Goal: Task Accomplishment & Management: Complete application form

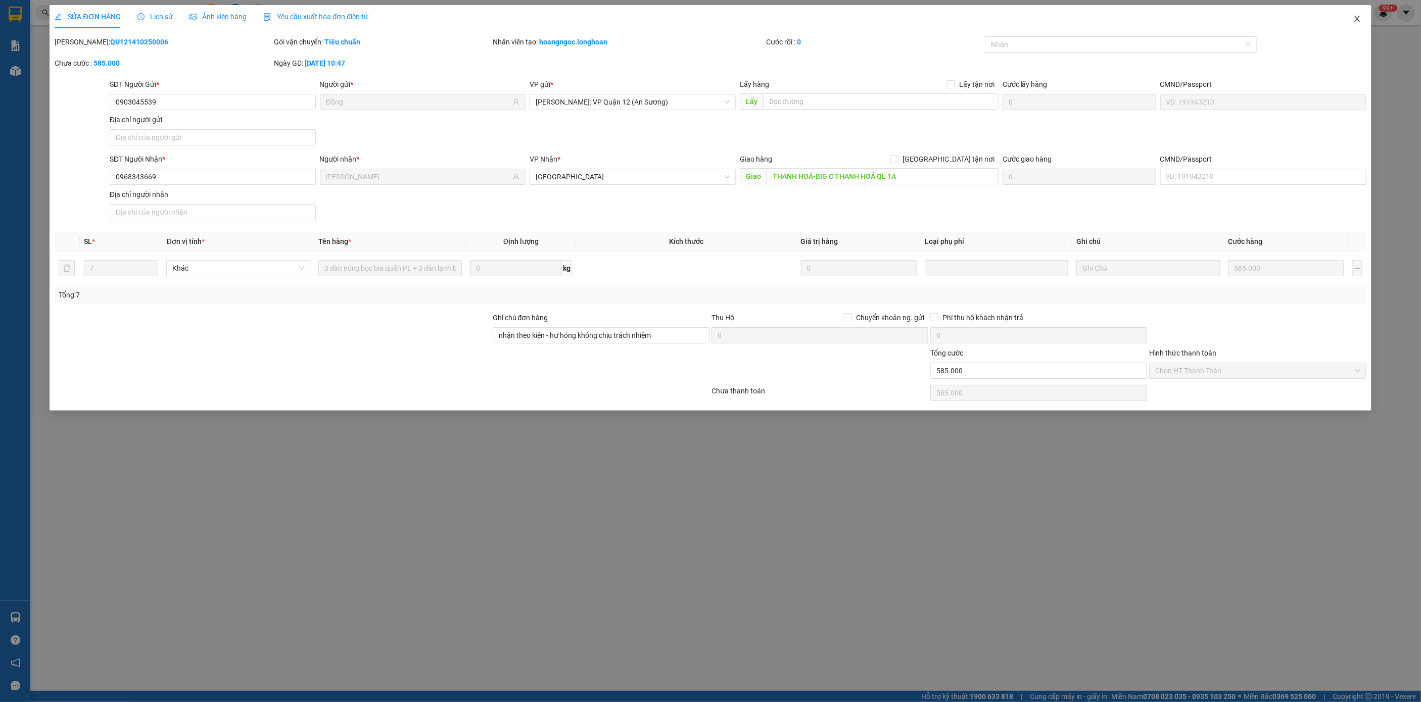
click at [1360, 24] on span "Close" at bounding box center [1357, 19] width 28 height 28
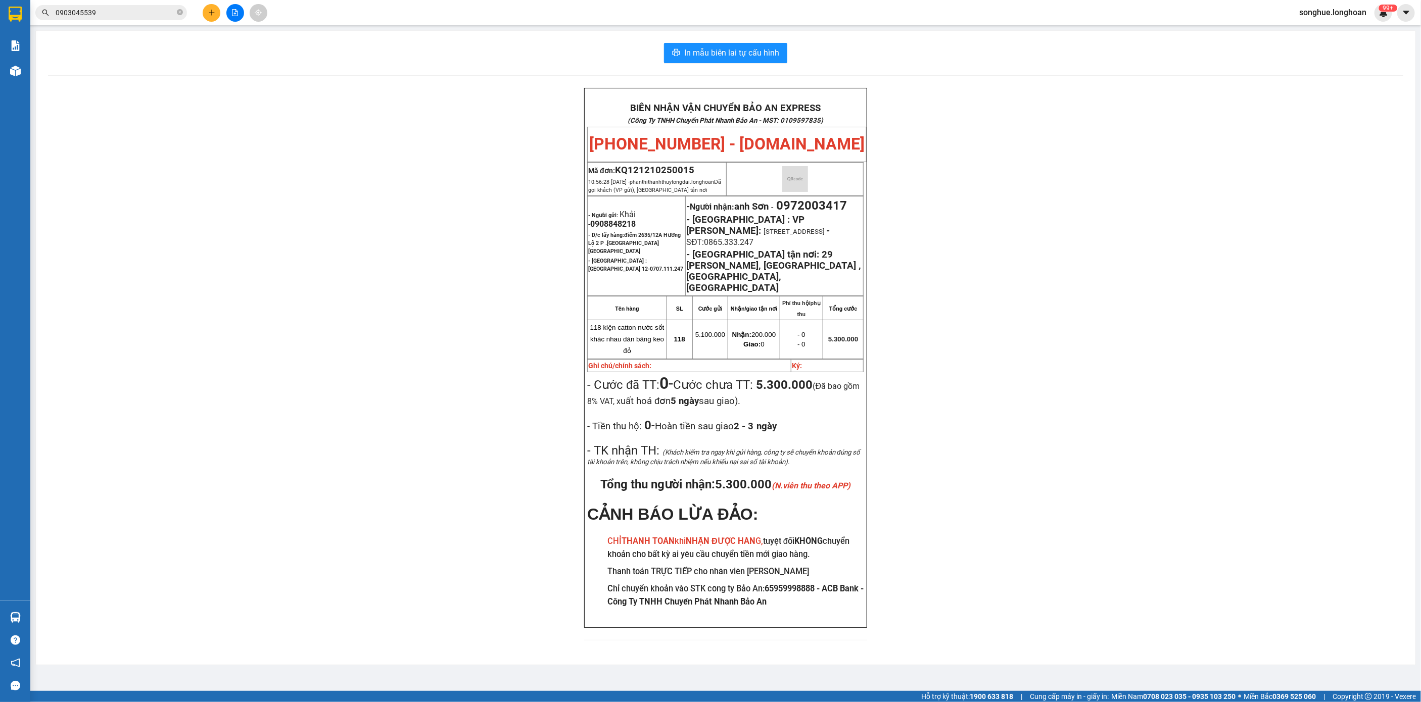
click at [111, 10] on input "0903045539" at bounding box center [115, 12] width 119 height 11
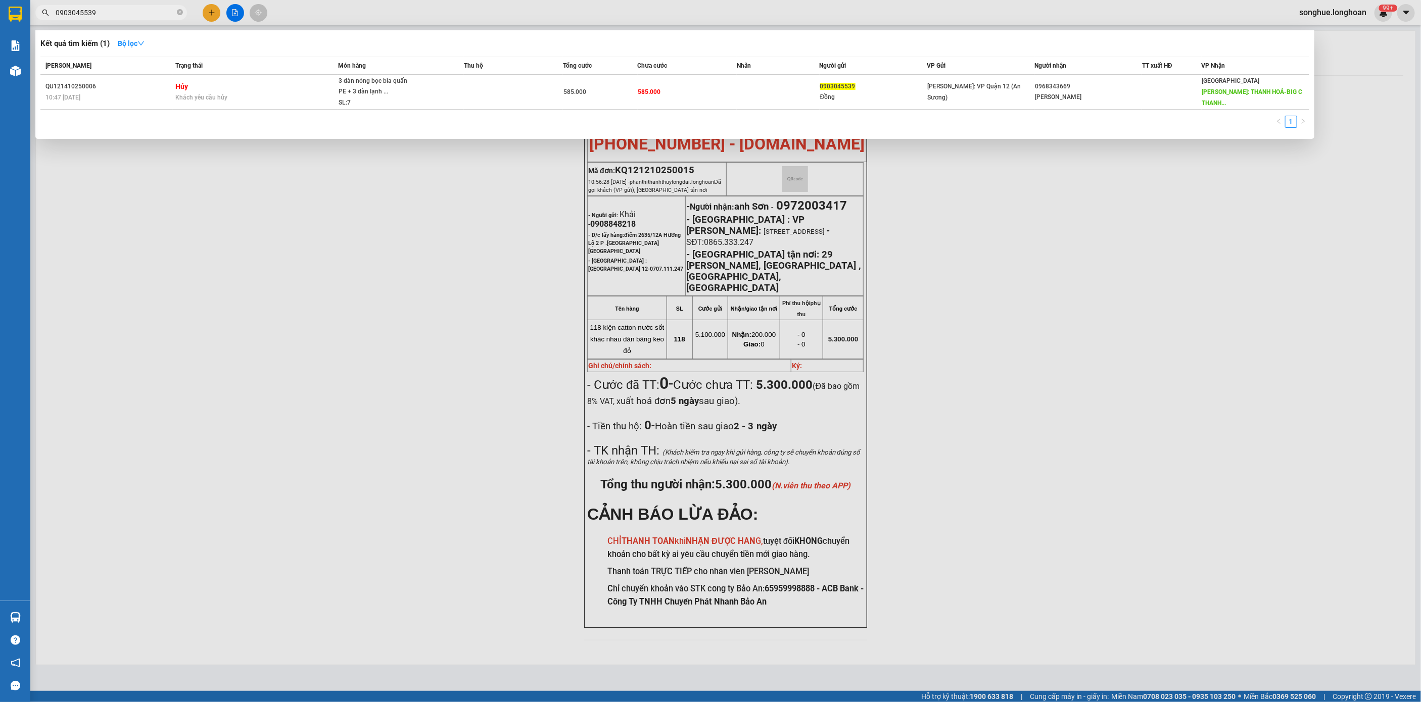
click at [111, 10] on input "0903045539" at bounding box center [115, 12] width 119 height 11
paste input "77423156"
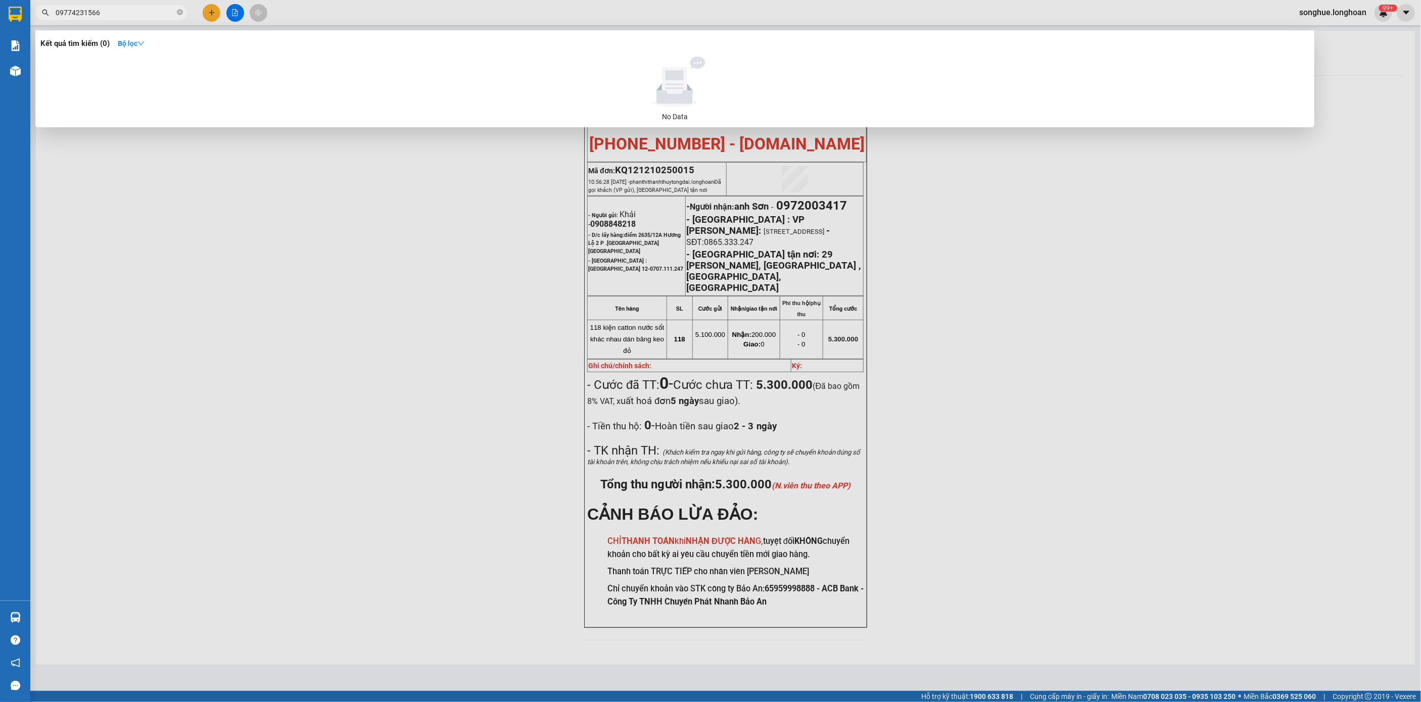
type input "09774231566"
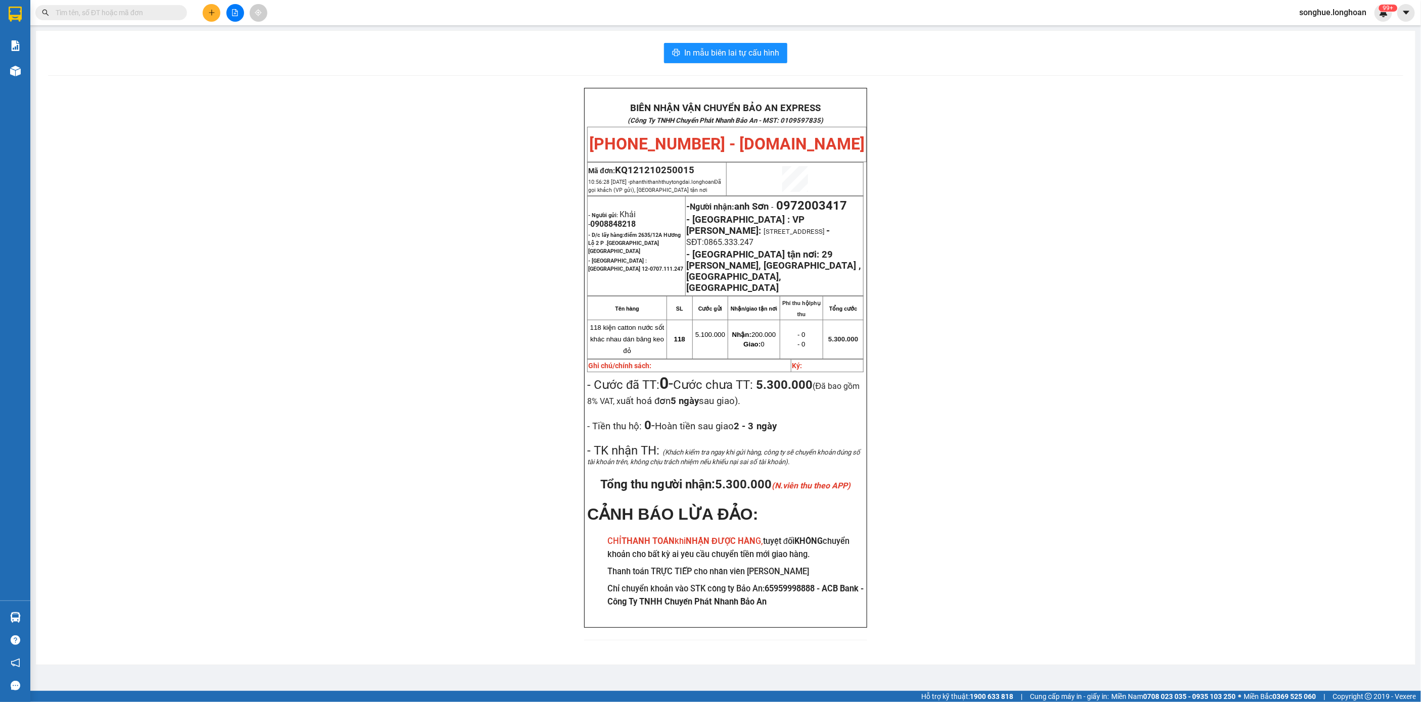
paste input "0977423156"
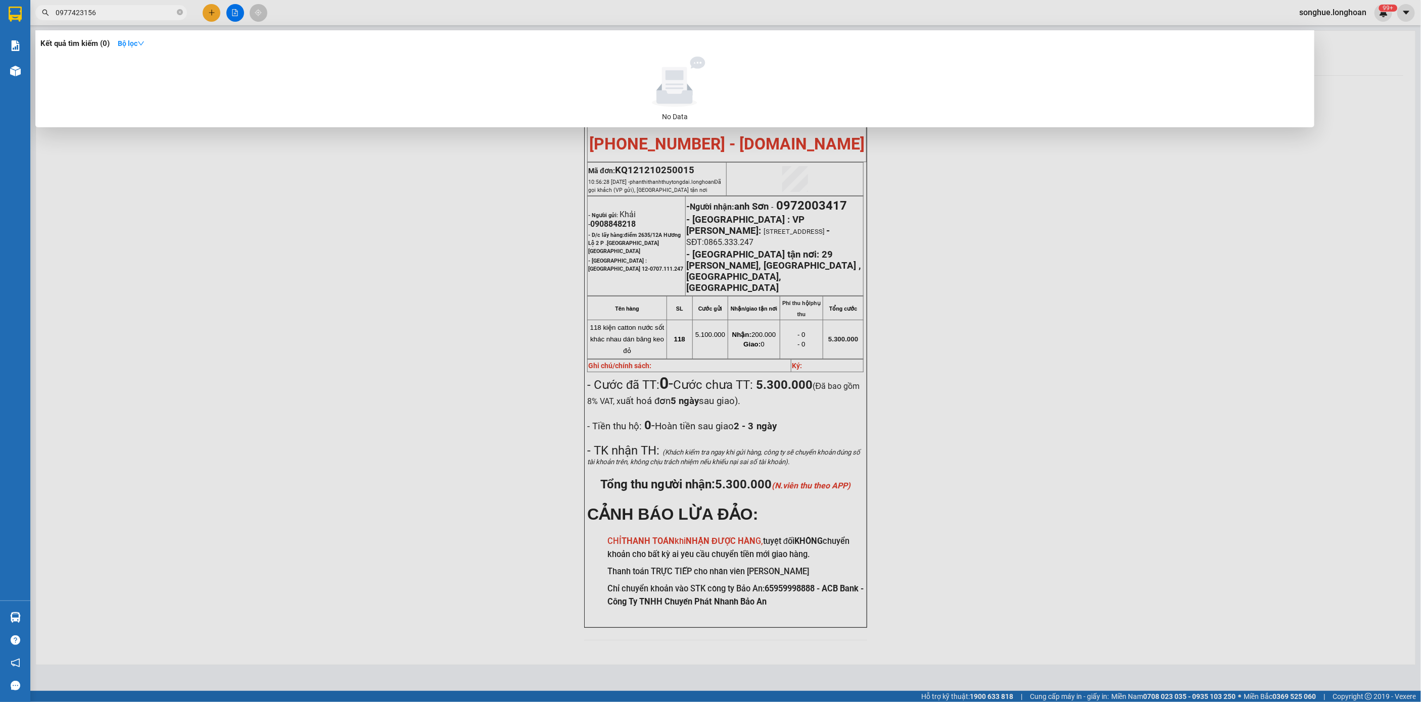
click at [169, 17] on input "0977423156" at bounding box center [115, 12] width 119 height 11
paste input "0962857645"
click at [153, 11] on input "0962857645" at bounding box center [115, 12] width 119 height 11
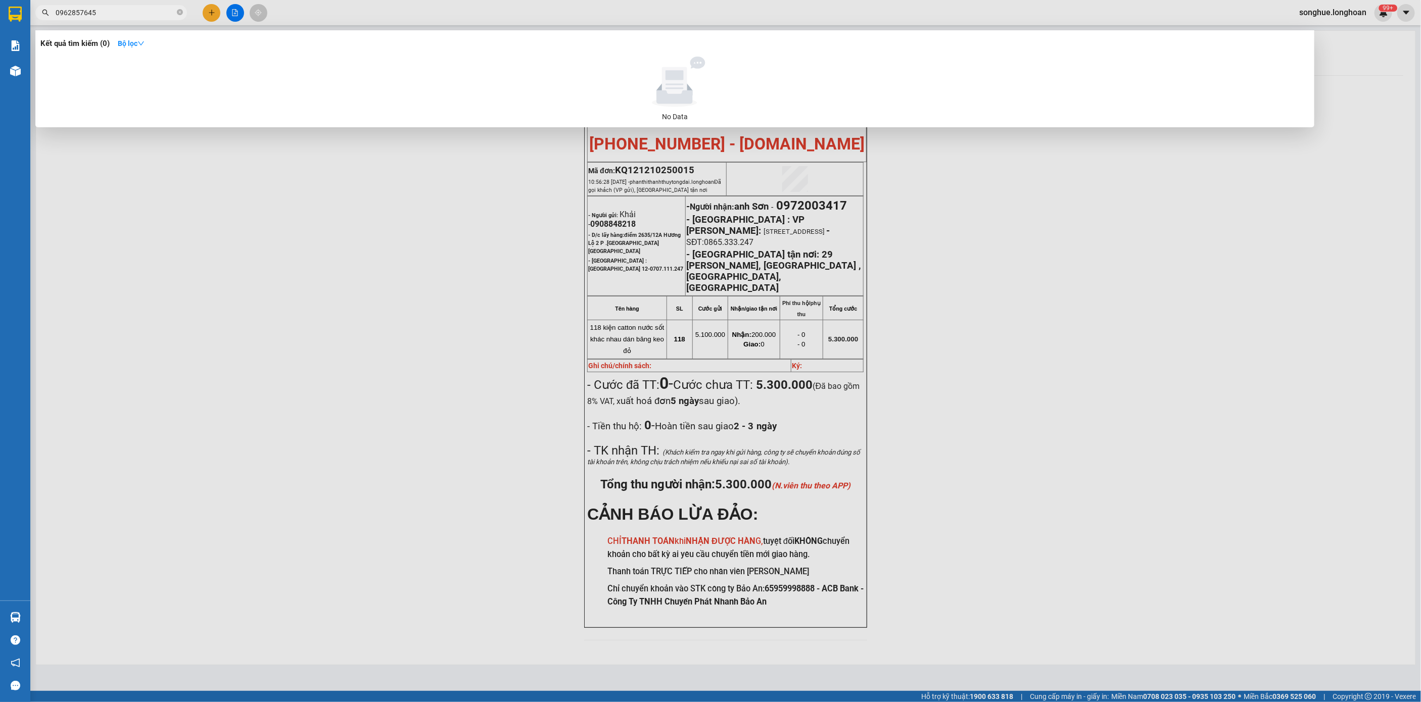
paste input "82485653"
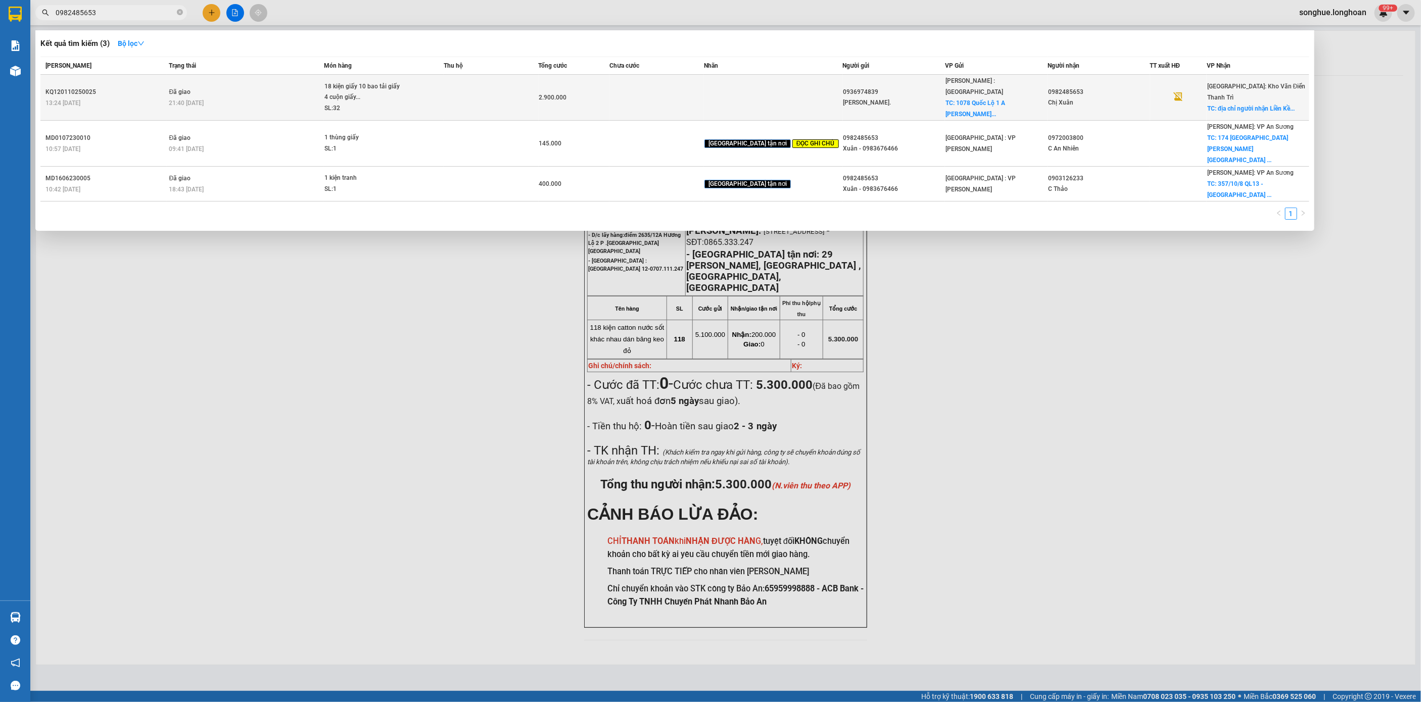
type input "0982485653"
click at [249, 99] on div "21:40 [DATE]" at bounding box center [246, 103] width 155 height 11
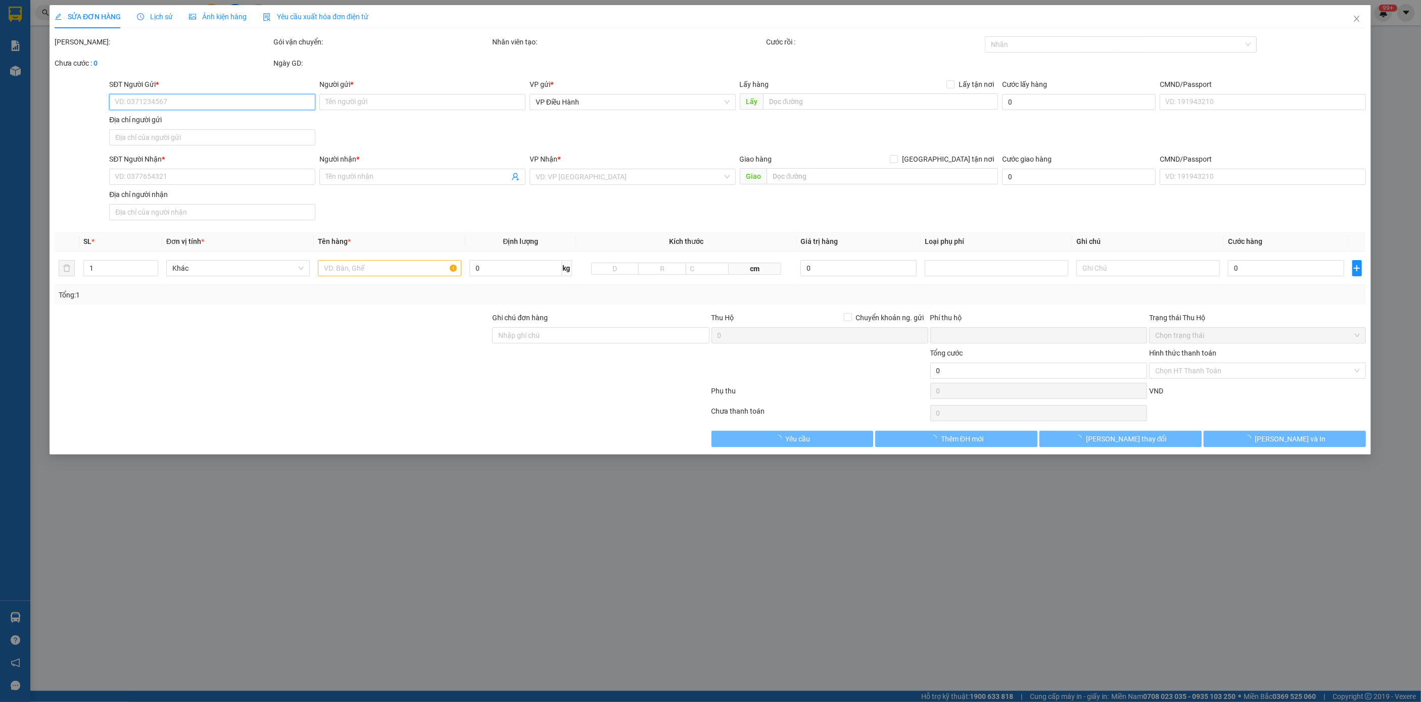
type input "0936974839"
type input "[PERSON_NAME]."
checkbox input "true"
type input "1078 Quốc Lộ 1 A Linh Trung [GEOGRAPHIC_DATA]"
type input "200.000"
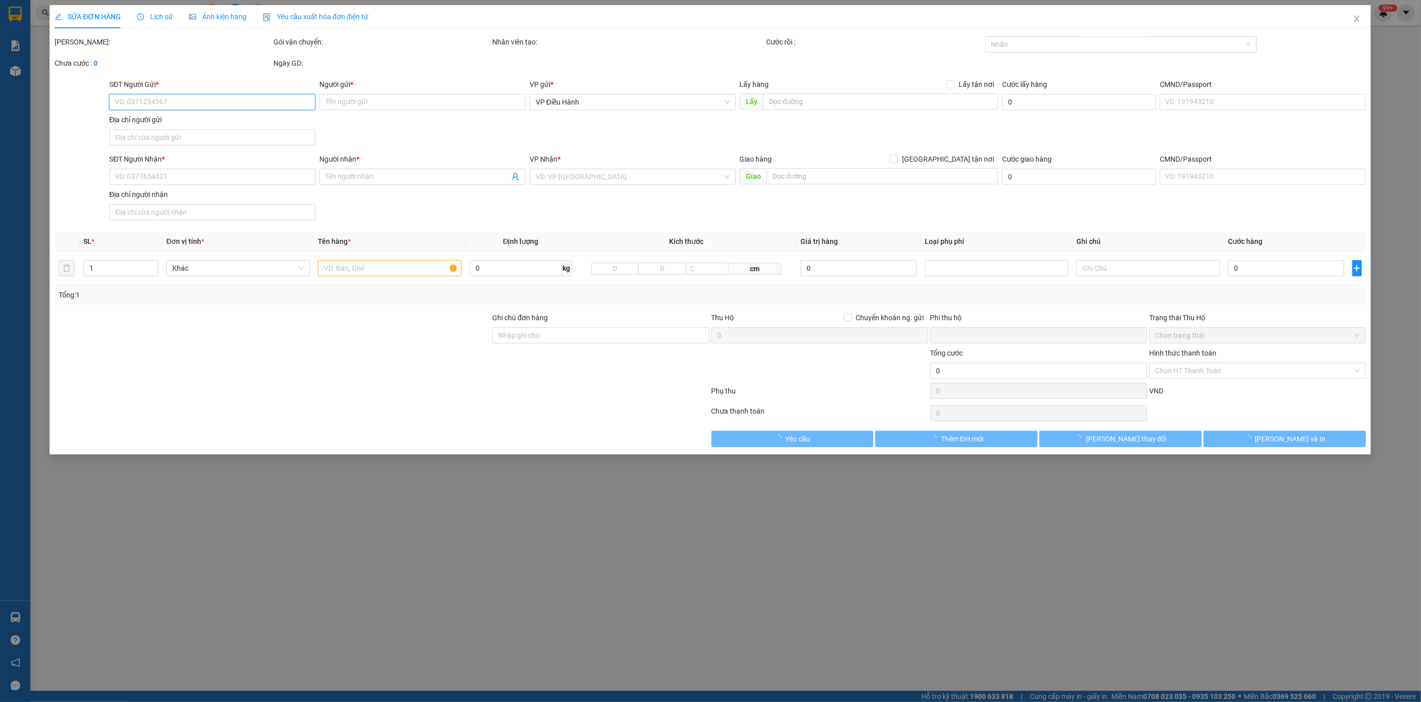
type input "0982485653"
type input "Chị Xuân"
checkbox input "true"
type input "địa chỉ người nhận Liền Kề 546 . Số 16 [PERSON_NAME] . [GEOGRAPHIC_DATA] . [GEO…"
type input "HÀNG DỄ VỠ NHẸ TAY NHẬN NGUYÊN KIỆN GIAO NGUYÊN KIỆN, HƯ VỠ K ĐỀN"
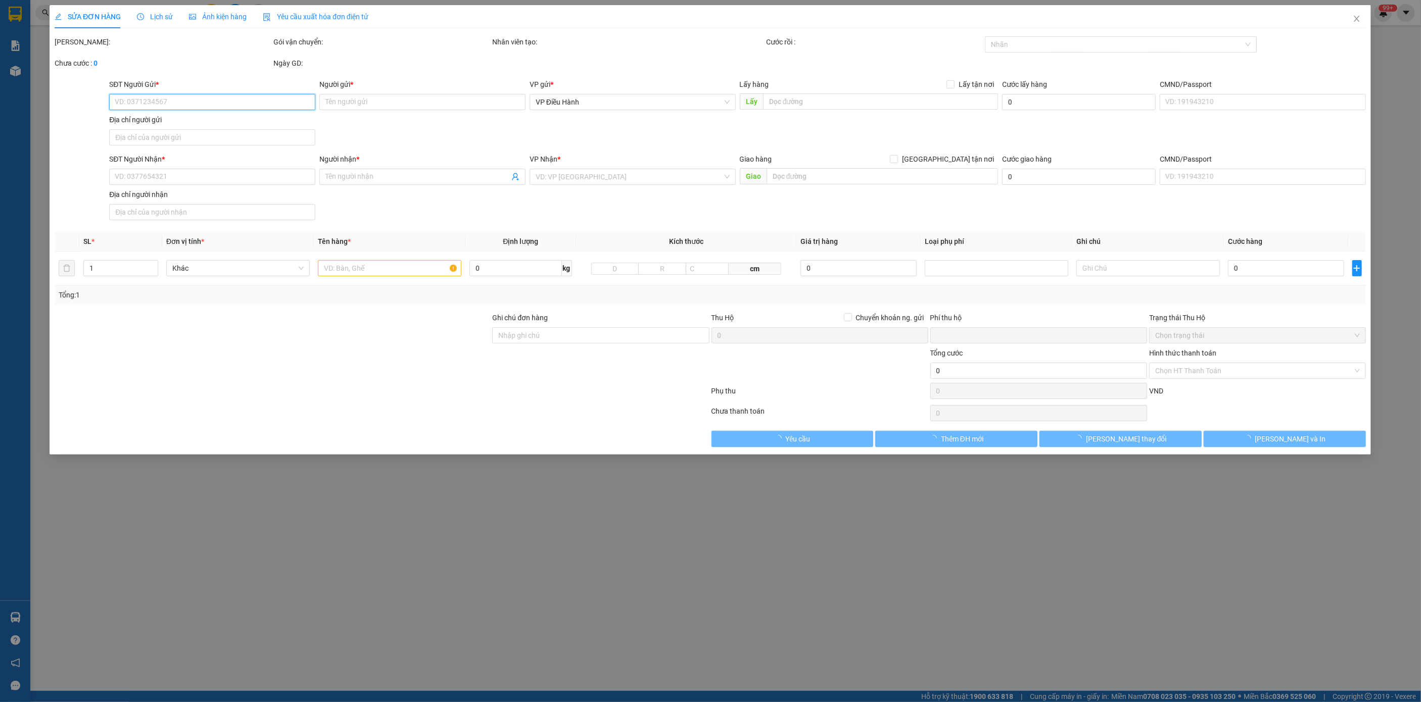
type input "0"
type input "2.900.000"
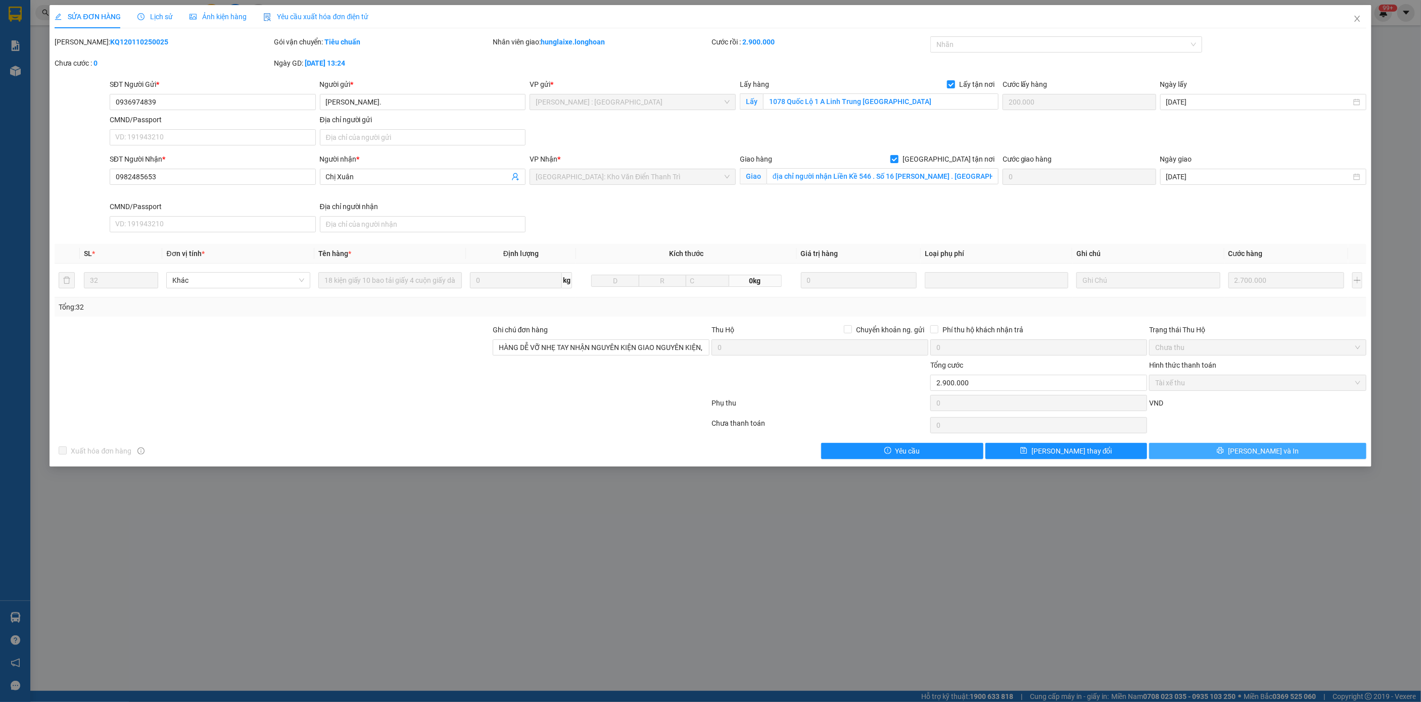
click at [1279, 459] on button "[PERSON_NAME] và In" at bounding box center [1257, 451] width 217 height 16
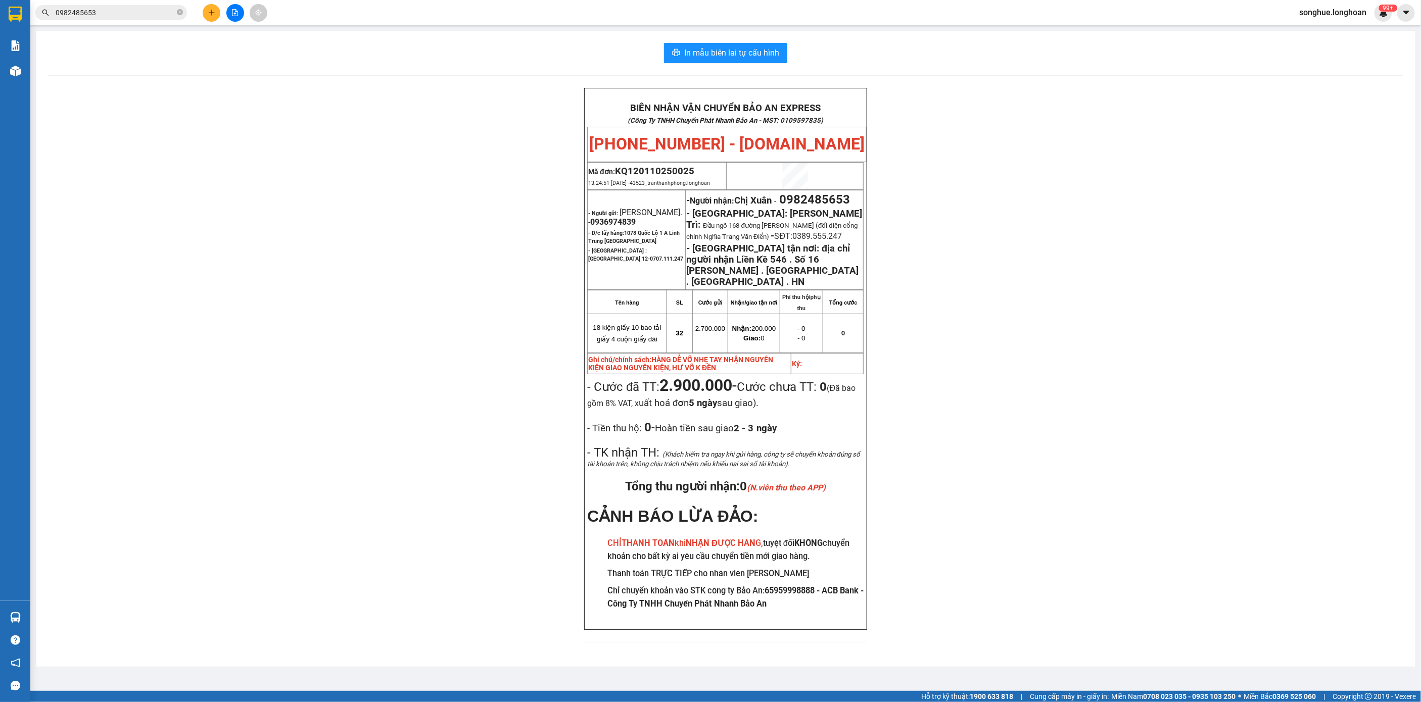
click at [132, 15] on input "0982485653" at bounding box center [115, 12] width 119 height 11
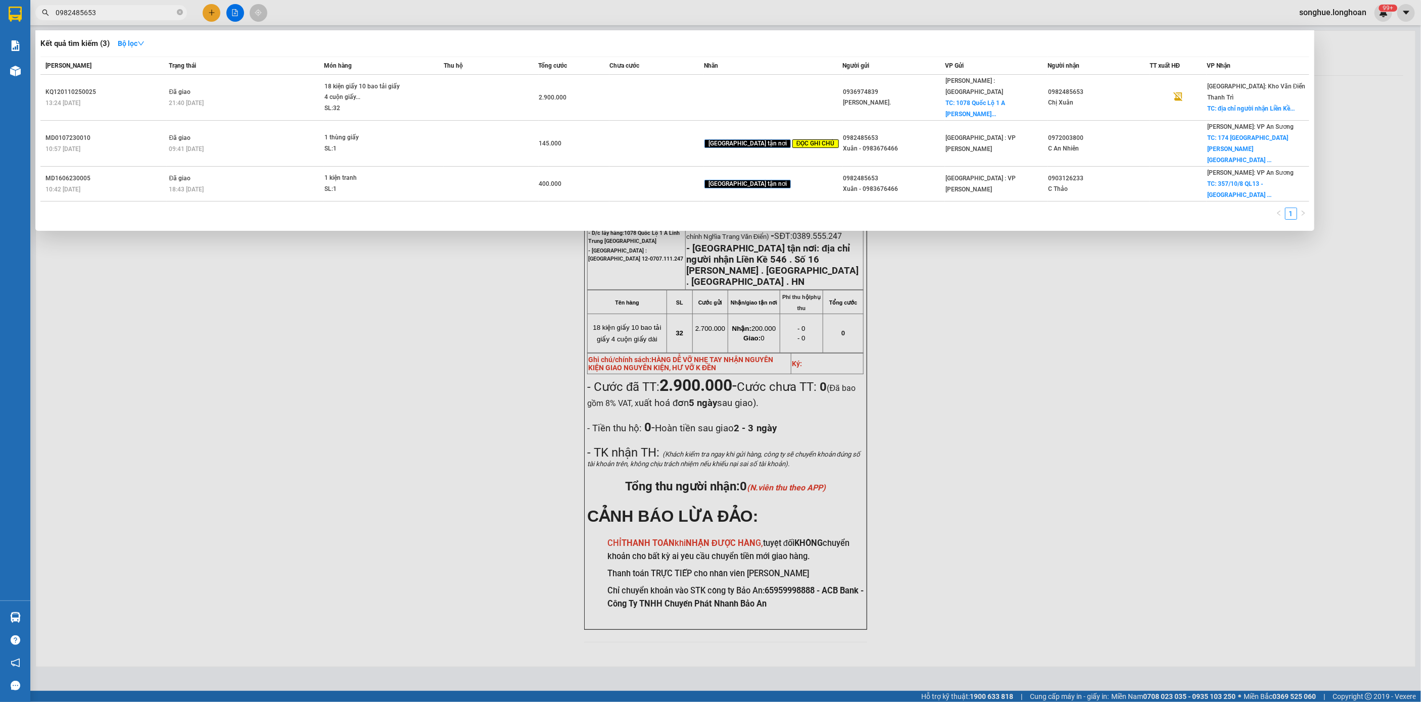
click at [132, 14] on input "0982485653" at bounding box center [115, 12] width 119 height 11
paste input "0903448778"
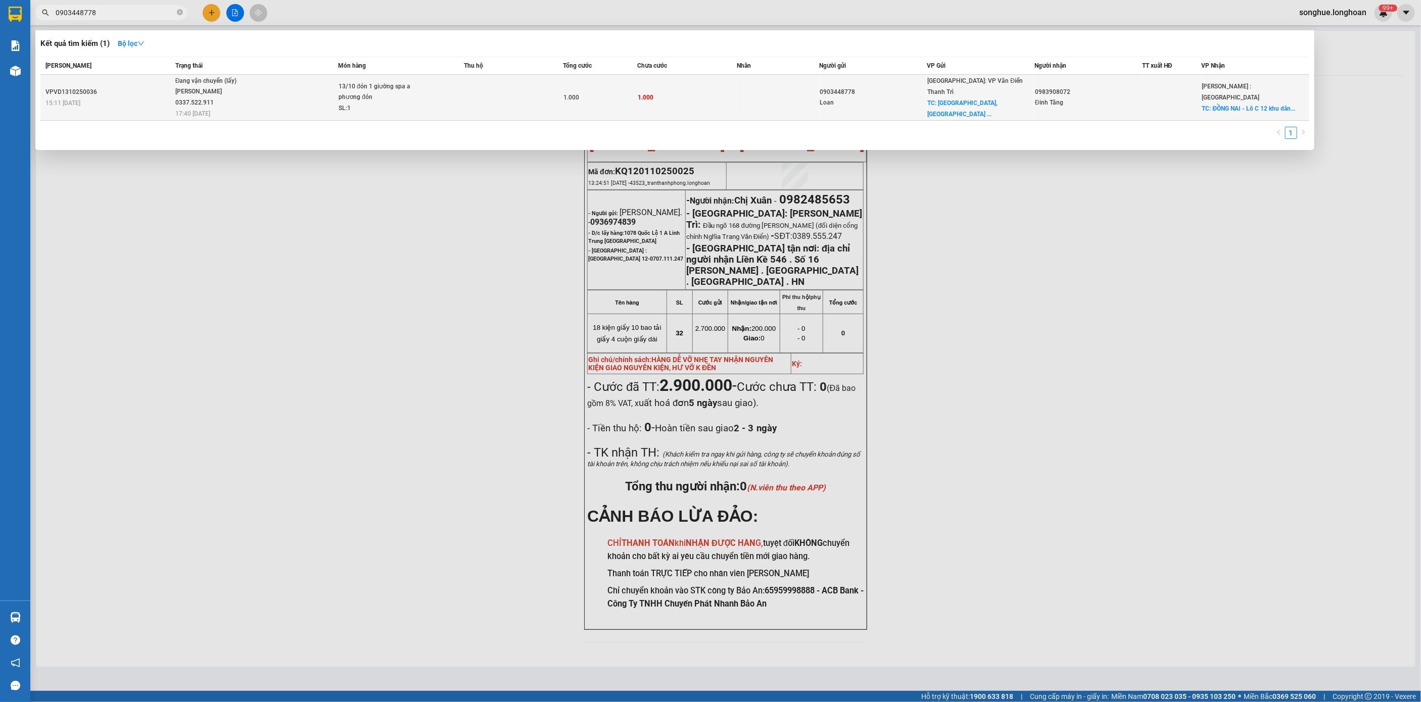
type input "0903448778"
click at [188, 112] on span "17:40 [DATE]" at bounding box center [192, 113] width 35 height 7
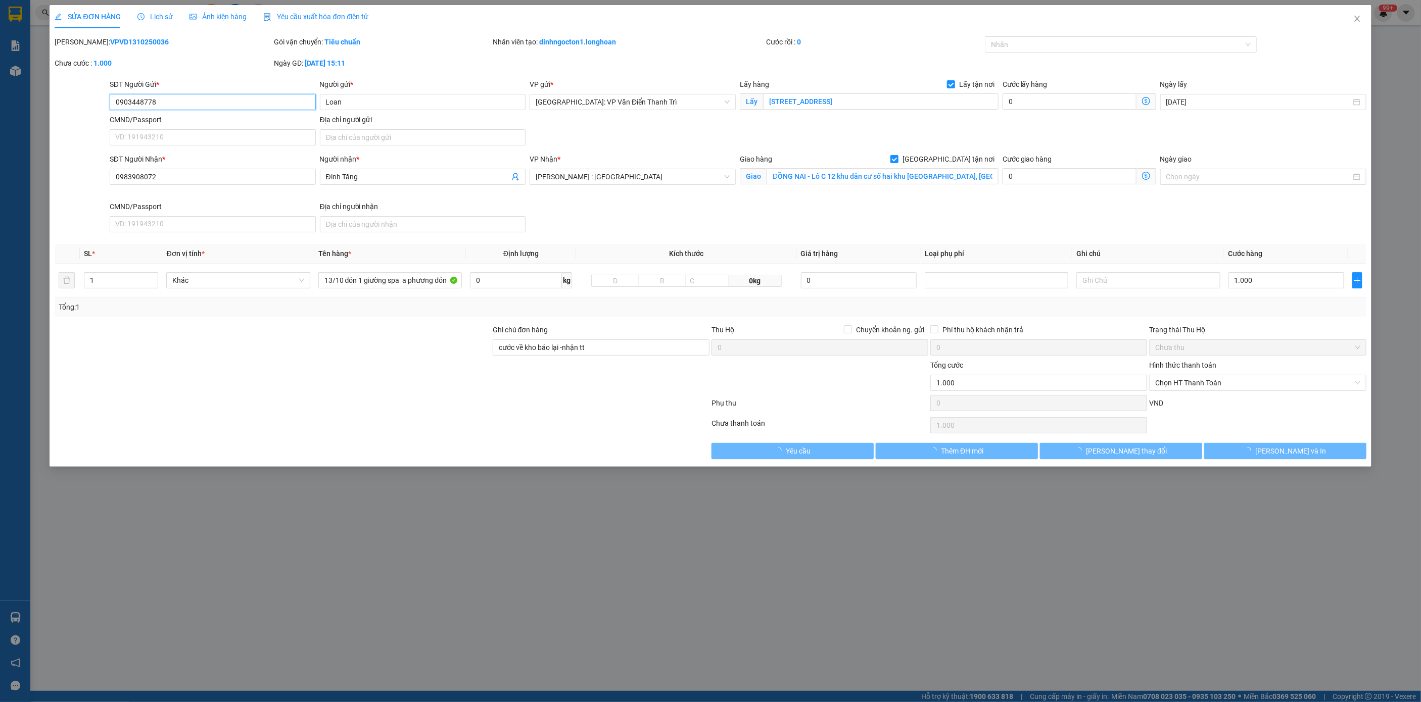
click at [167, 14] on span "Lịch sử" at bounding box center [155, 17] width 36 height 8
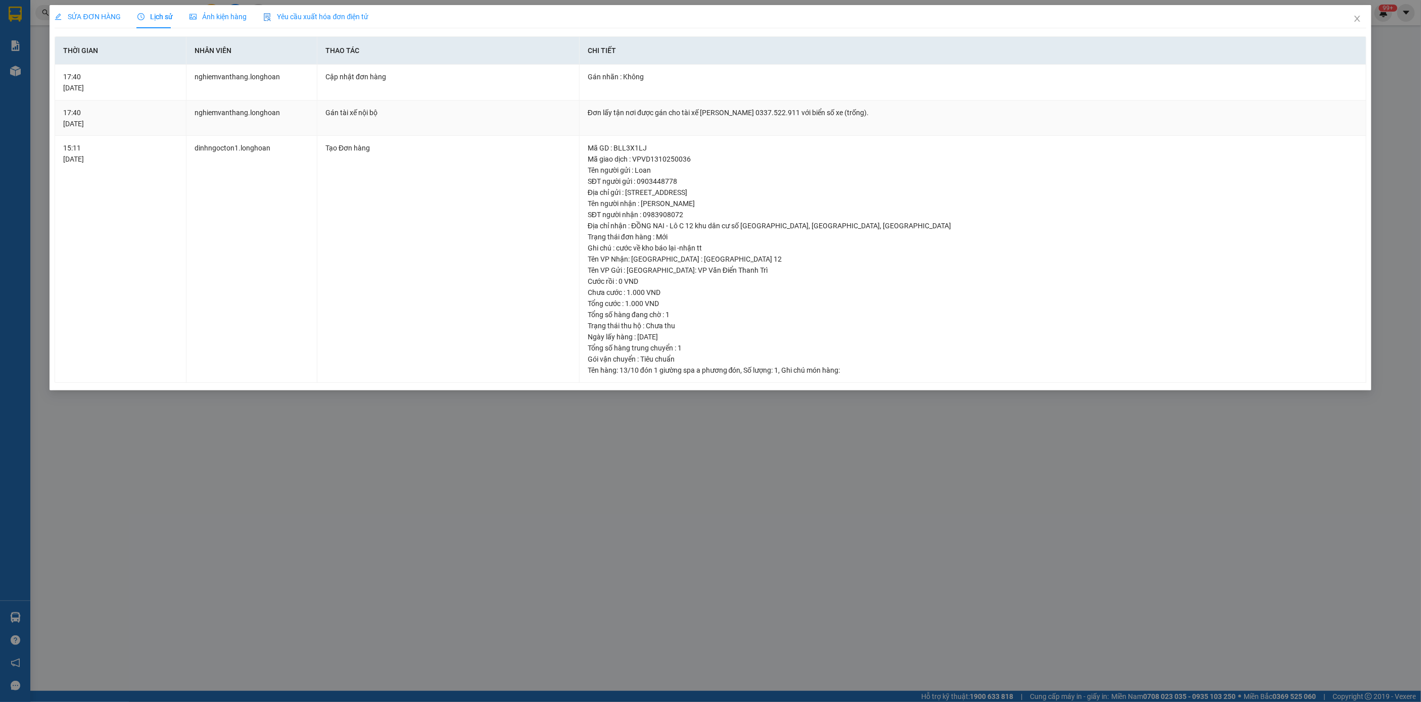
click at [788, 105] on td "Đơn lấy tận nơi được gán cho tài xế [PERSON_NAME] 0337.522.911 với biển số xe (…" at bounding box center [972, 119] width 787 height 36
click at [788, 104] on td "Đơn lấy tận nơi được gán cho tài xế [PERSON_NAME] 0337.522.911 với biển số xe (…" at bounding box center [972, 119] width 787 height 36
copy div "Đơn lấy tận nơi được gán cho tài xế [PERSON_NAME] 0337.522.911 với biển số xe (…"
click at [1348, 25] on span "Close" at bounding box center [1357, 19] width 28 height 28
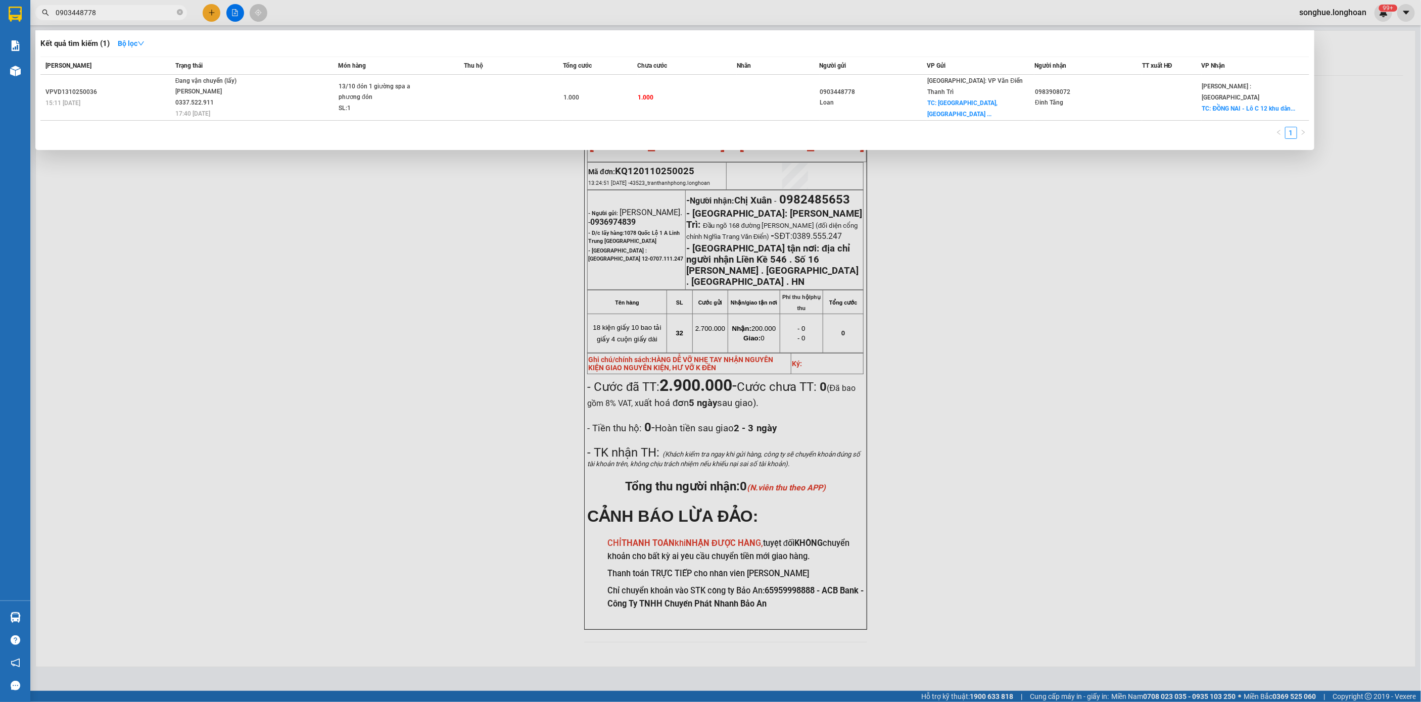
click at [123, 6] on span "0903448778" at bounding box center [111, 12] width 152 height 15
click at [183, 12] on span "0903448778" at bounding box center [111, 12] width 152 height 15
click at [181, 12] on icon "close-circle" at bounding box center [180, 12] width 6 height 6
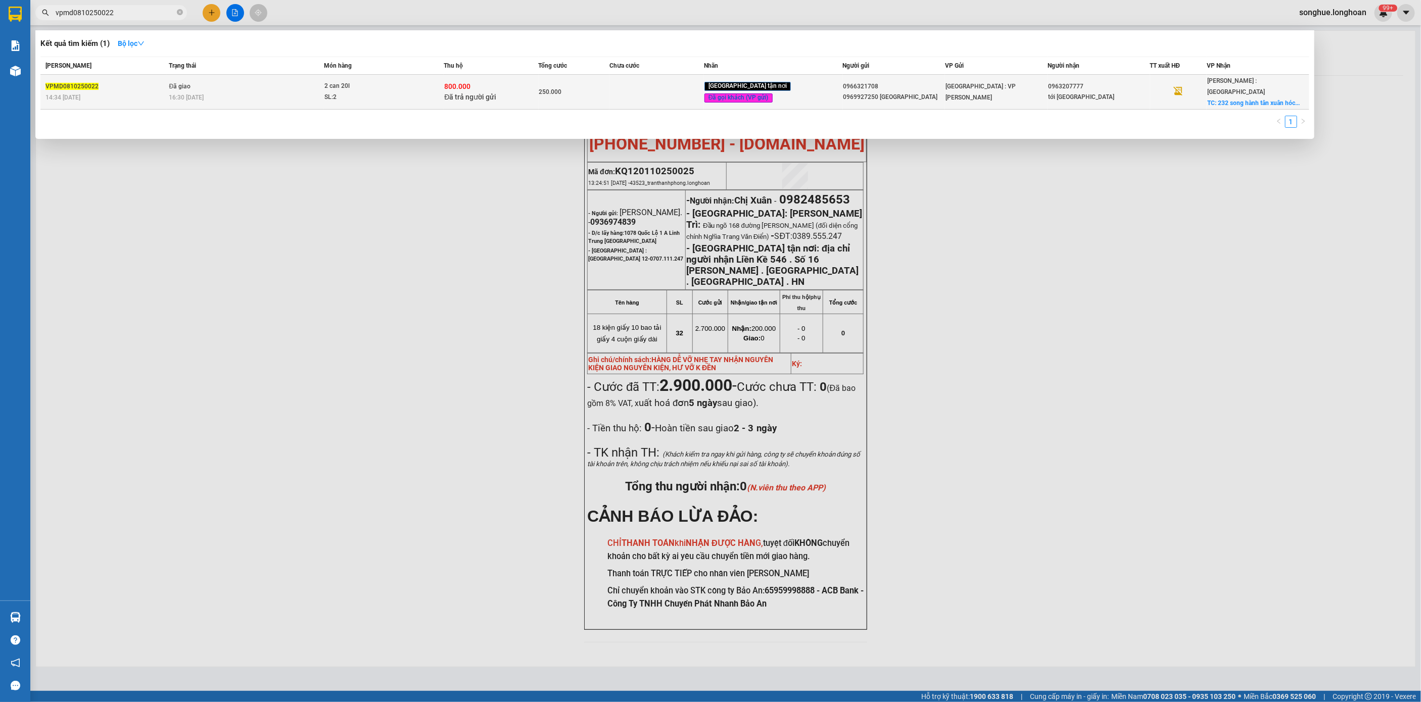
type input "vpmd0810250022"
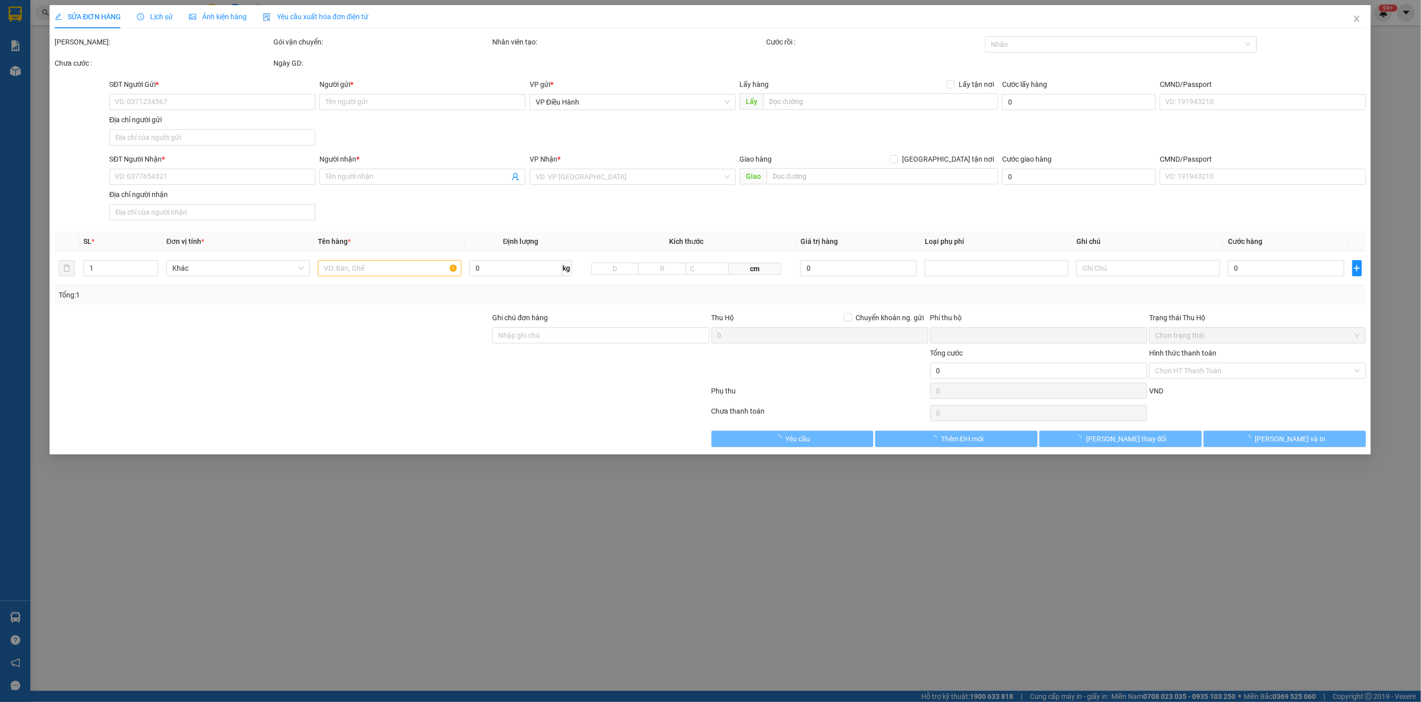
type input "0966321708"
type input "0969927250 [GEOGRAPHIC_DATA]"
type input "0963207777"
type input "tới [GEOGRAPHIC_DATA]"
checkbox input "true"
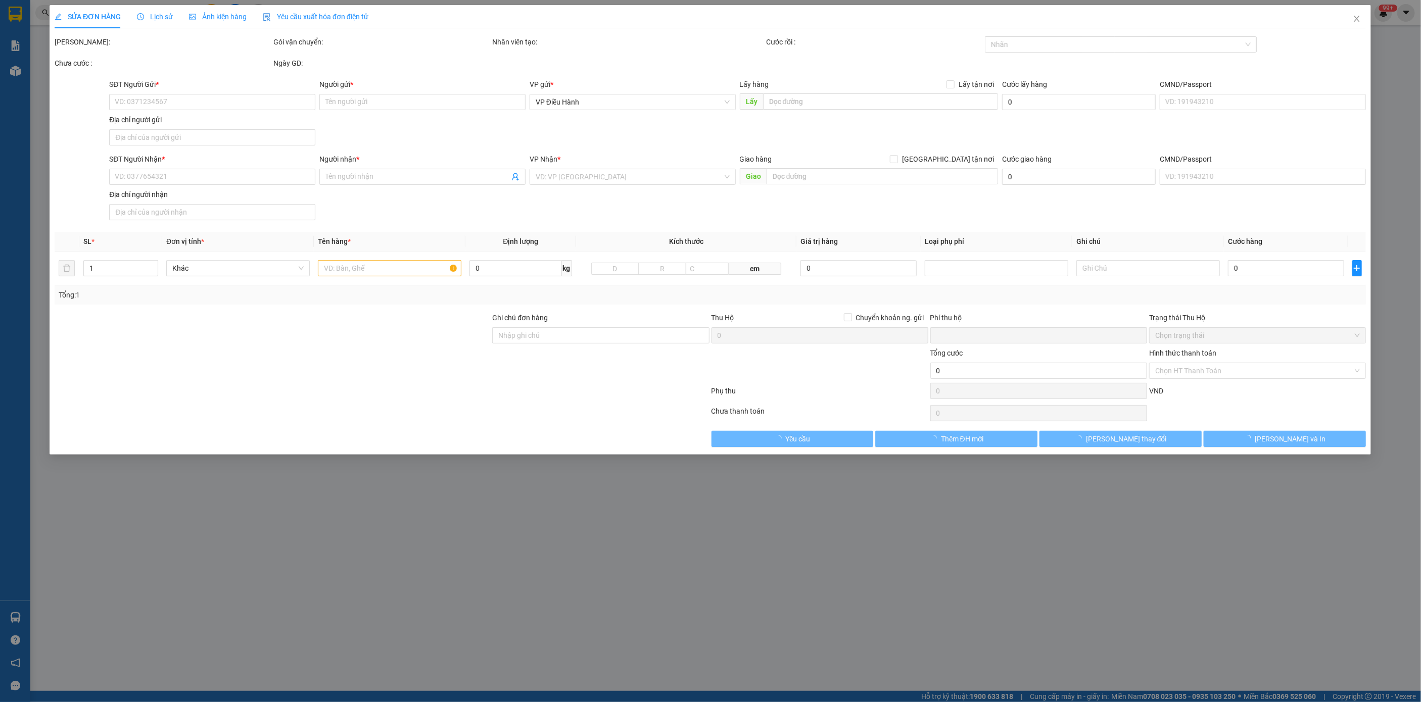
type input "232 song hành tân xuân hóc môn gần karaoke X-men"
checkbox input "true"
type input "800.000"
type input "10.000"
type input "250.000"
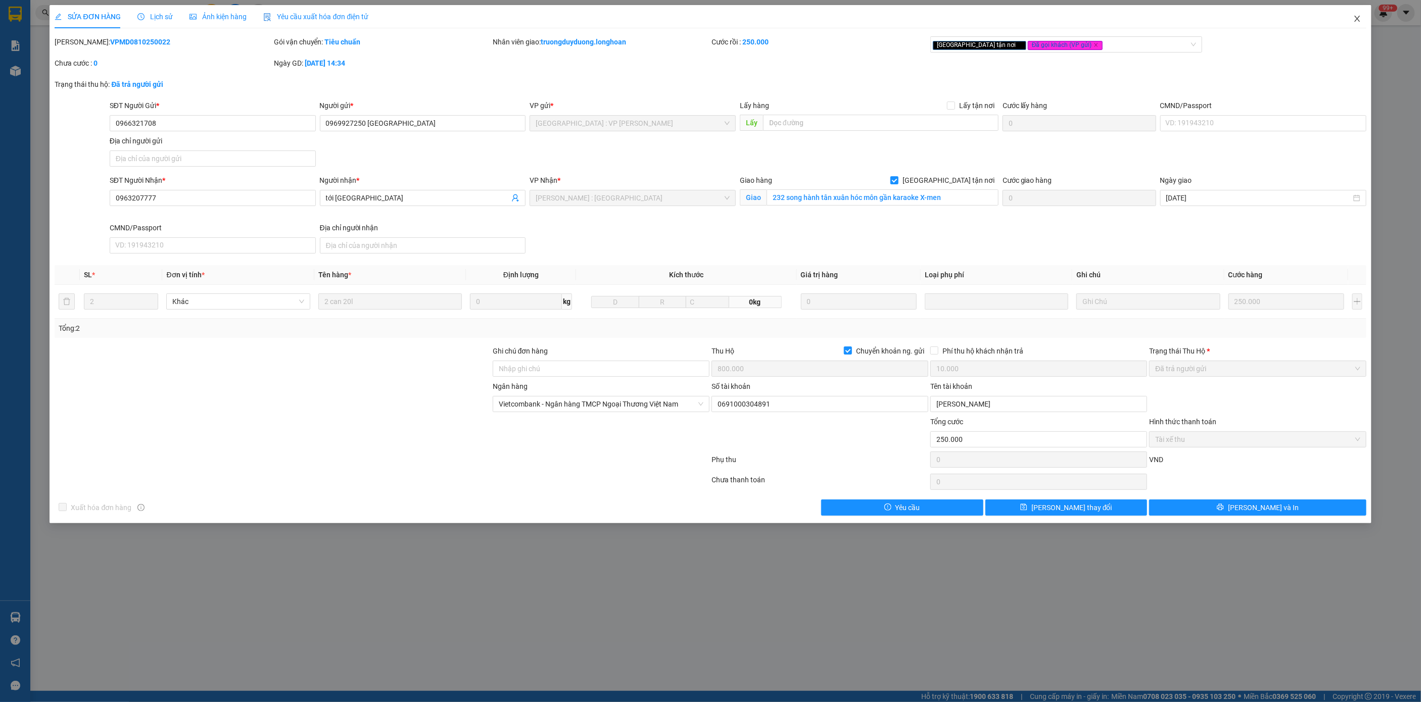
click at [1349, 22] on span "Close" at bounding box center [1357, 19] width 28 height 28
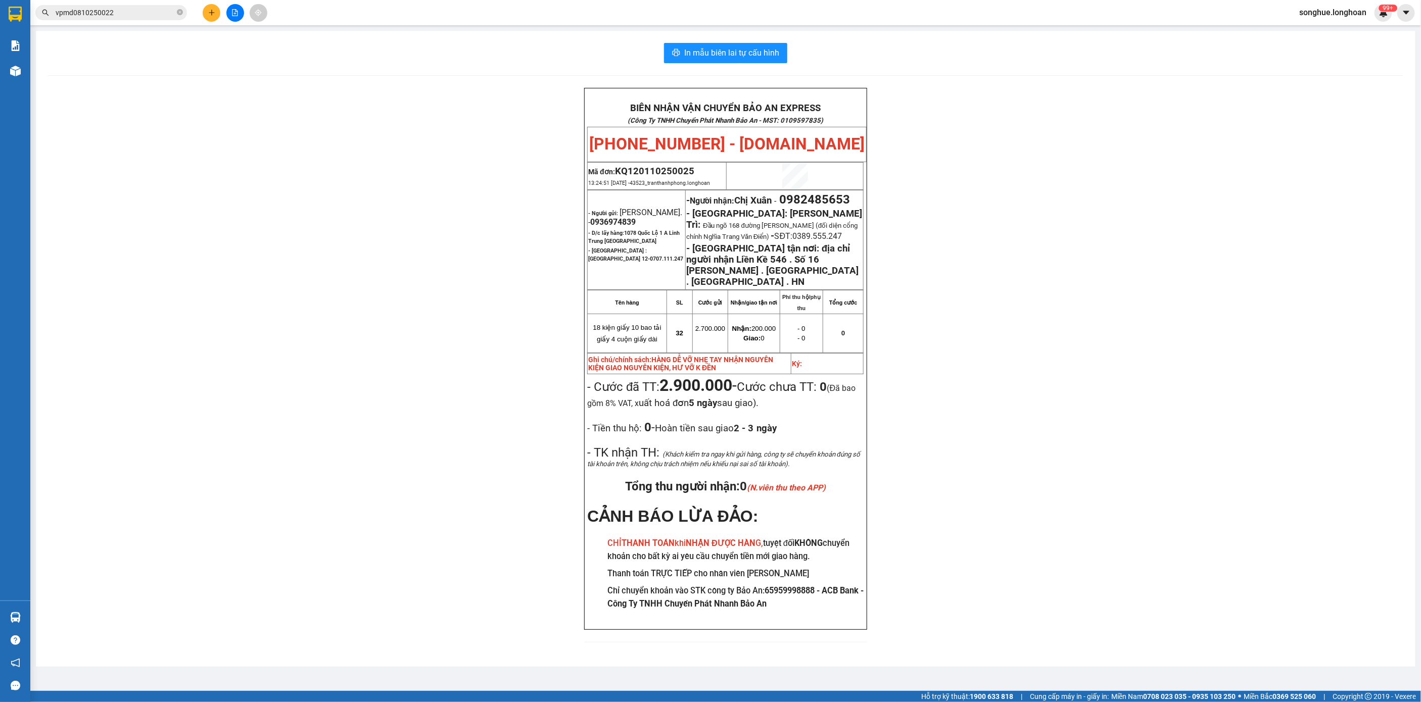
click at [155, 13] on input "vpmd0810250022" at bounding box center [115, 12] width 119 height 11
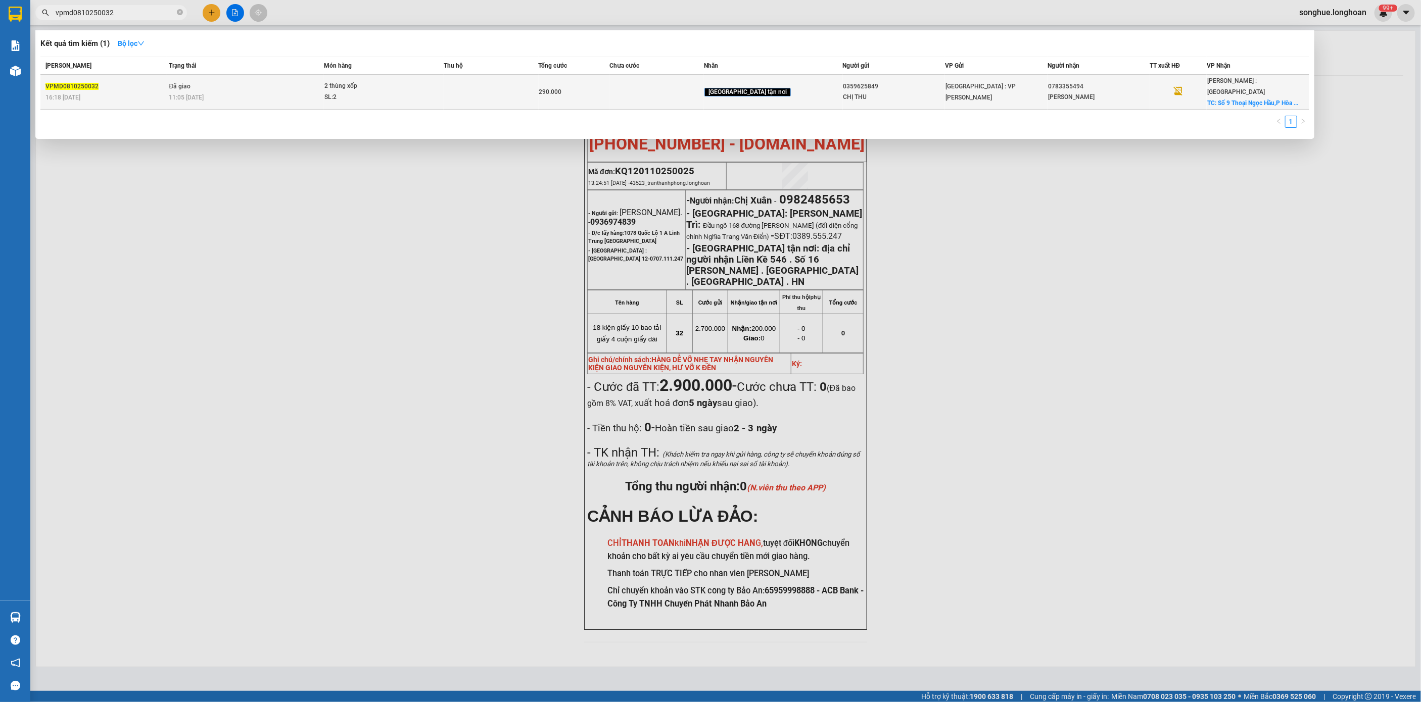
type input "vpmd0810250032"
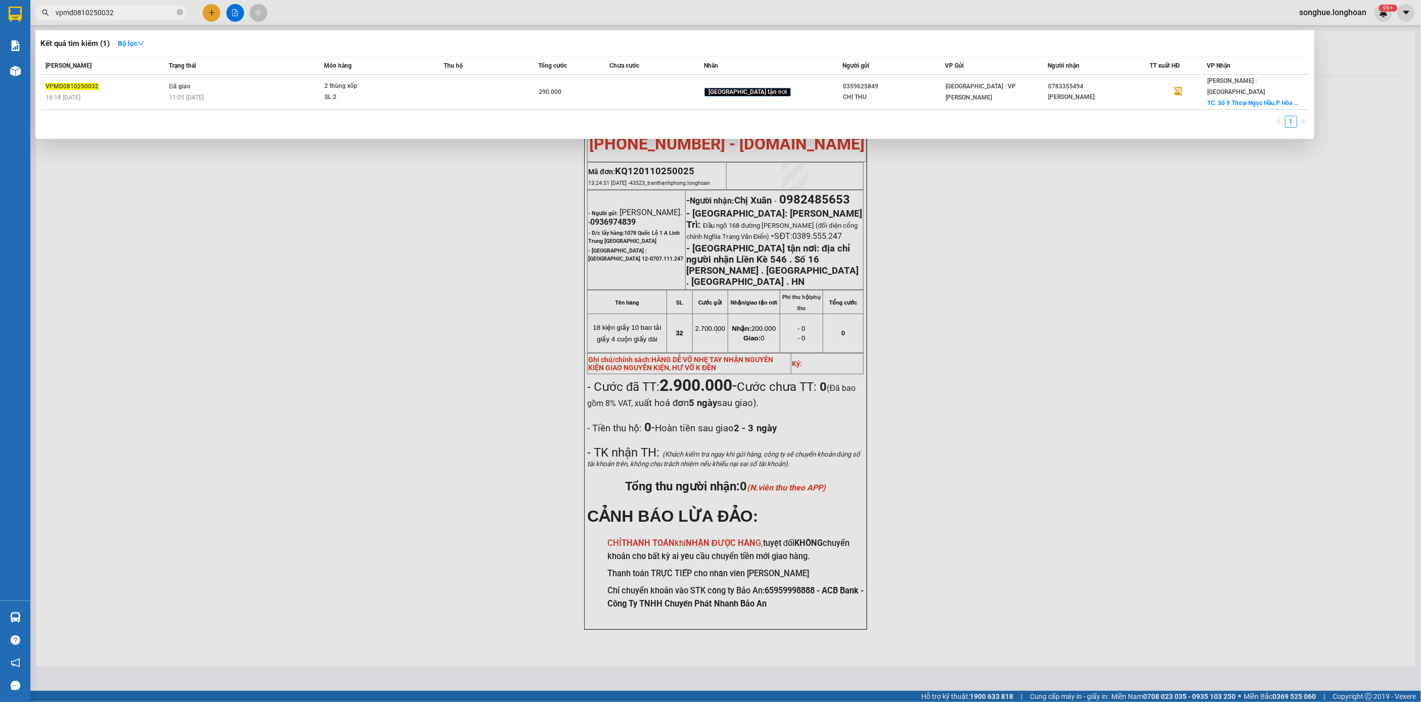
click at [212, 92] on div "11:05 [DATE]" at bounding box center [246, 97] width 155 height 11
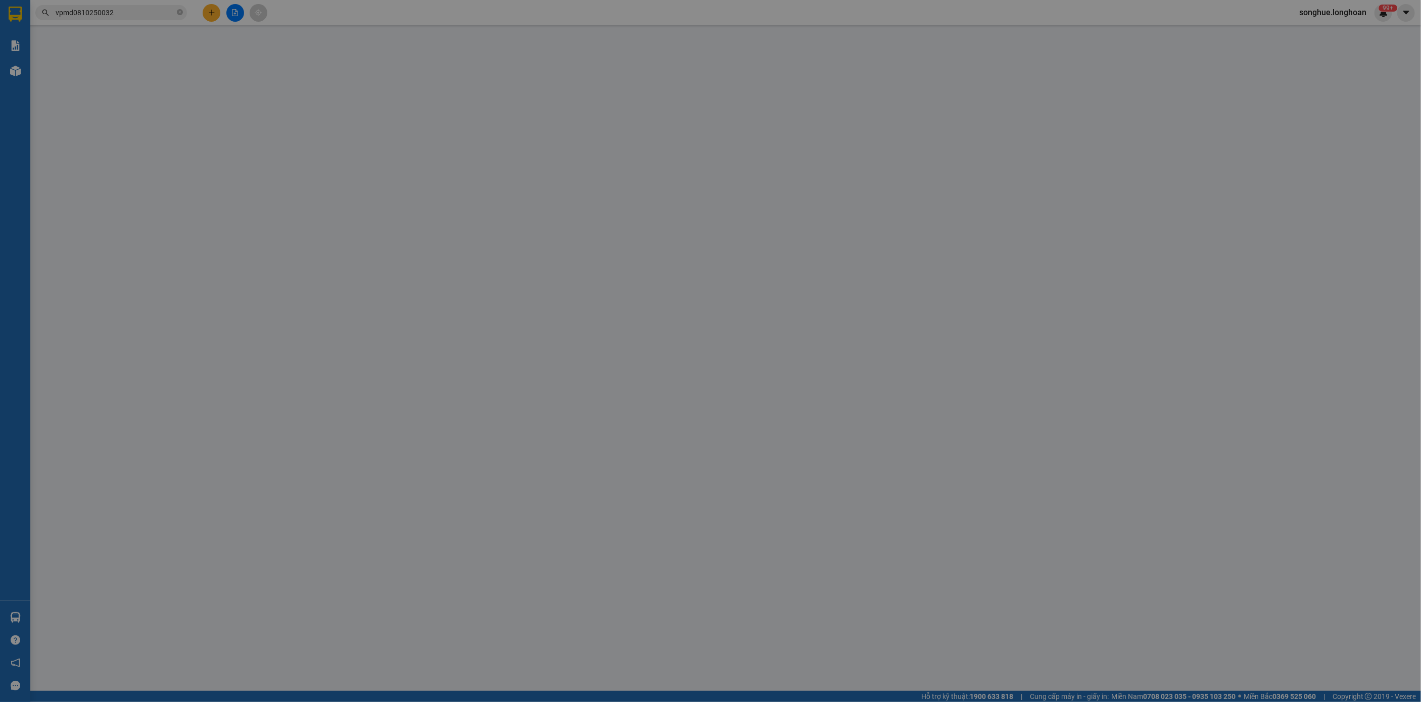
type input "0359625849"
type input "CHỊ THU"
type input "0783355494"
type input "[PERSON_NAME]"
checkbox input "true"
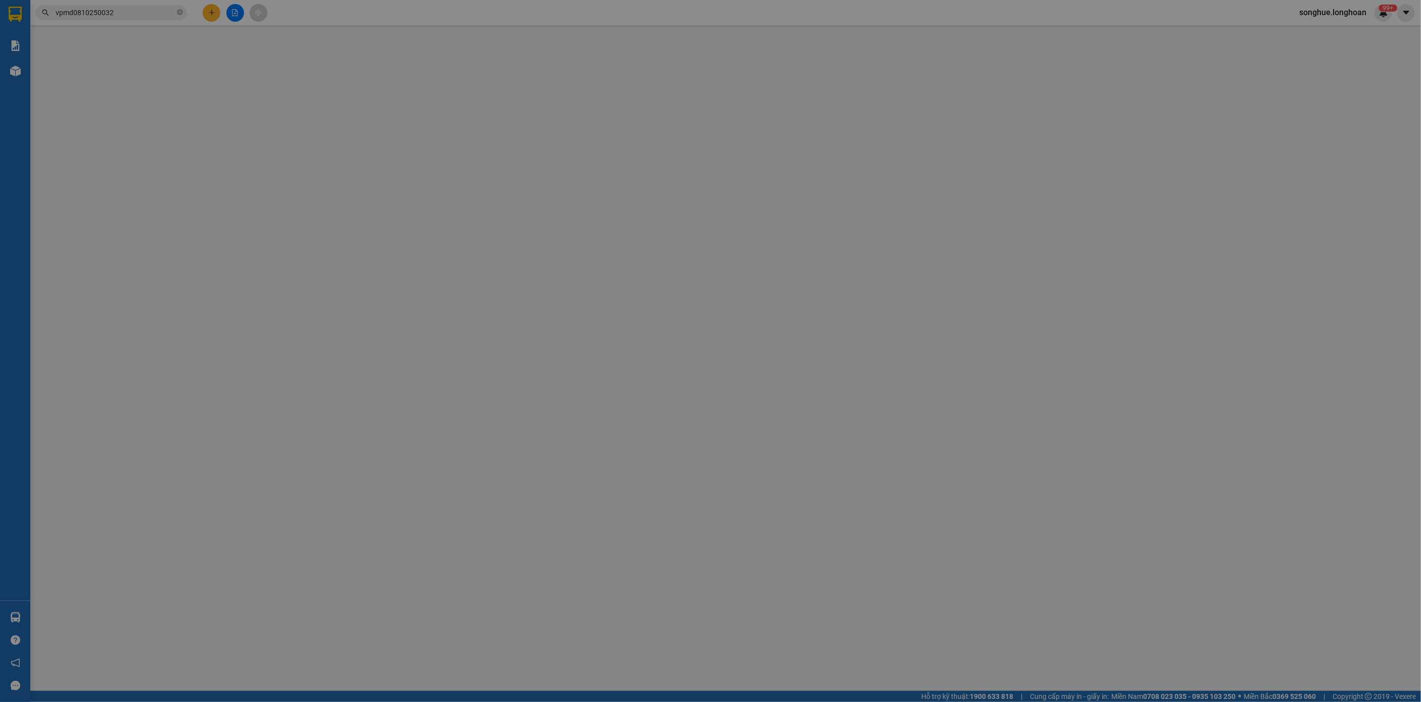
type input "Số 9 Thoại Ngọc Hầu,P Hòa Thạnh,[GEOGRAPHIC_DATA],[GEOGRAPHIC_DATA]"
type input "hàng ko đồng kiểm giao nguyên kiện hư vỡ k đền"
type input "0"
type input "290.000"
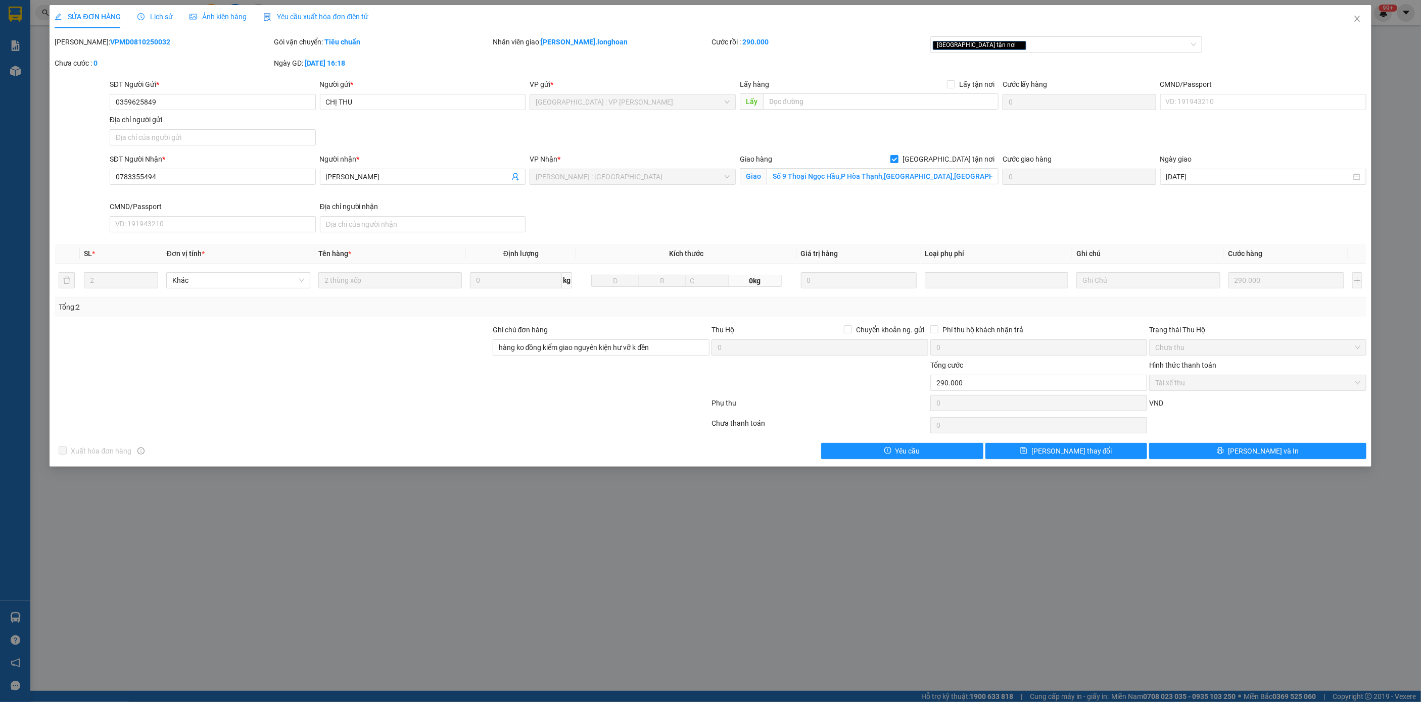
click at [110, 41] on b "VPMD0810250032" at bounding box center [140, 42] width 60 height 8
copy b "VPMD0810250032"
click at [1363, 23] on span "Close" at bounding box center [1357, 19] width 28 height 28
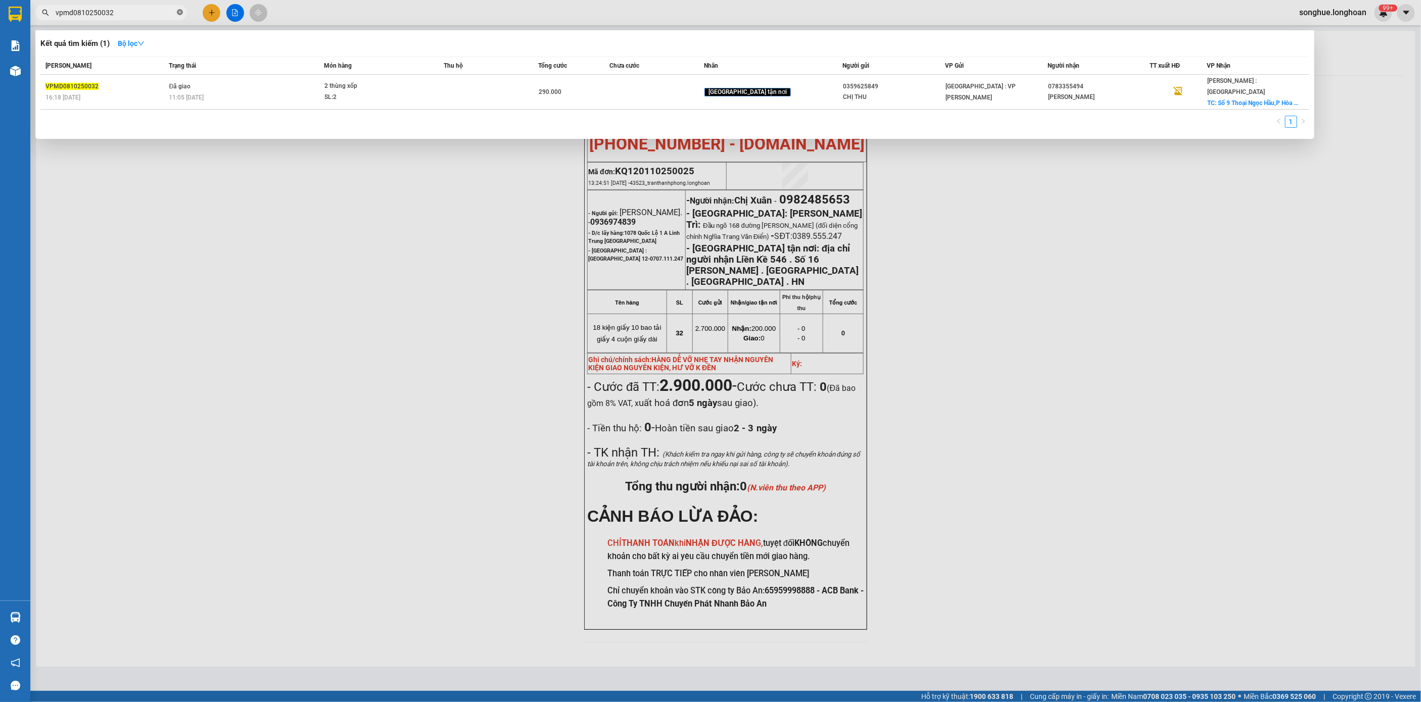
click at [180, 13] on icon "close-circle" at bounding box center [180, 12] width 6 height 6
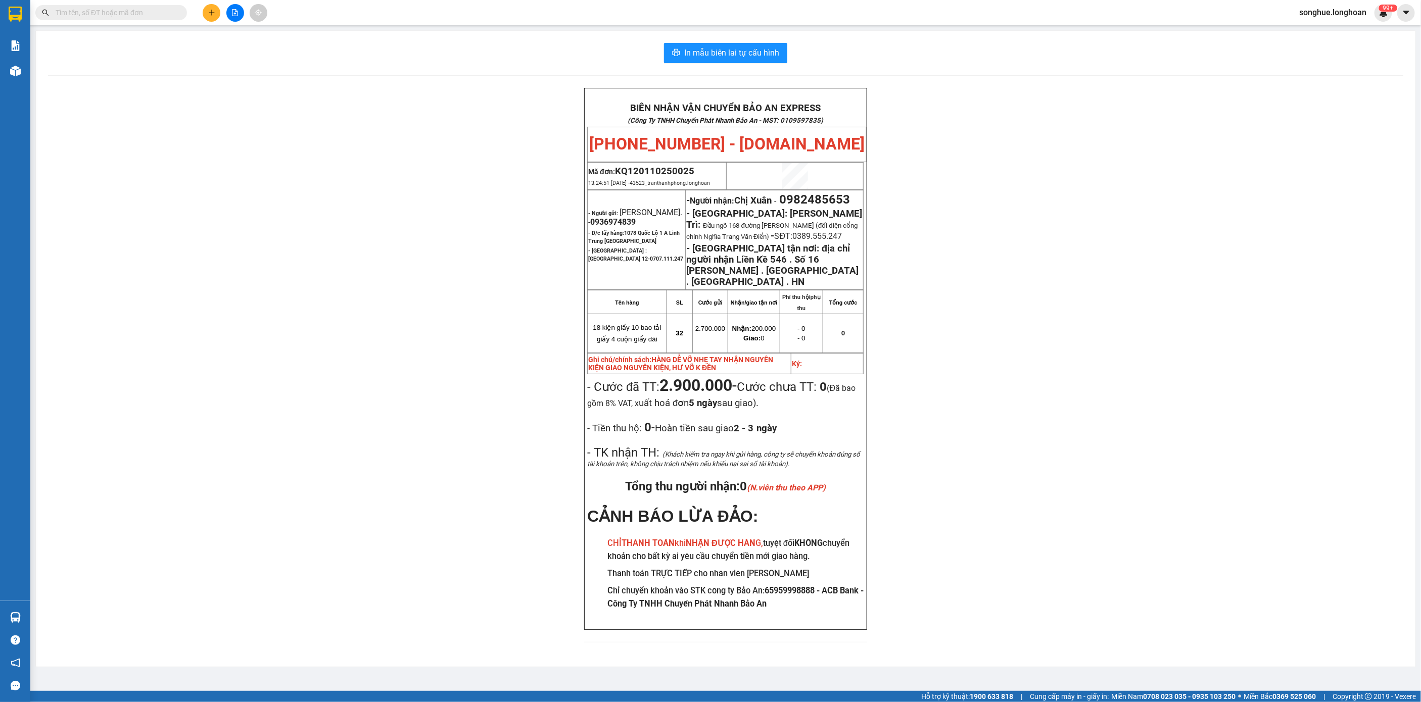
paste input "0977423156"
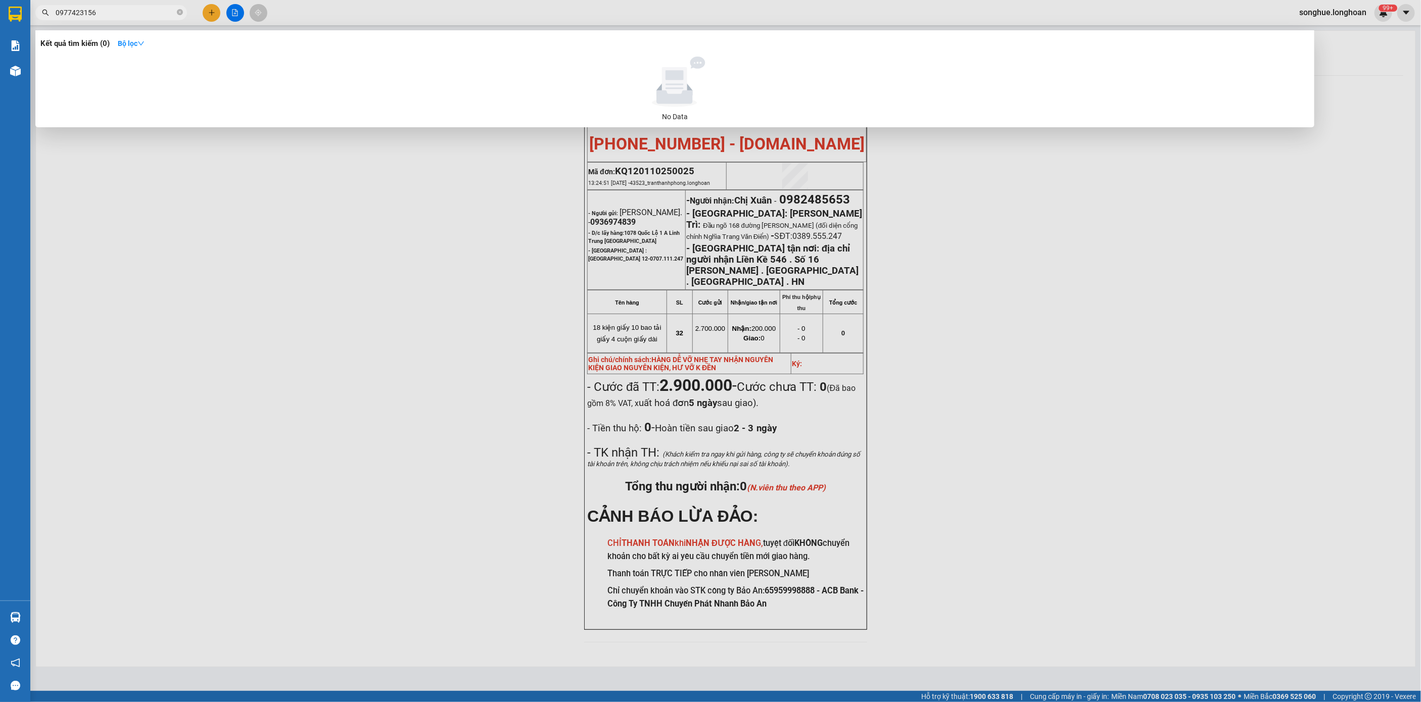
click at [123, 5] on span "0977423156" at bounding box center [111, 12] width 152 height 15
click at [133, 14] on input "0977423156" at bounding box center [115, 12] width 119 height 11
paste input "0908129183"
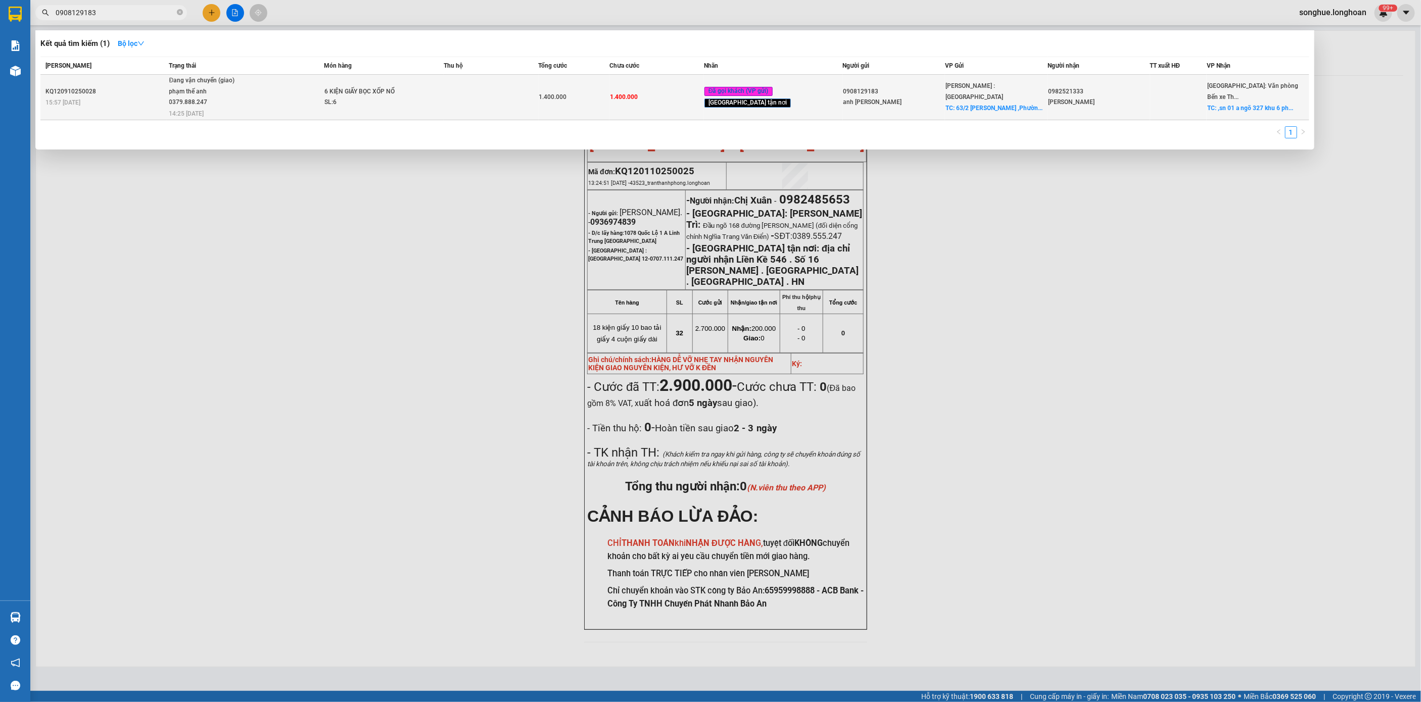
type input "0908129183"
click at [173, 88] on div "phạm thế anh 0379.888.247" at bounding box center [207, 97] width 76 height 22
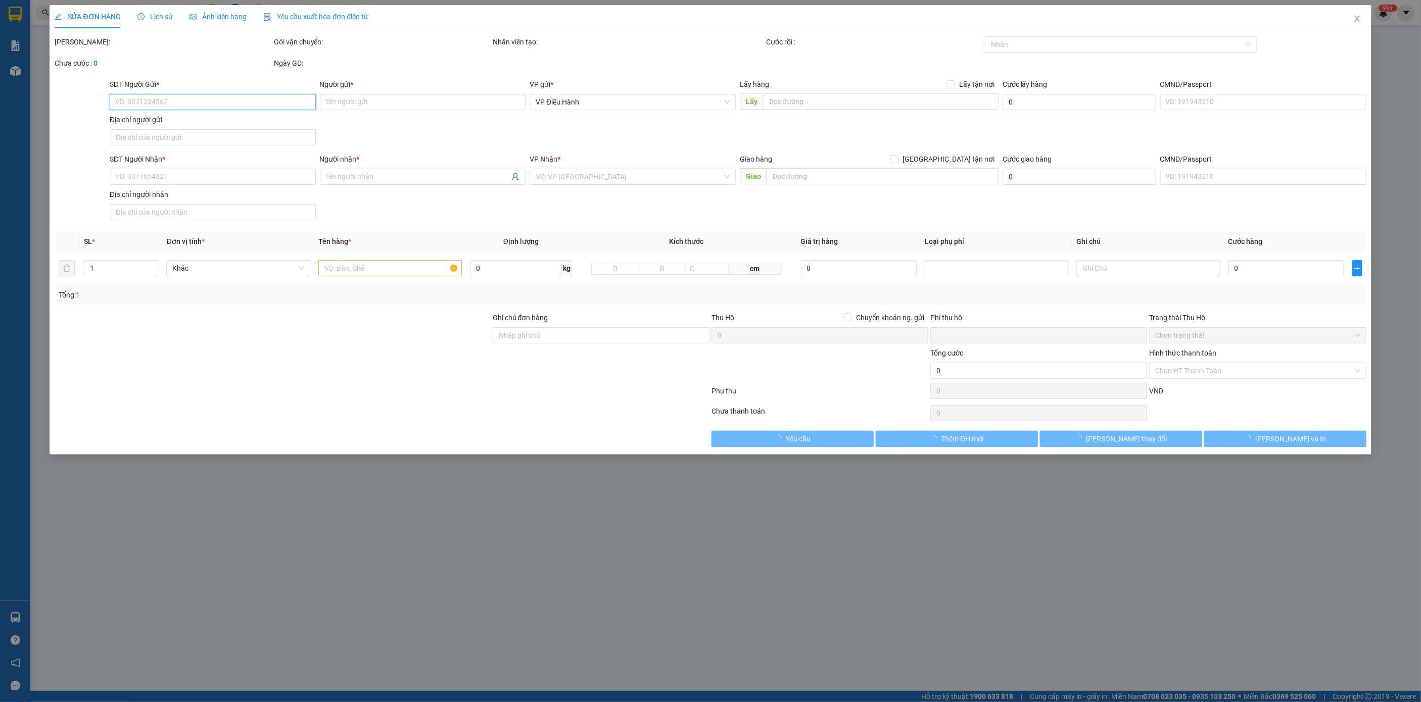
type input "0908129183"
type input "anh [PERSON_NAME]"
checkbox input "true"
type input "63/2 [PERSON_NAME] ,Phường 10,quânh 6,tp hcm"
type input "0982521333"
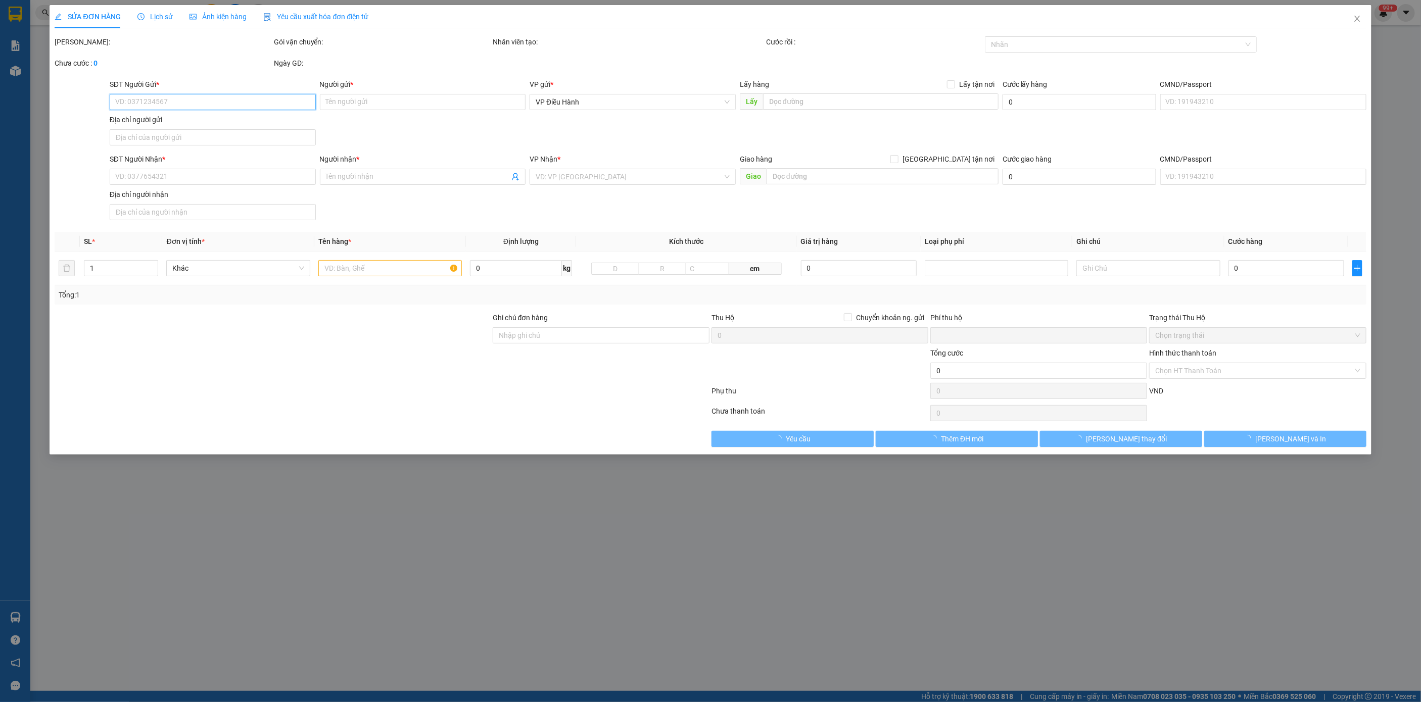
type input "[PERSON_NAME]"
checkbox input "true"
type input ",sn 01 a ngõ 327 khu 6 [GEOGRAPHIC_DATA] ,[GEOGRAPHIC_DATA] ,[GEOGRAPHIC_DATA]"
type input "0"
type input "1.400.000"
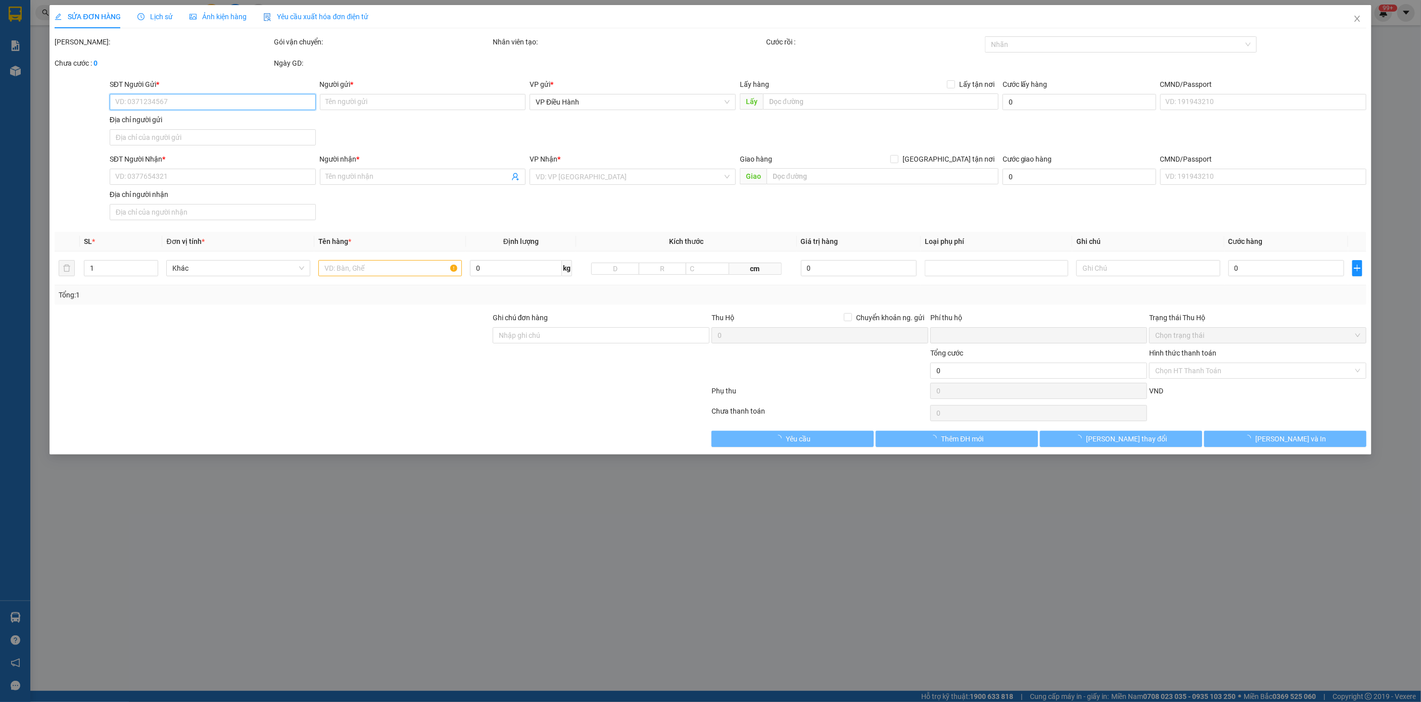
type input "1.400.000"
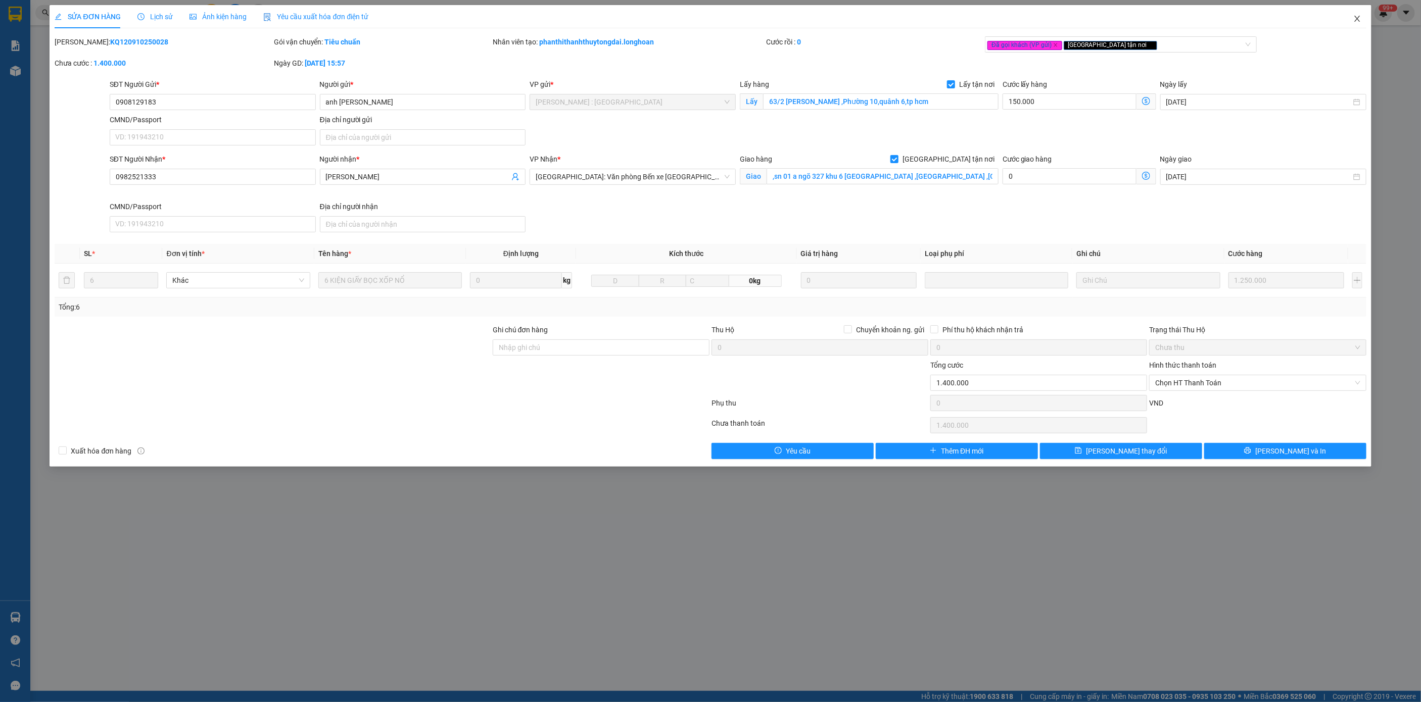
click at [1358, 20] on icon "close" at bounding box center [1357, 19] width 8 height 8
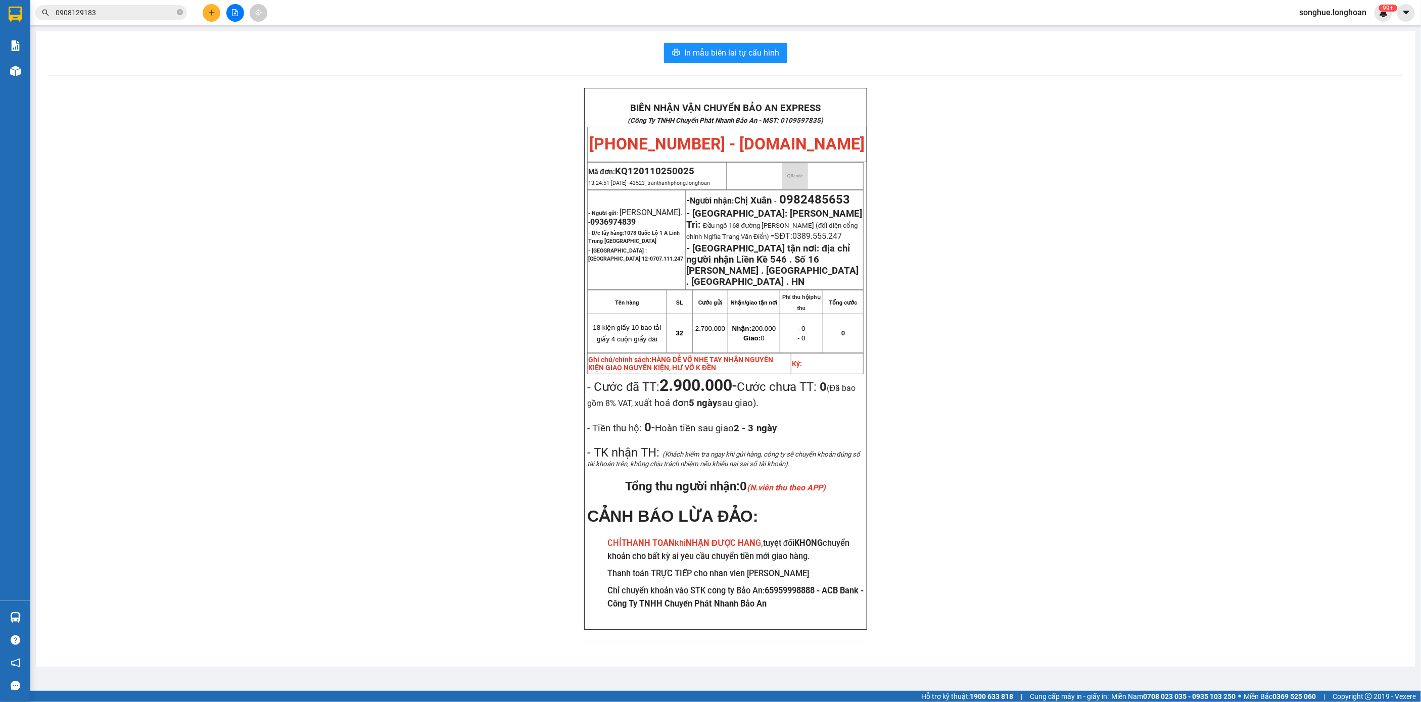
click at [149, 5] on span "0908129183" at bounding box center [111, 12] width 152 height 15
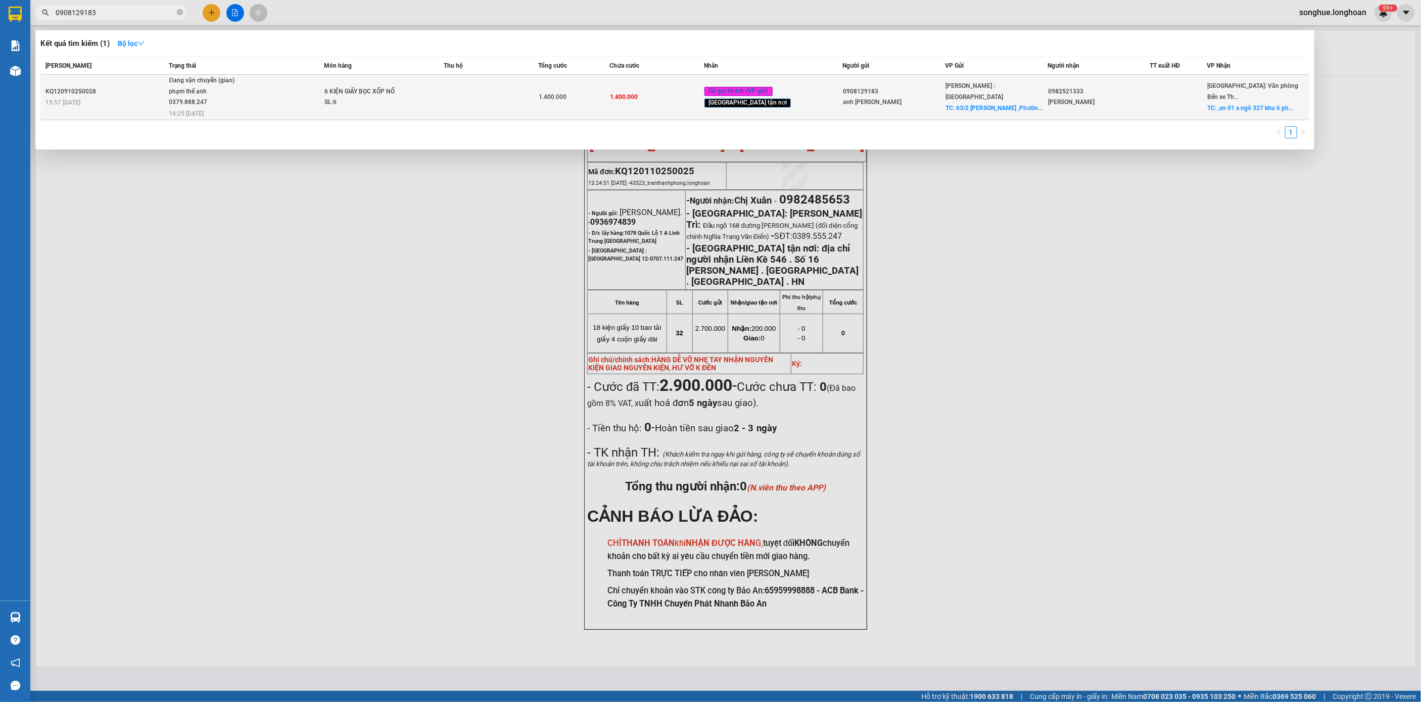
click at [178, 88] on div "phạm thế anh 0379.888.247" at bounding box center [207, 97] width 76 height 22
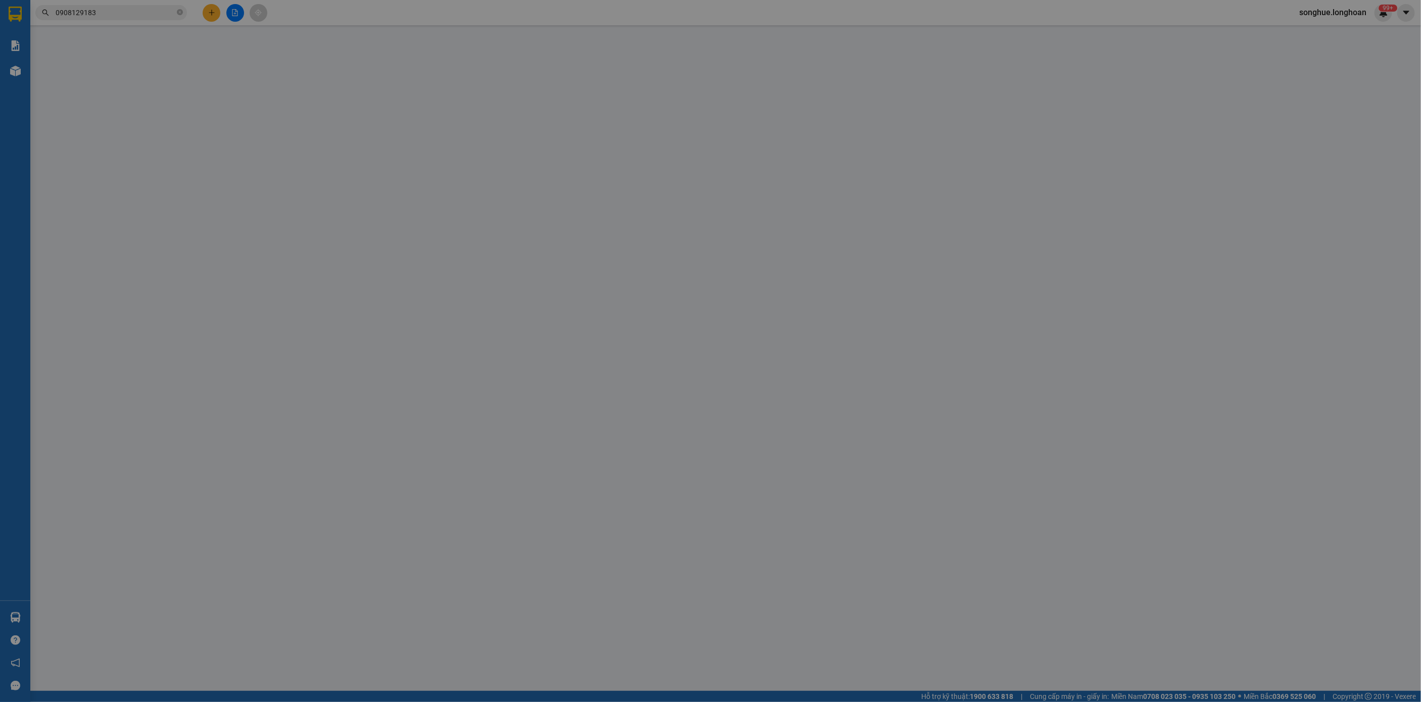
type input "0908129183"
type input "anh [PERSON_NAME]"
checkbox input "true"
type input "63/2 [PERSON_NAME] ,Phường 10,quânh 6,tp hcm"
type input "0982521333"
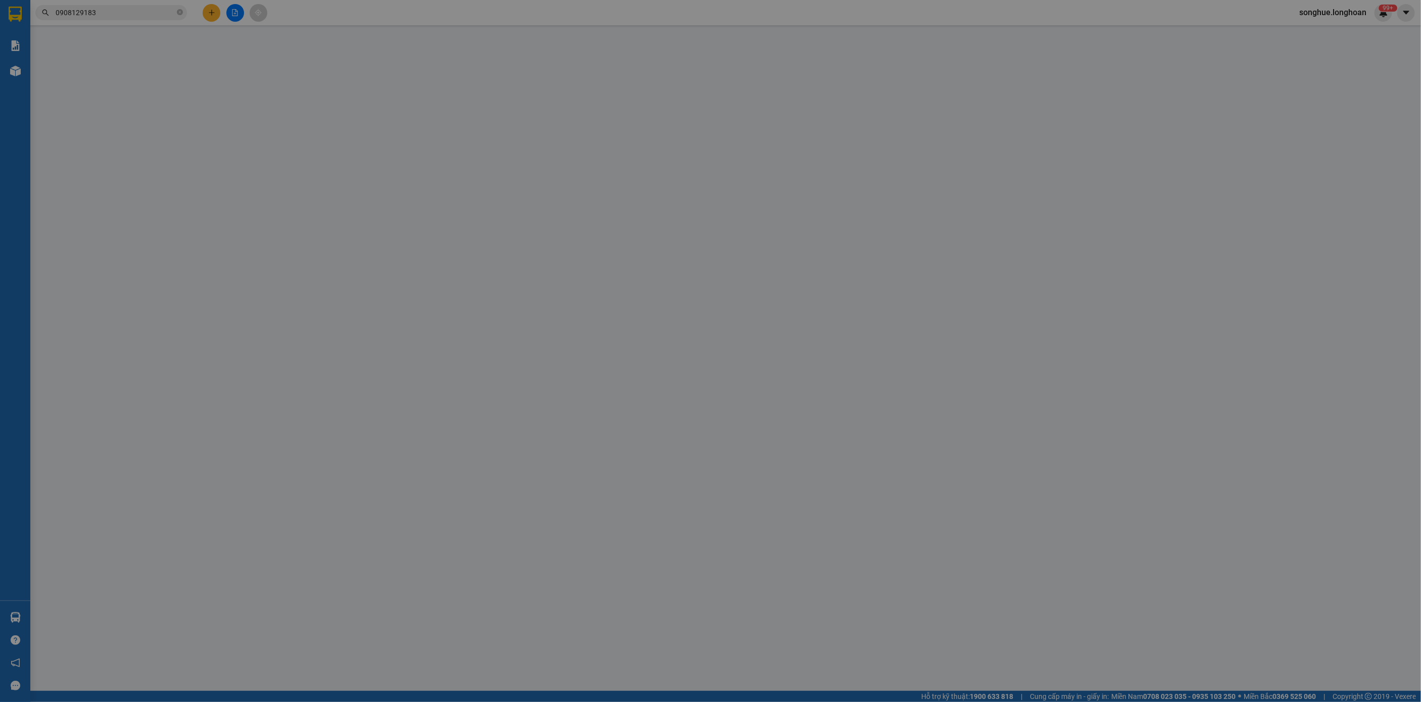
type input "[PERSON_NAME]"
checkbox input "true"
type input ",sn 01 a ngõ 327 khu 6 [GEOGRAPHIC_DATA] ,[GEOGRAPHIC_DATA] ,[GEOGRAPHIC_DATA]"
type input "0"
type input "1.400.000"
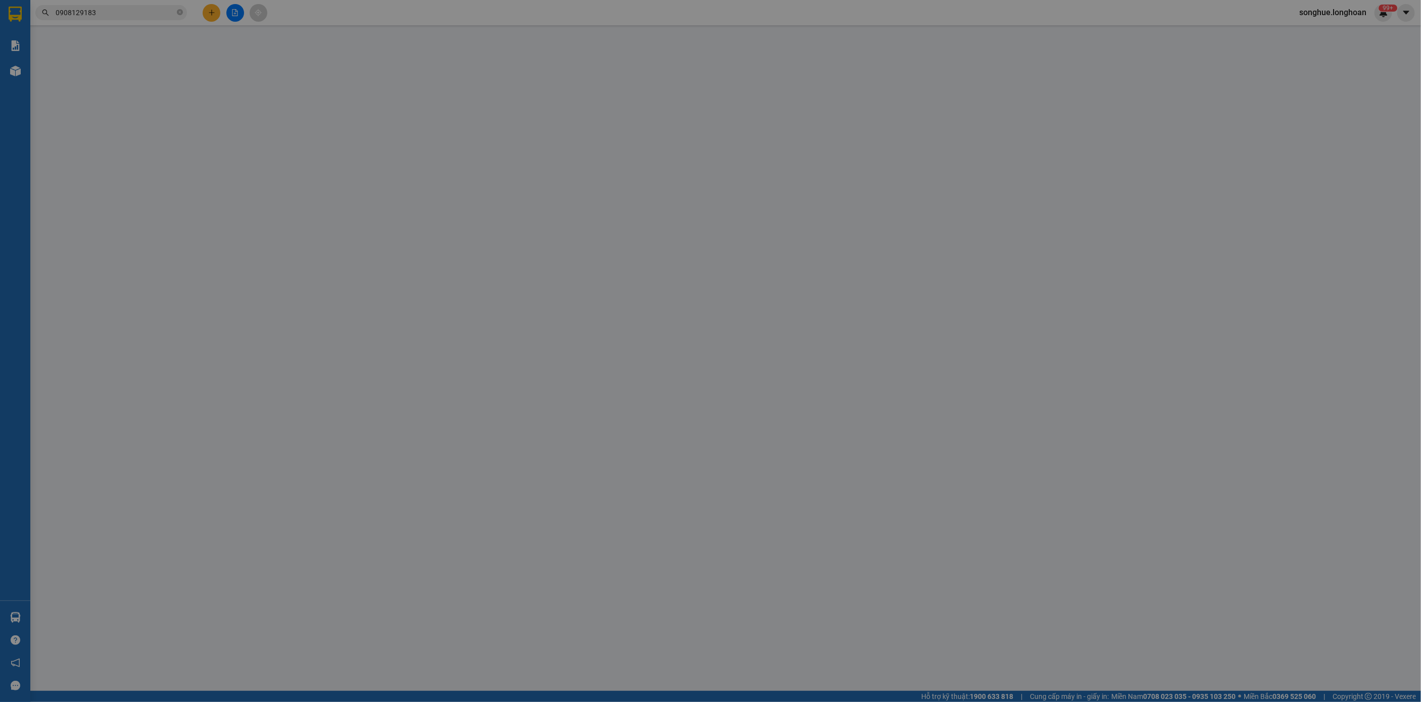
type input "1.400.000"
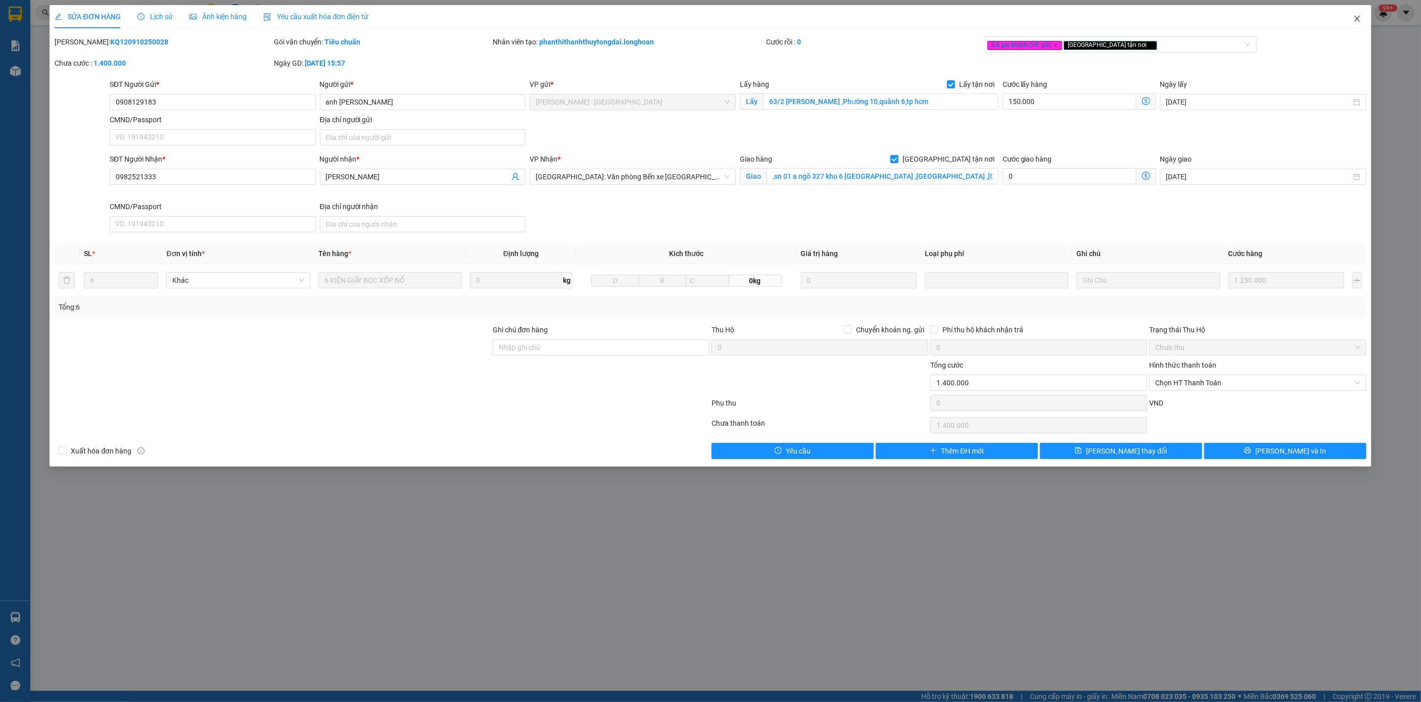
click at [1354, 19] on icon "close" at bounding box center [1357, 19] width 8 height 8
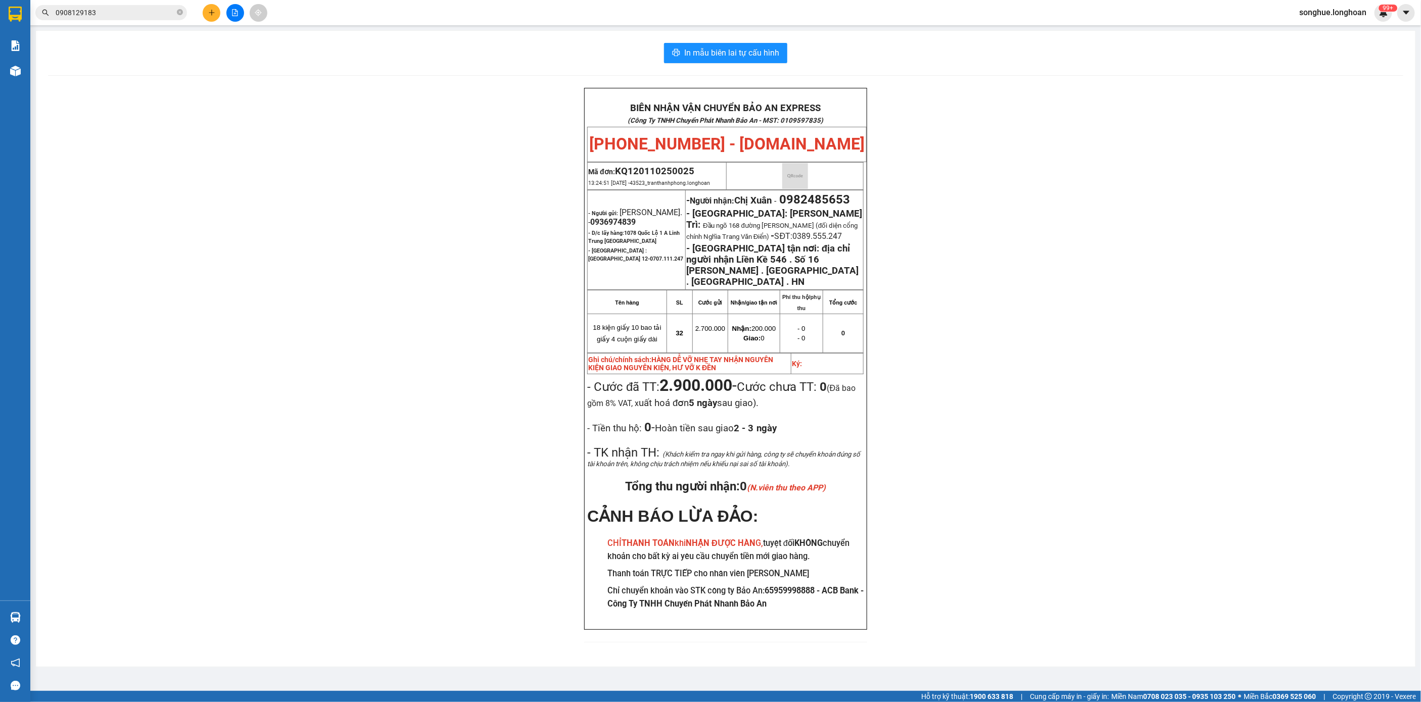
click at [141, 20] on div "Kết quả tìm kiếm ( 1 ) Bộ lọc Mã ĐH Trạng thái Món hàng Thu hộ Tổng cước Chưa c…" at bounding box center [98, 13] width 197 height 18
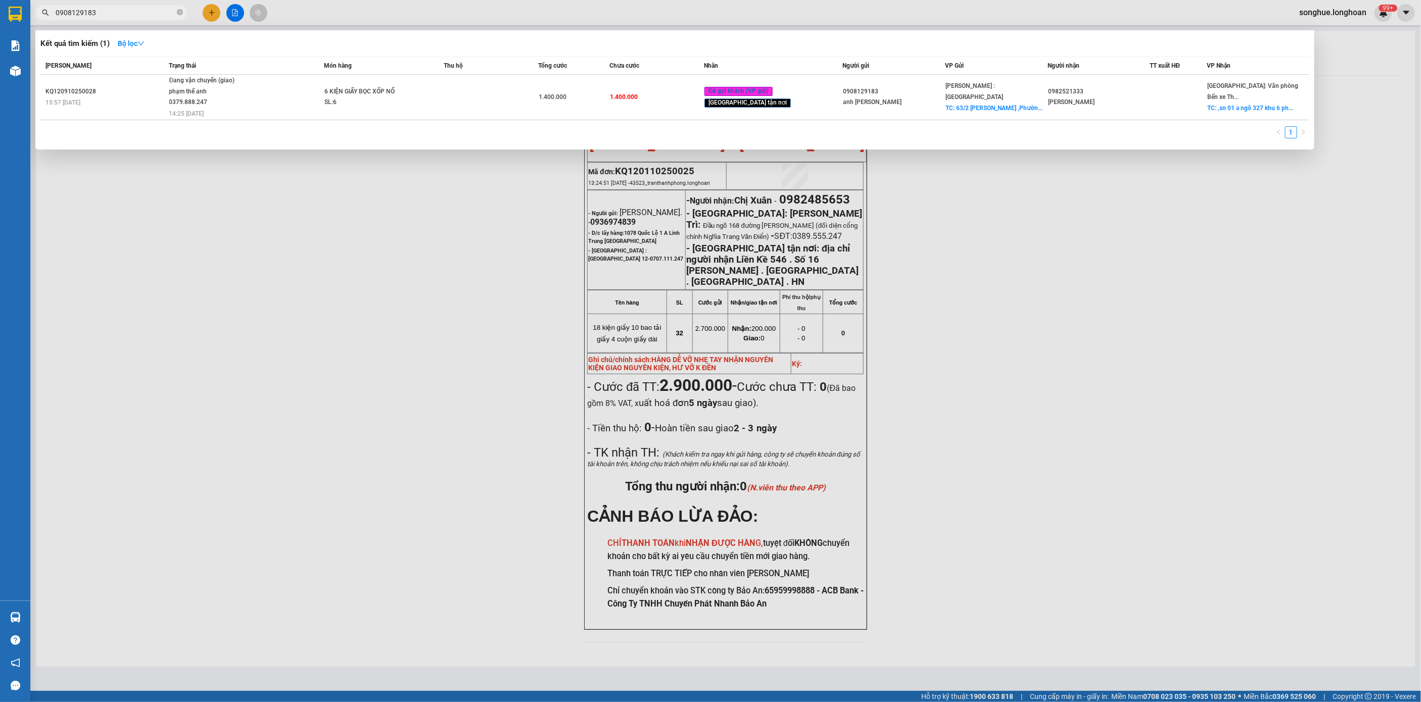
click at [155, 7] on input "0908129183" at bounding box center [115, 12] width 119 height 11
paste input "65300160"
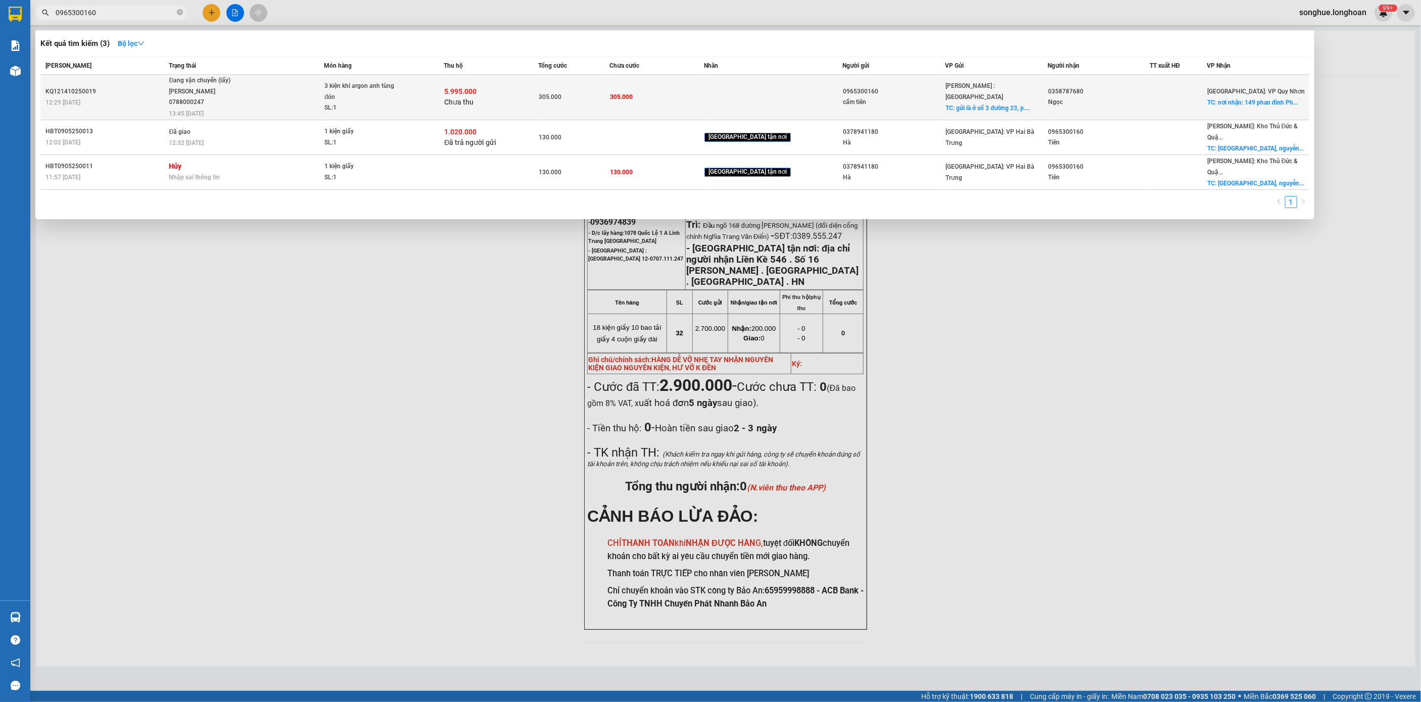
click at [194, 108] on td "Đang vận chuyển (lấy) [PERSON_NAME] 0788000247 13:45 [DATE]" at bounding box center [246, 97] width 158 height 45
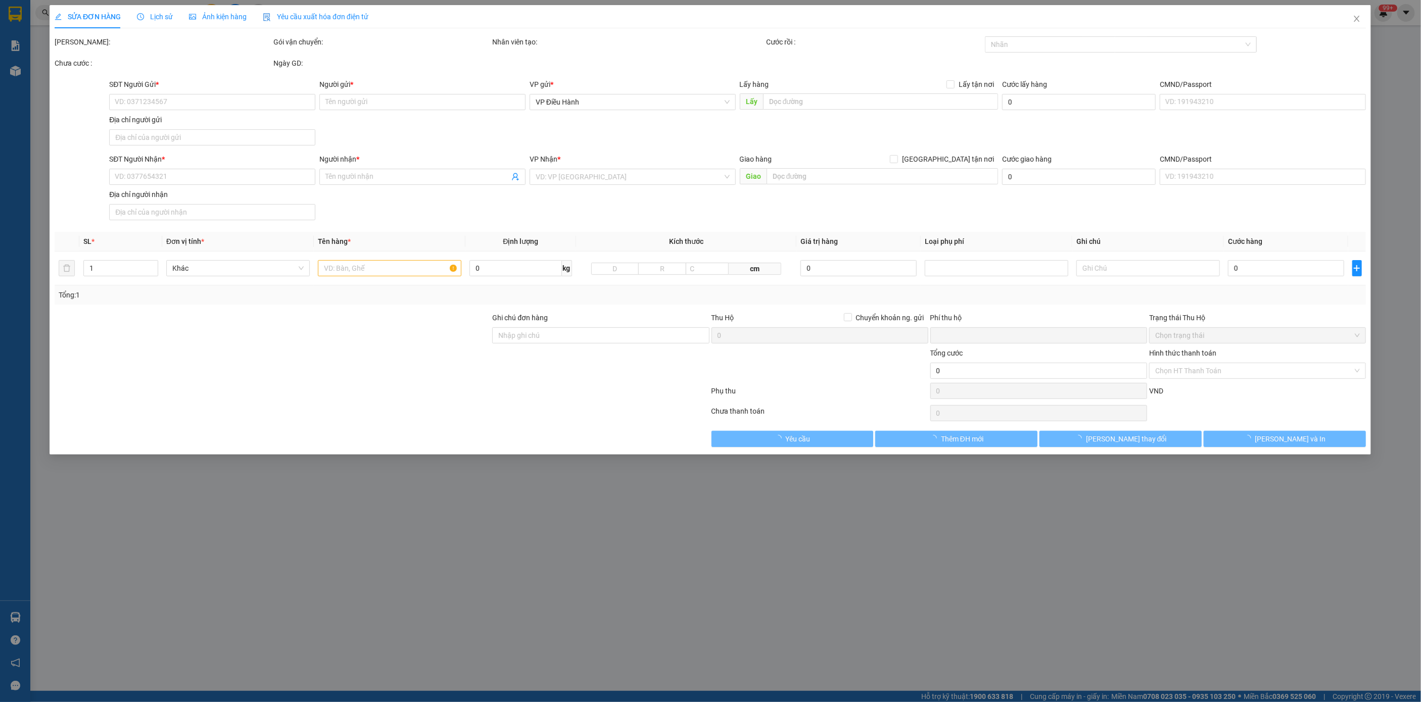
click at [166, 14] on span "Lịch sử" at bounding box center [155, 17] width 36 height 8
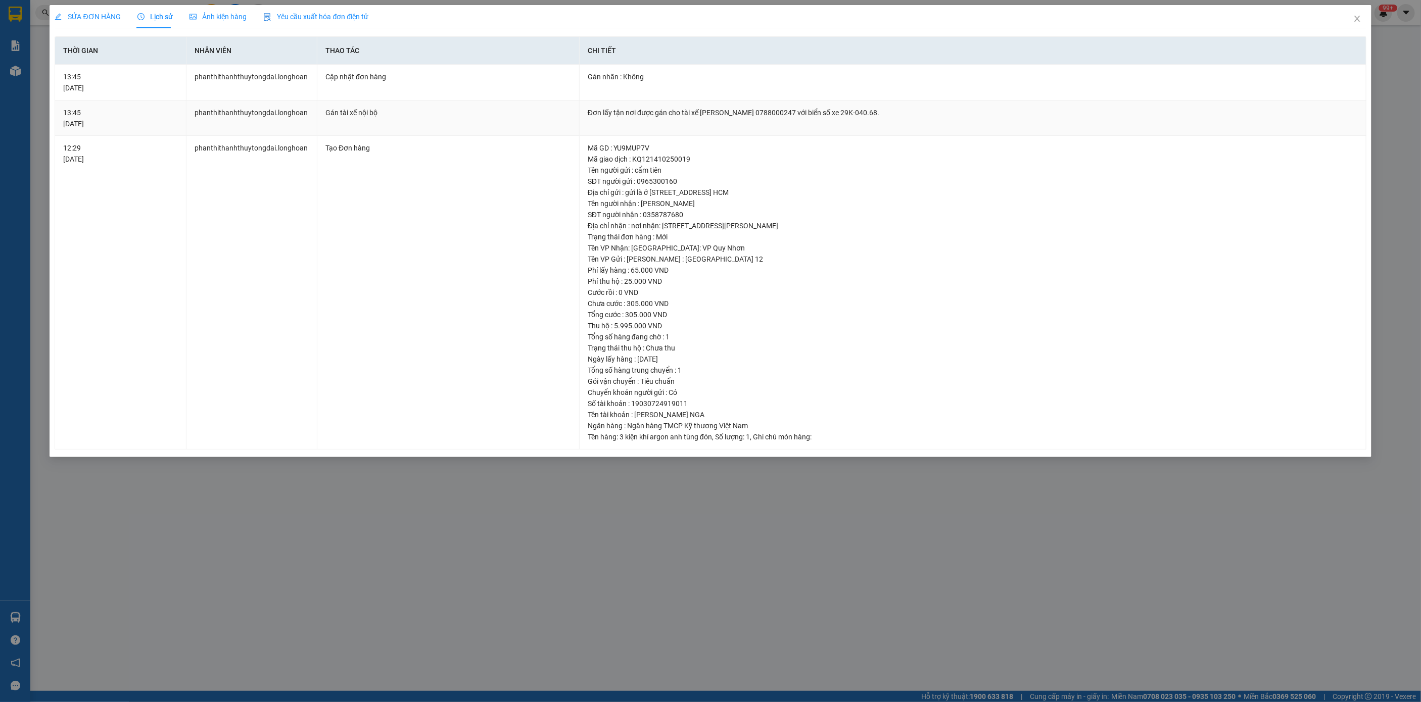
click at [690, 118] on div "Đơn lấy tận nơi được gán cho tài xế [PERSON_NAME] 0788000247 với biển số xe 29K…" at bounding box center [973, 112] width 770 height 11
click at [690, 117] on div "Đơn lấy tận nơi được gán cho tài xế [PERSON_NAME] 0788000247 với biển số xe 29K…" at bounding box center [973, 112] width 770 height 11
copy div "Đơn lấy tận nơi được gán cho tài xế [PERSON_NAME] 0788000247 với biển số xe 29K…"
click at [1358, 16] on icon "close" at bounding box center [1357, 19] width 8 height 8
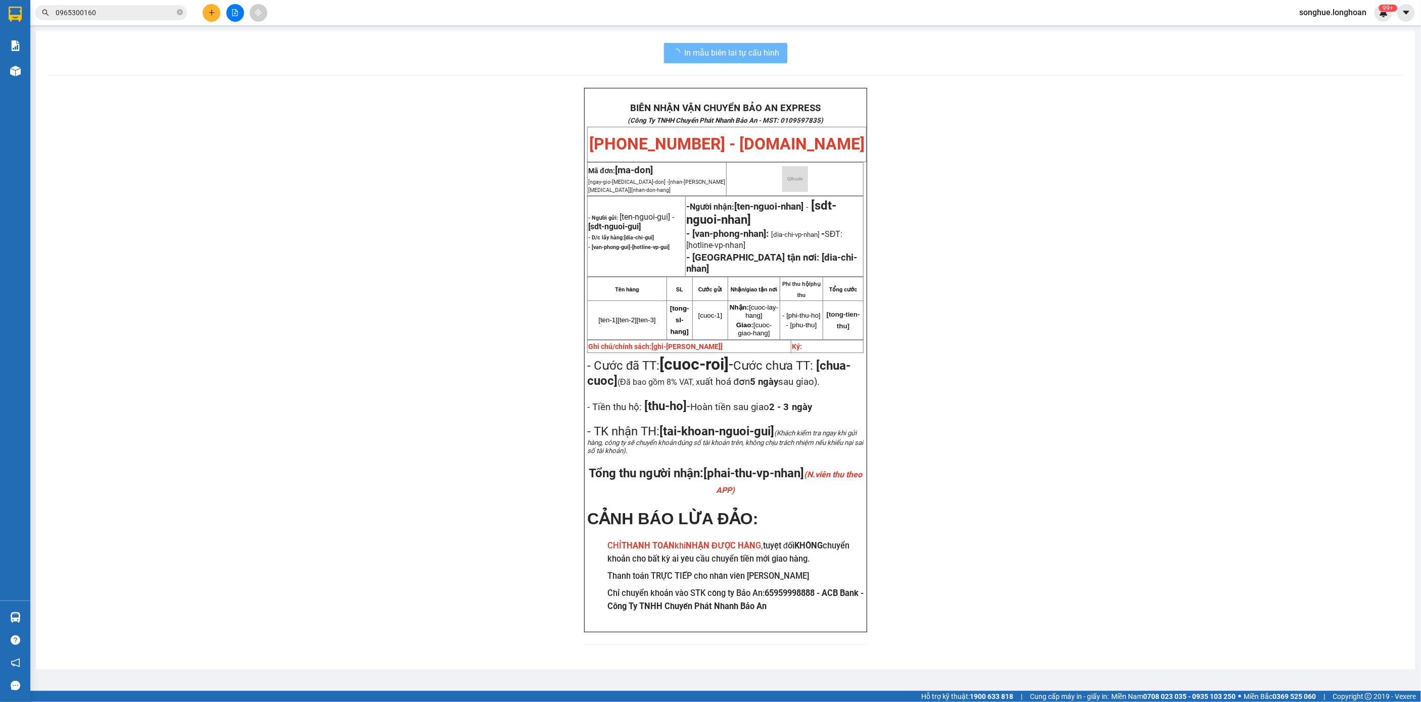
click at [135, 13] on input "0965300160" at bounding box center [115, 12] width 119 height 11
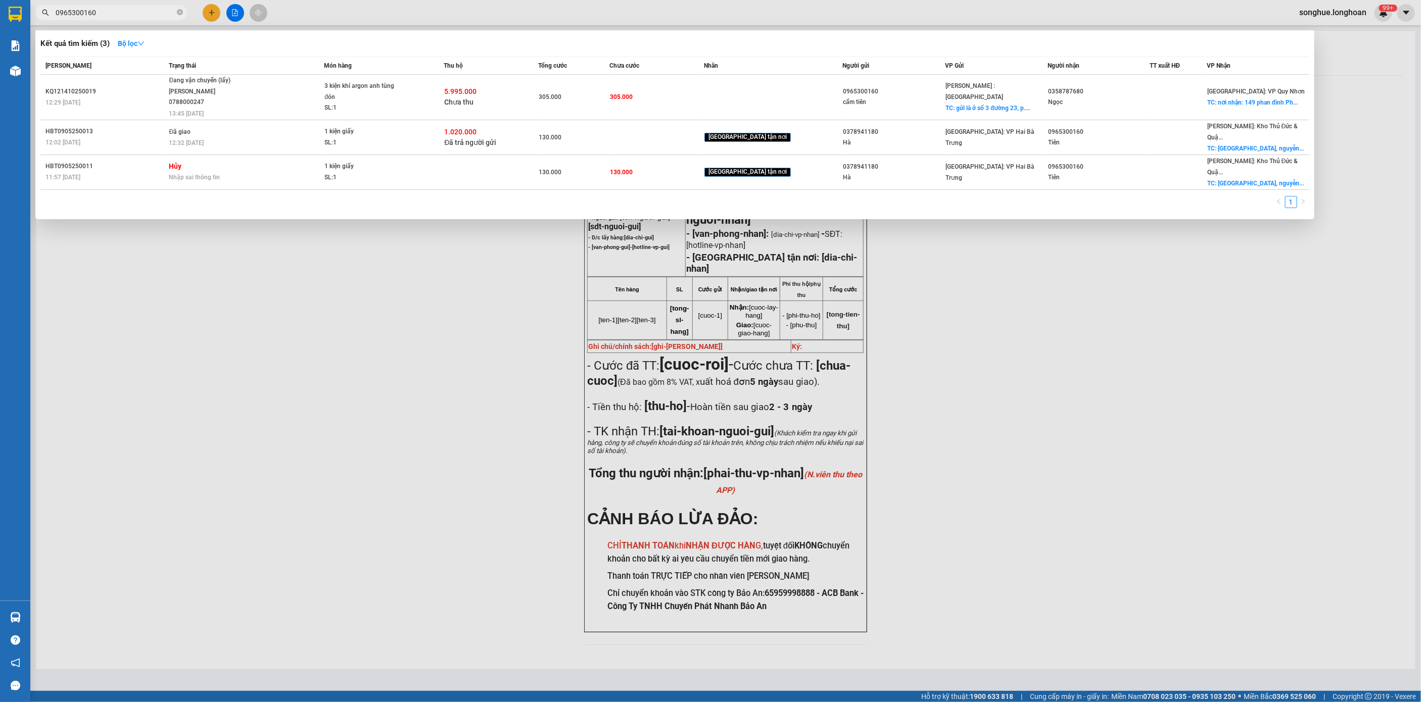
click at [135, 13] on input "0965300160" at bounding box center [115, 12] width 119 height 11
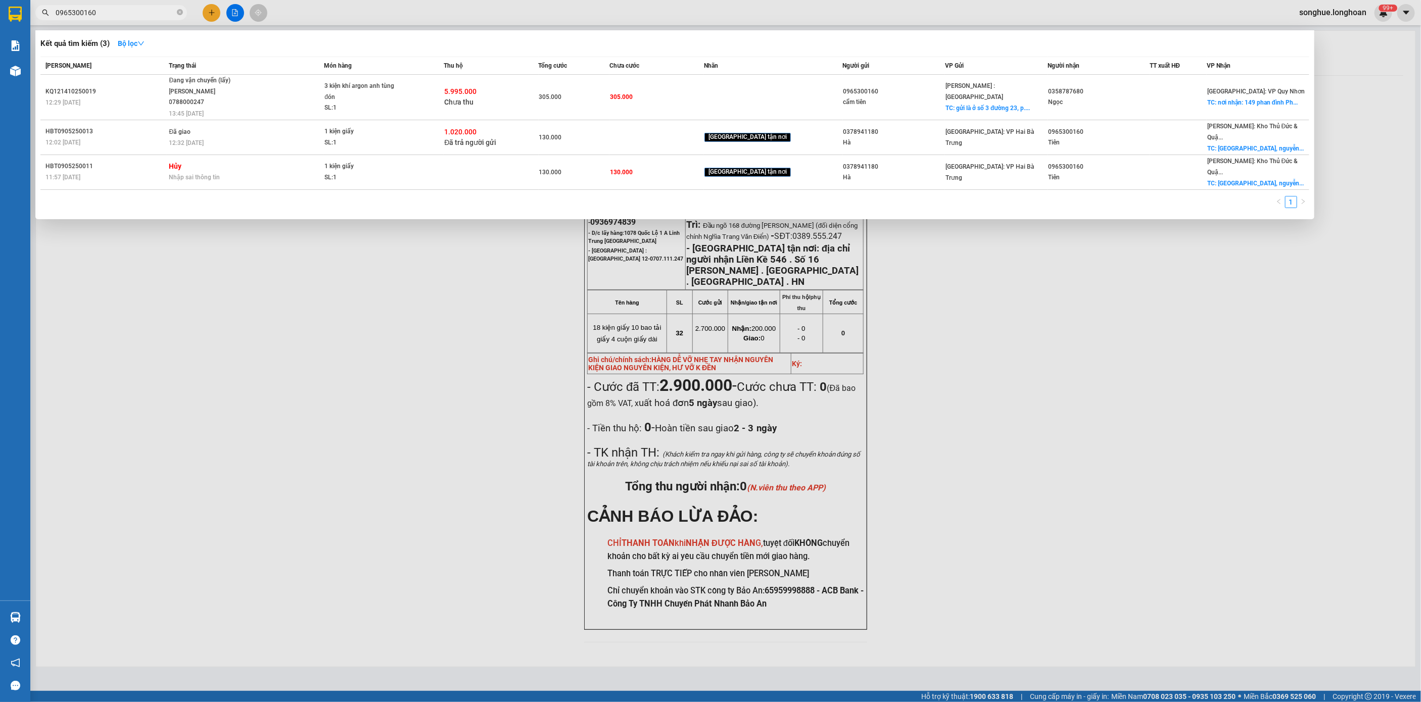
paste input "77423156"
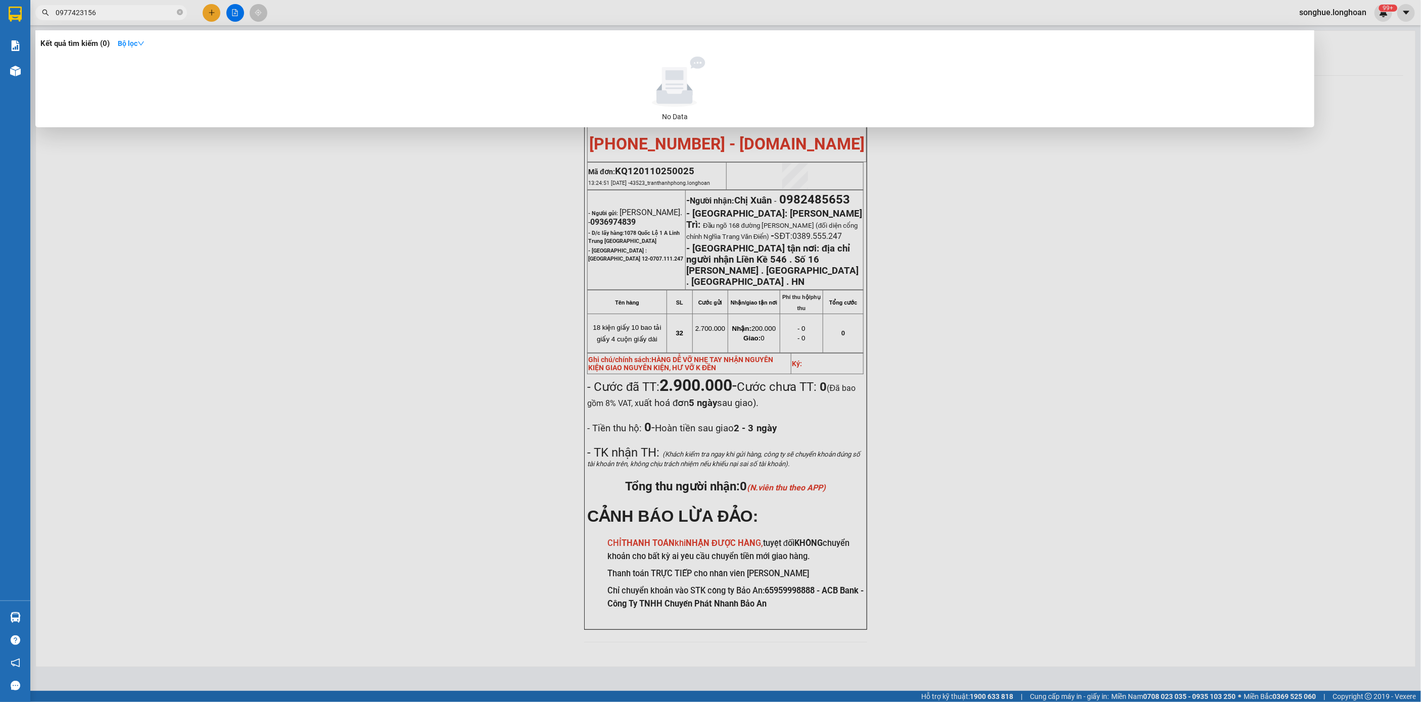
type input "0977423156"
click at [155, 12] on input "0977423156" at bounding box center [115, 12] width 119 height 11
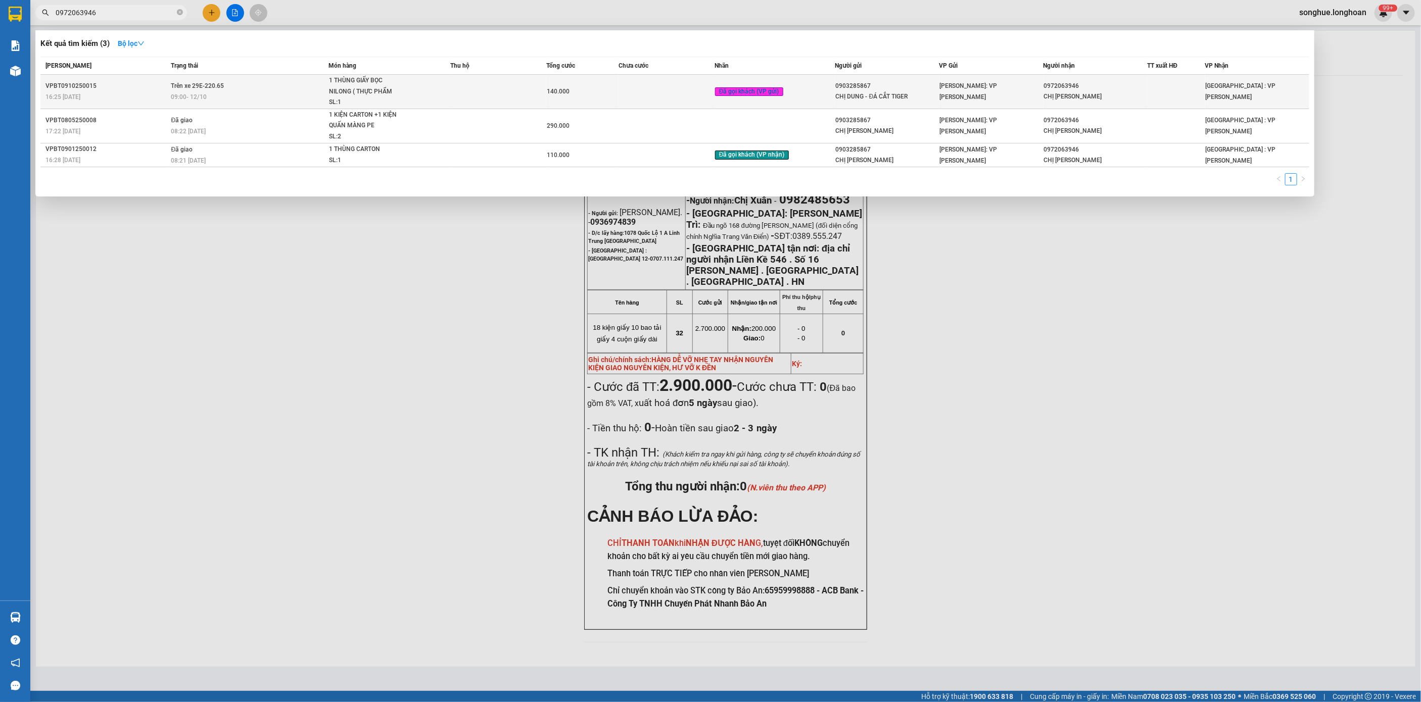
type input "0972063946"
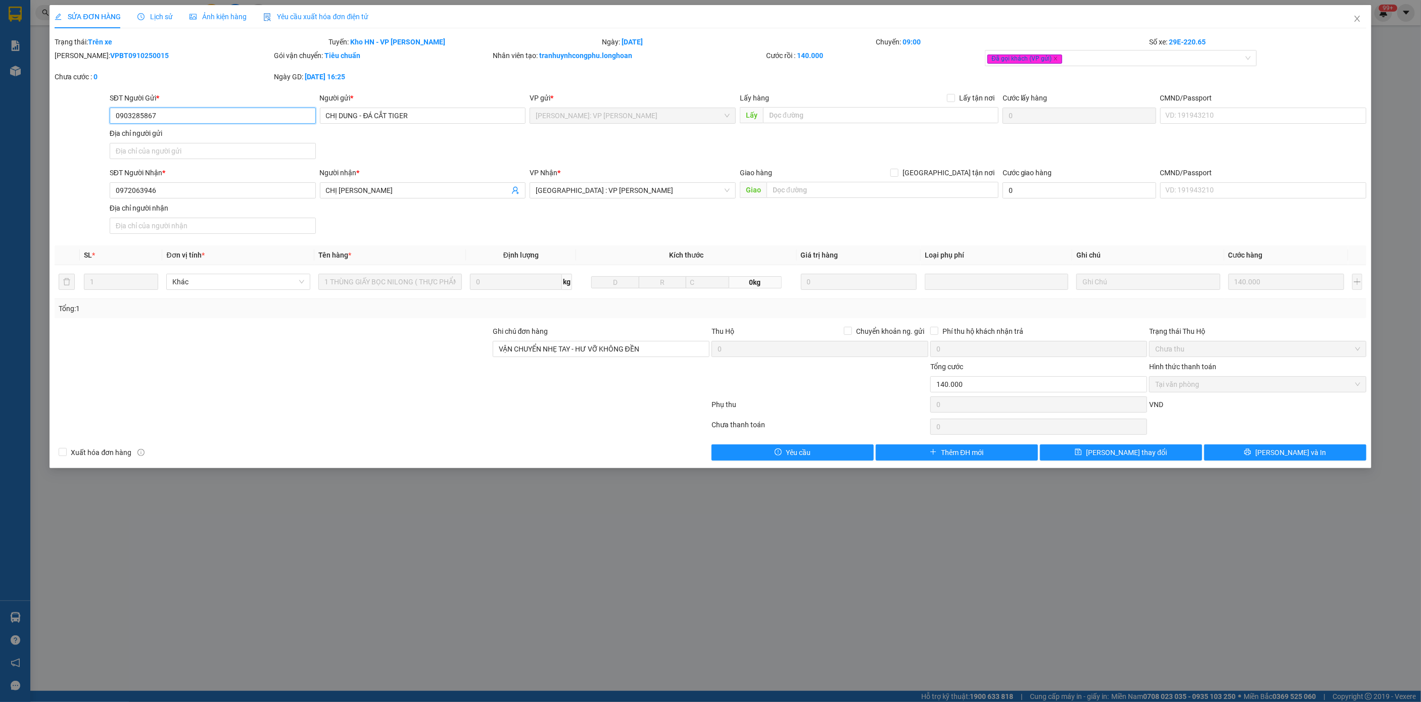
type input "0903285867"
type input "CHỊ DUNG - ĐÁ CẮT TIGER"
type input "0972063946"
type input "CHỊ [PERSON_NAME]"
type input "VẬN CHUYỂN NHẸ TAY - HƯ VỠ KHÔNG ĐỀN"
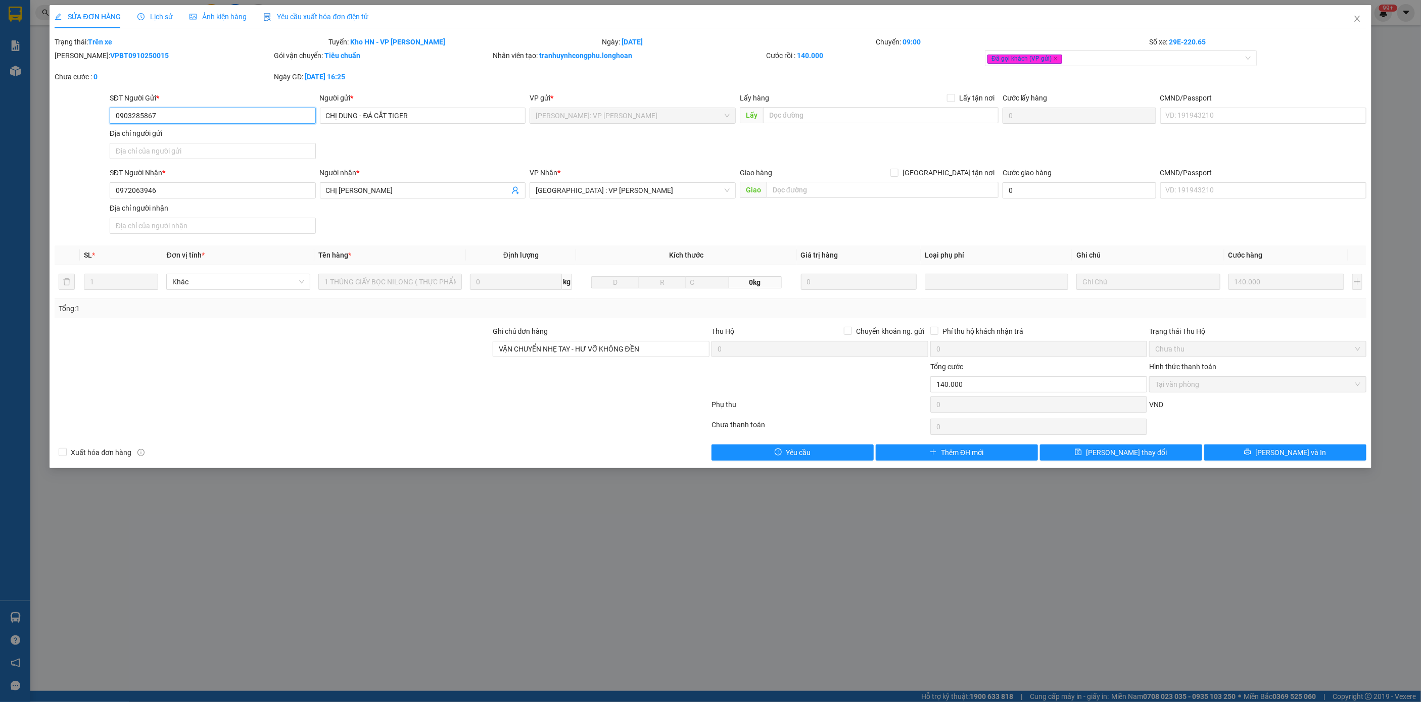
type input "0"
type input "140.000"
click at [112, 52] on b "VPBT0910250015" at bounding box center [139, 56] width 59 height 8
copy b "VPBT0910250015"
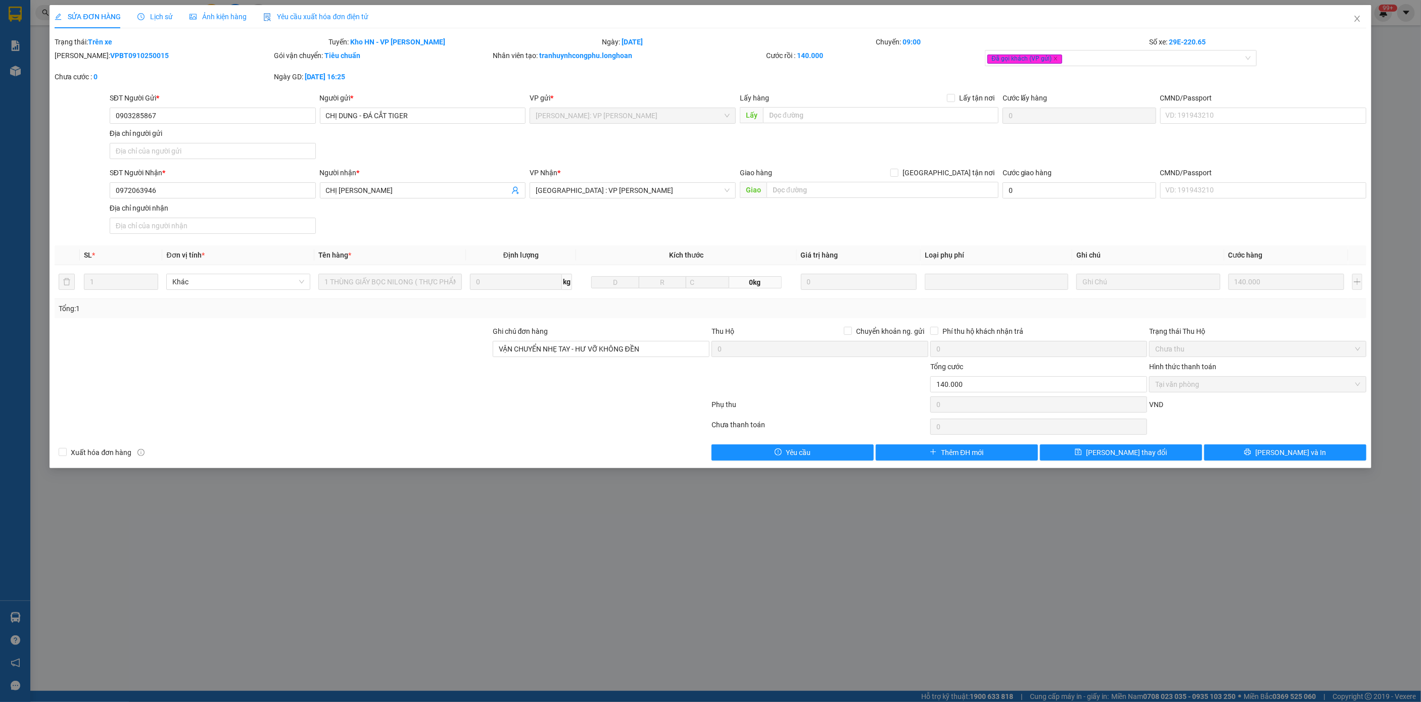
click at [167, 17] on span "Lịch sử" at bounding box center [155, 17] width 36 height 8
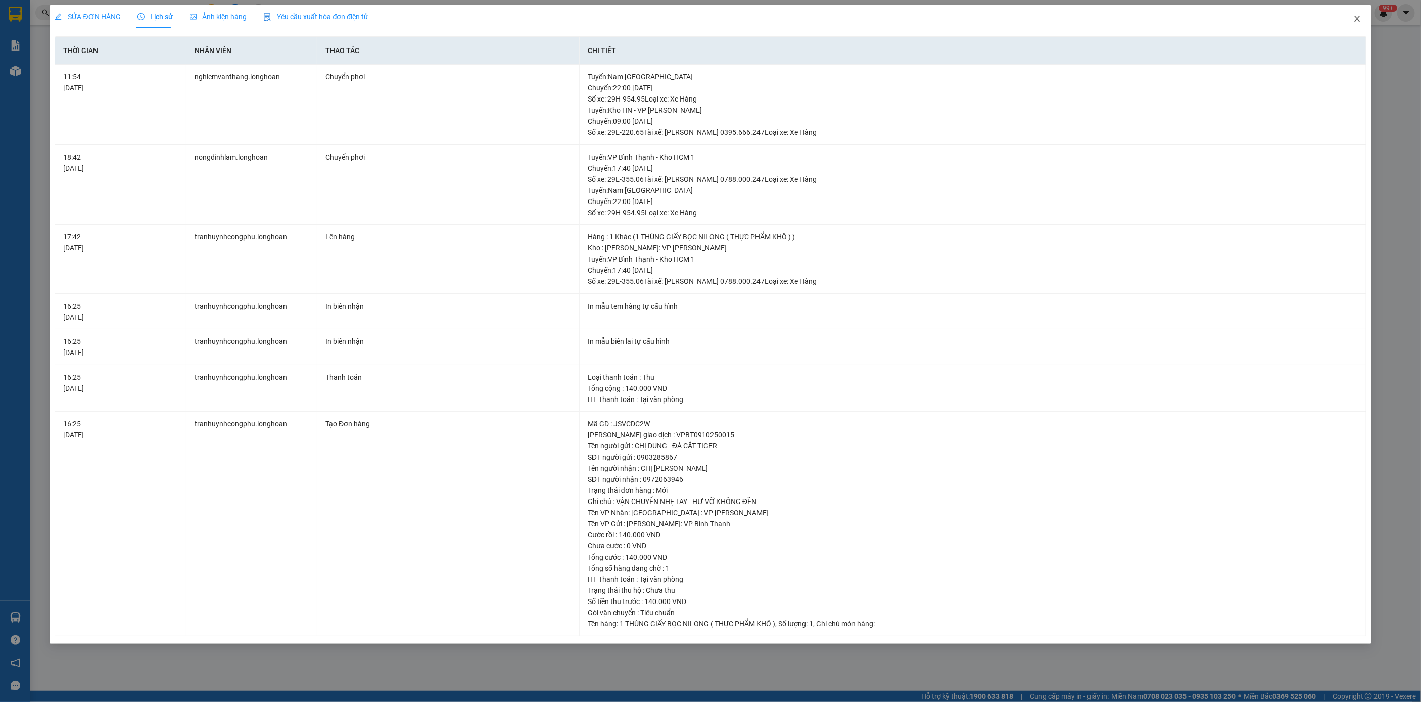
click at [1353, 20] on icon "close" at bounding box center [1357, 19] width 8 height 8
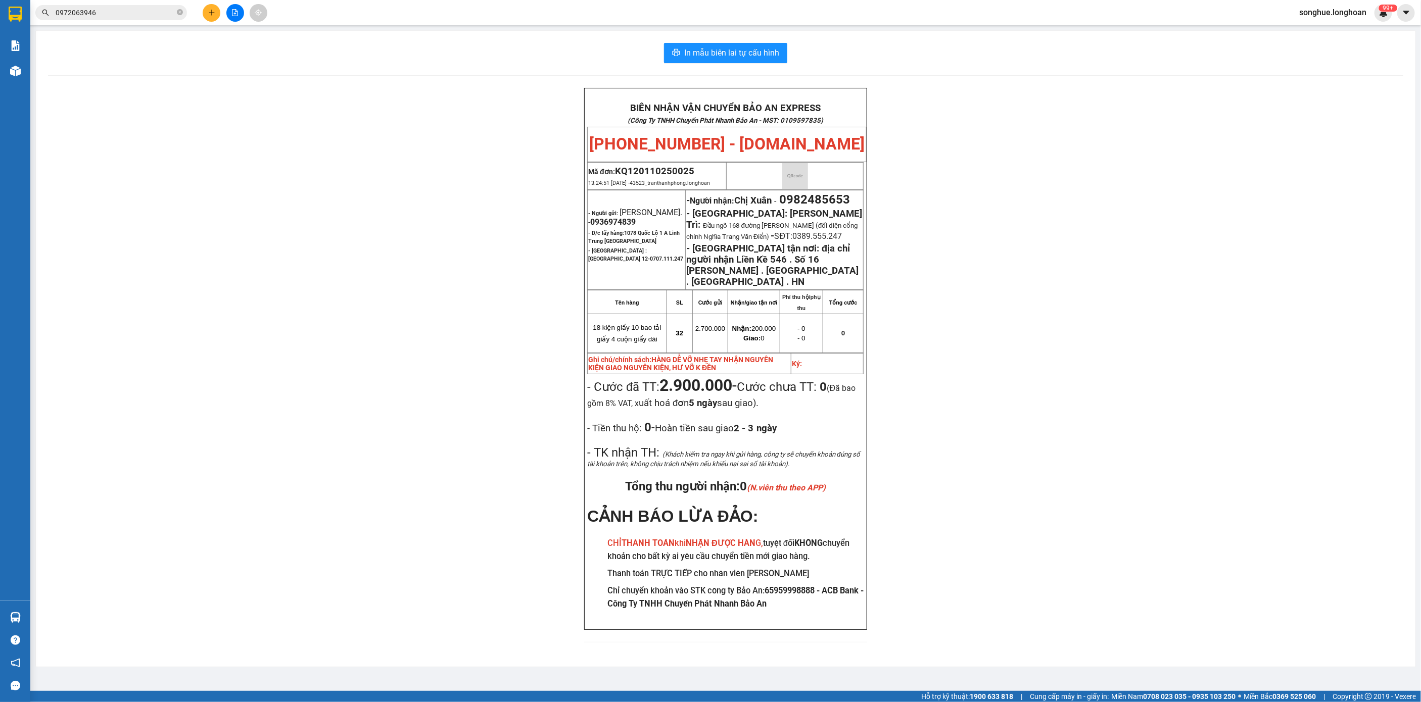
click at [143, 17] on input "0972063946" at bounding box center [115, 12] width 119 height 11
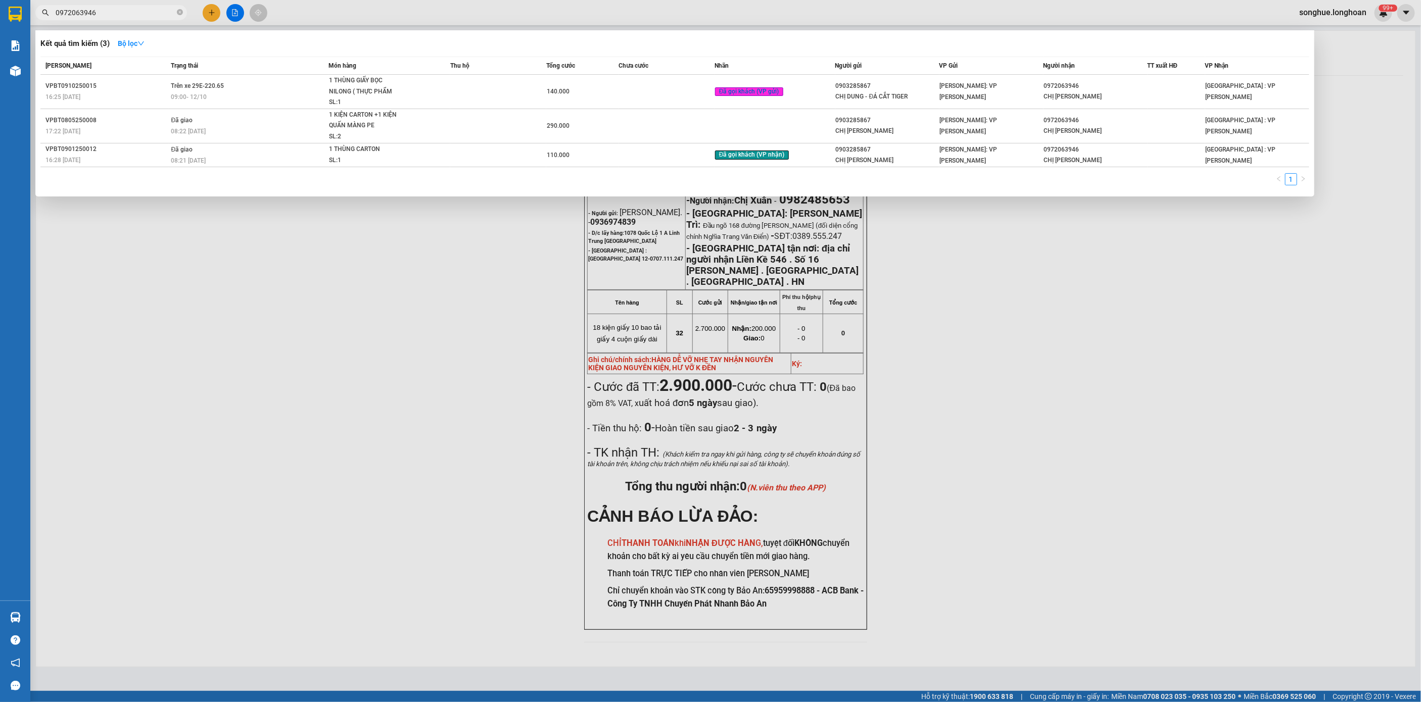
click at [143, 17] on input "0972063946" at bounding box center [115, 12] width 119 height 11
paste input "817236448"
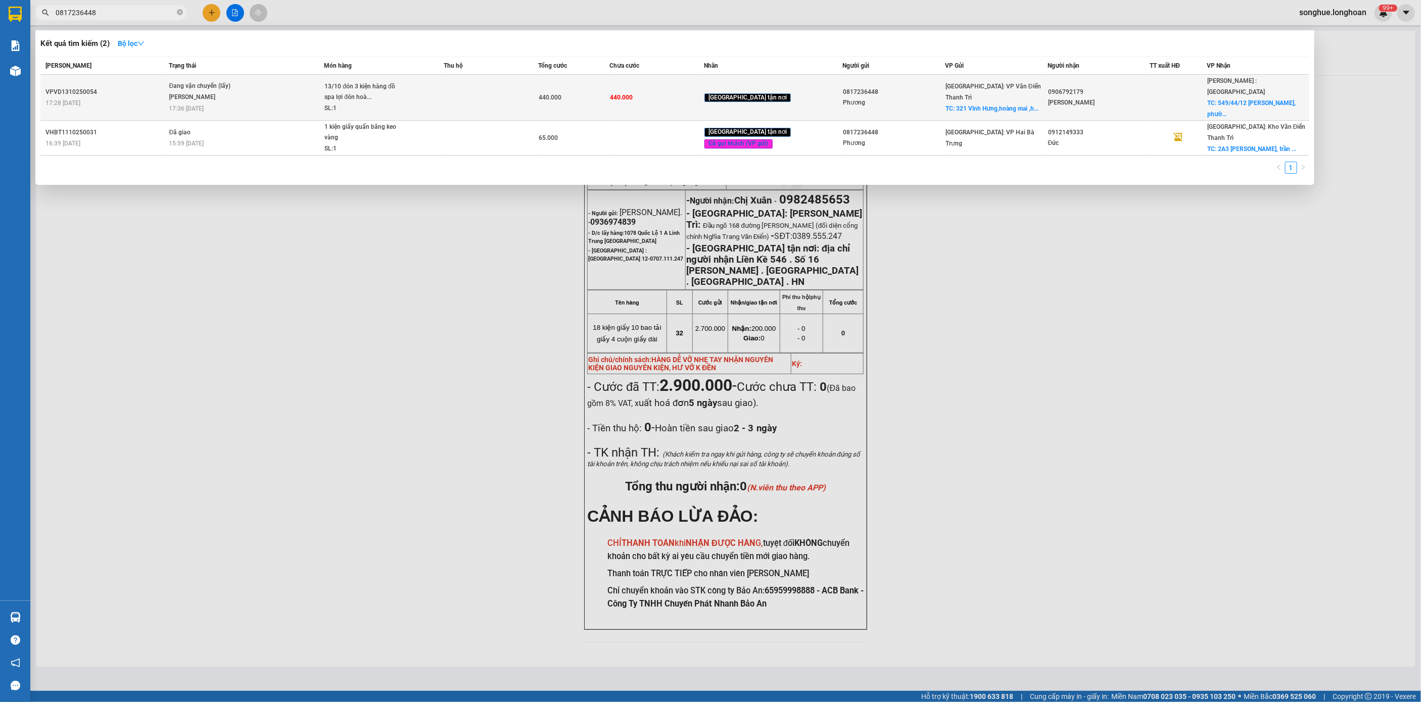
type input "0817236448"
click at [196, 94] on div "[PERSON_NAME]" at bounding box center [207, 97] width 76 height 11
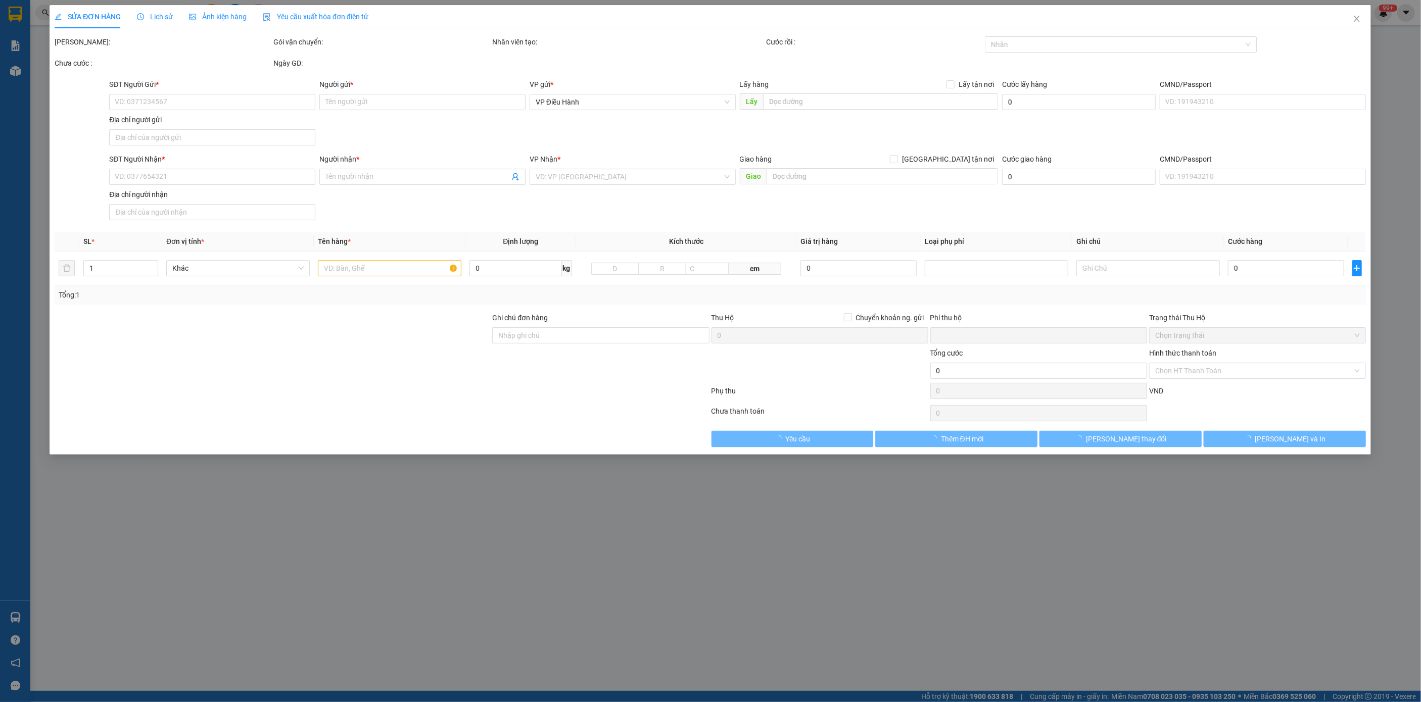
type input "0817236448"
type input "Phương"
checkbox input "true"
type input "321 Vĩnh Hưng,hoàng mai ,hn"
type input "0906792179"
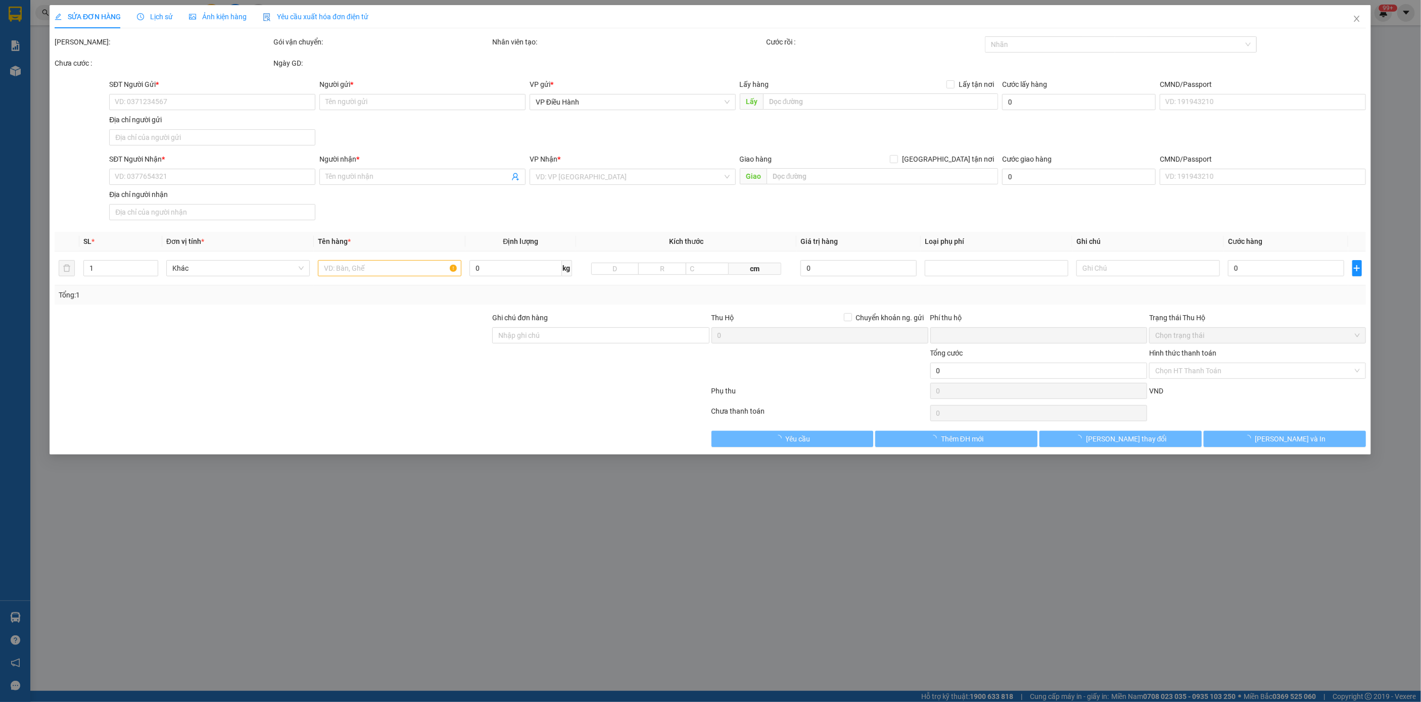
type input "[PERSON_NAME]"
checkbox input "true"
type input "[STREET_ADDRESS]."
type input "0"
type input "440.000"
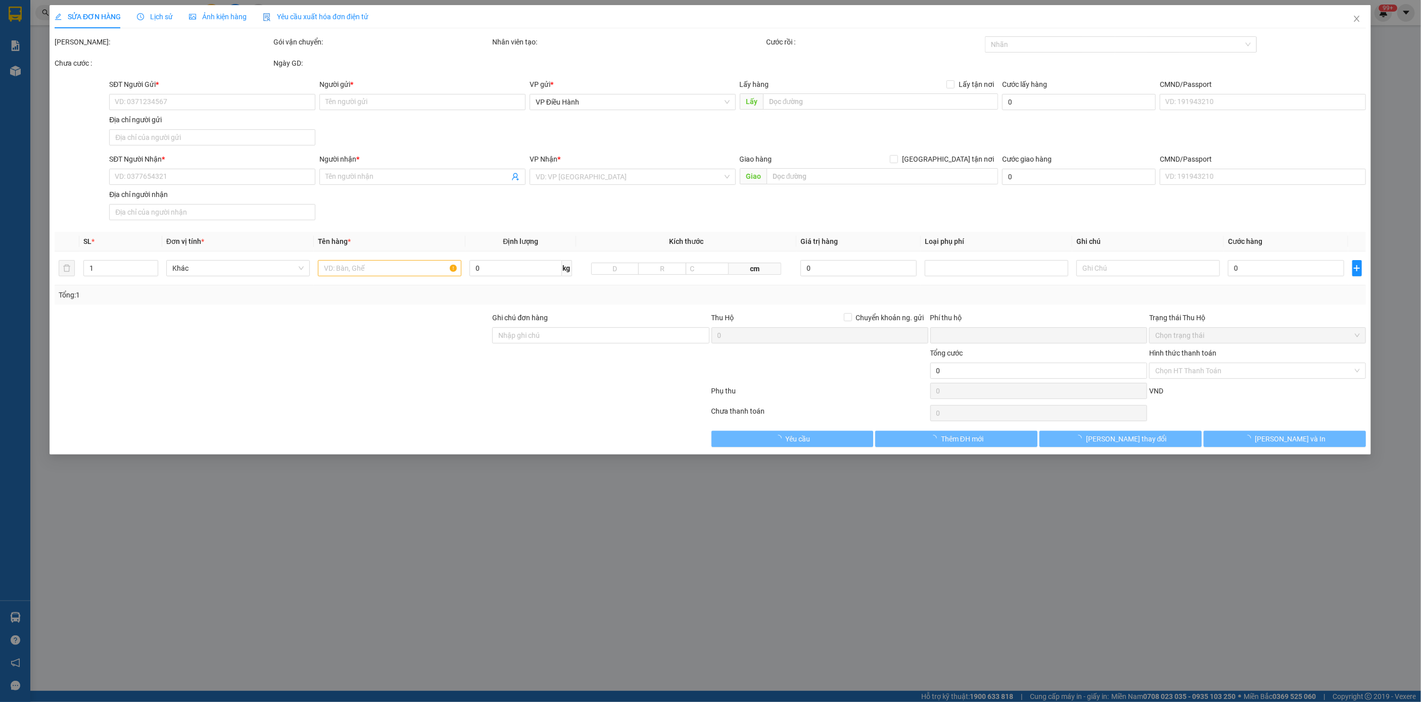
type input "440.000"
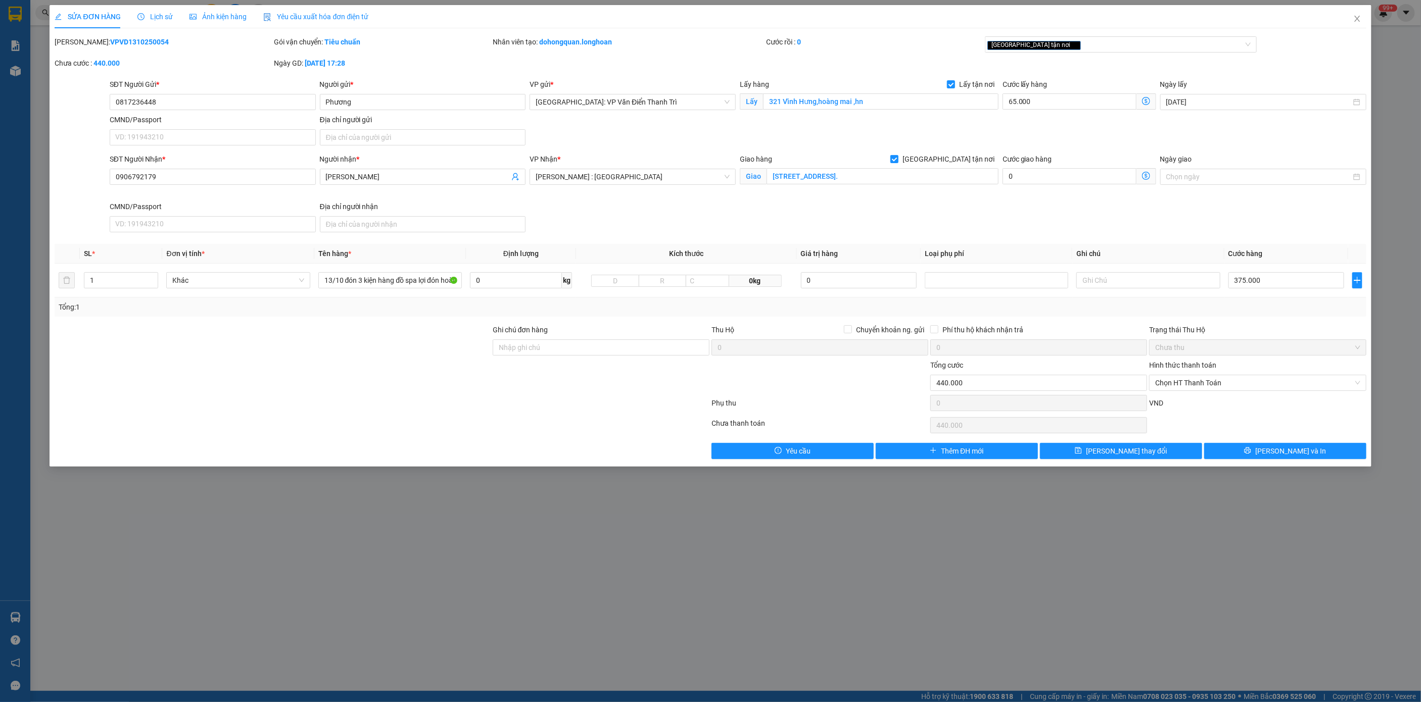
click at [159, 21] on div "Lịch sử" at bounding box center [155, 16] width 36 height 11
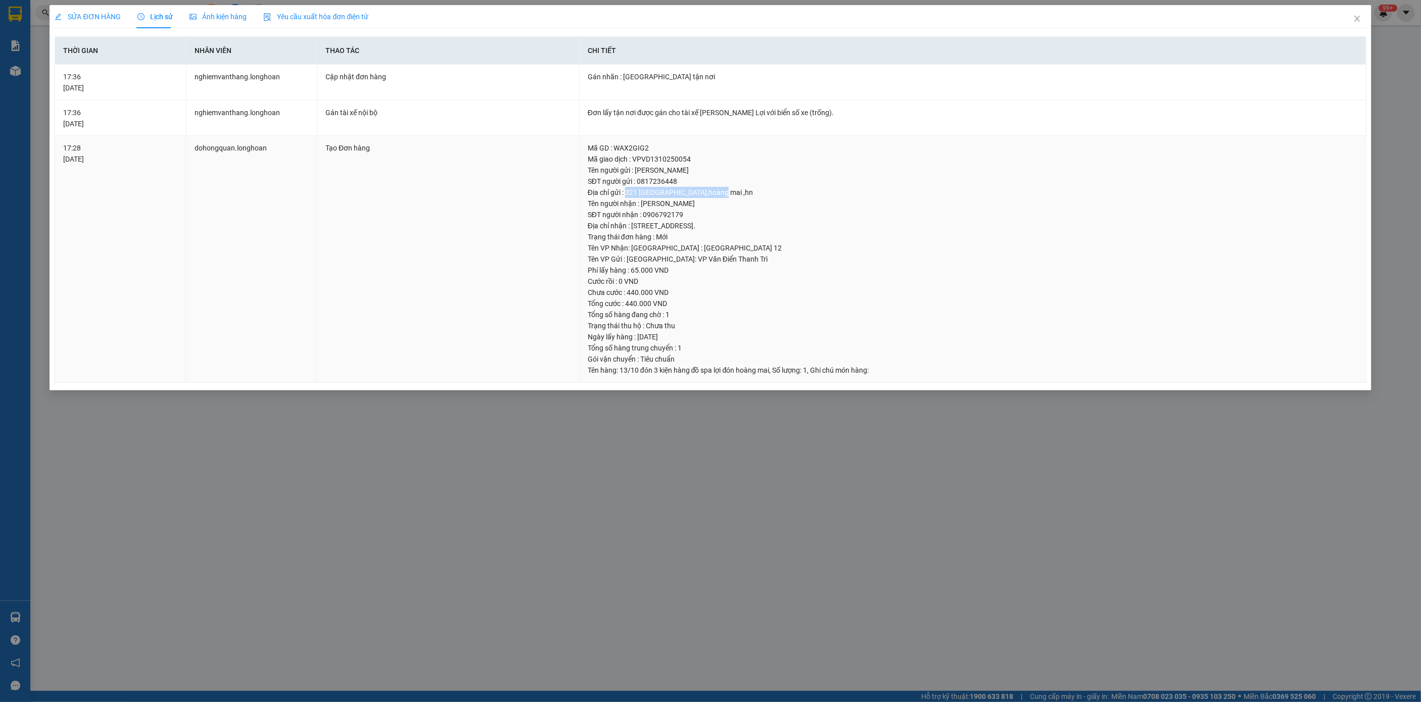
copy div "321 Vĩnh Hưng,hoàng mai ,hn"
drag, startPoint x: 626, startPoint y: 188, endPoint x: 735, endPoint y: 188, distance: 108.6
click at [735, 188] on div "Địa chỉ gửi : 321 [GEOGRAPHIC_DATA],hoàng mai ,hn" at bounding box center [973, 192] width 770 height 11
click at [102, 9] on div "SỬA ĐƠN HÀNG" at bounding box center [88, 16] width 66 height 23
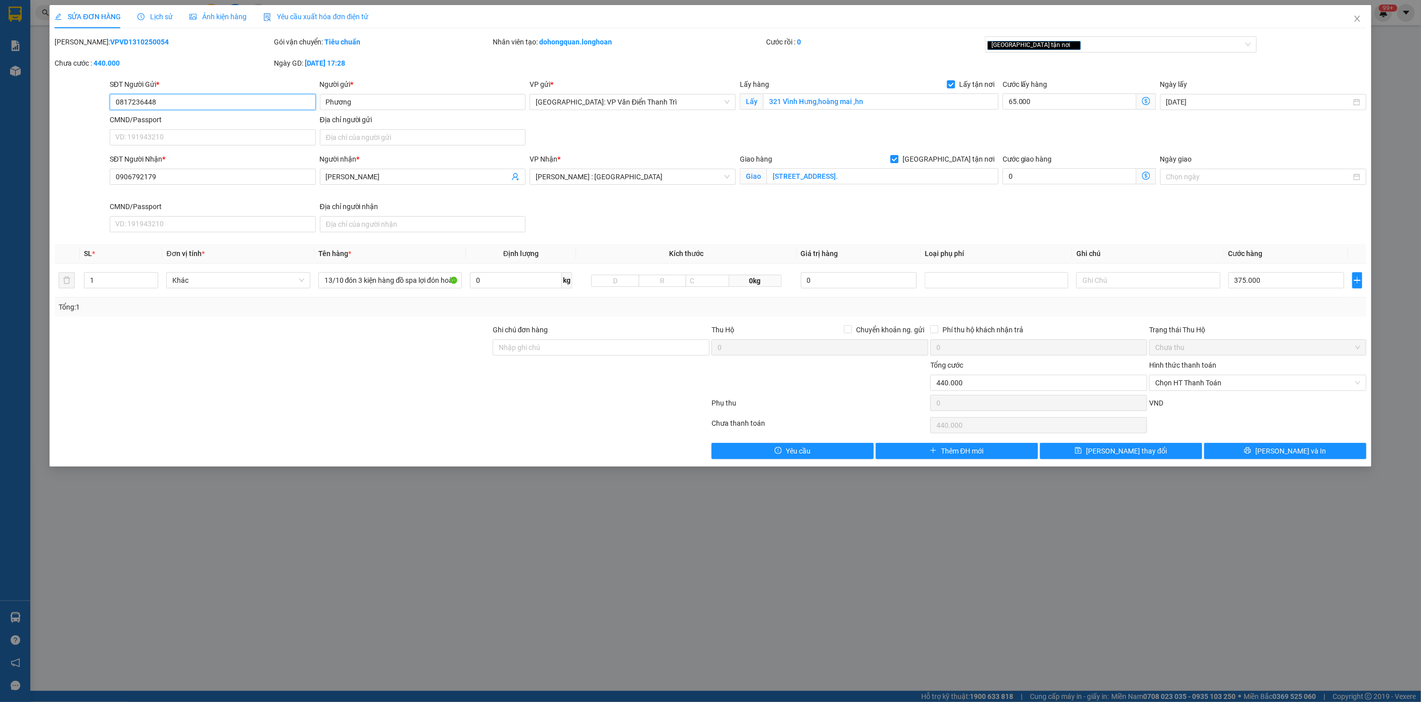
click at [186, 105] on input "0817236448" at bounding box center [213, 102] width 206 height 16
click at [1368, 18] on span "Close" at bounding box center [1357, 19] width 28 height 28
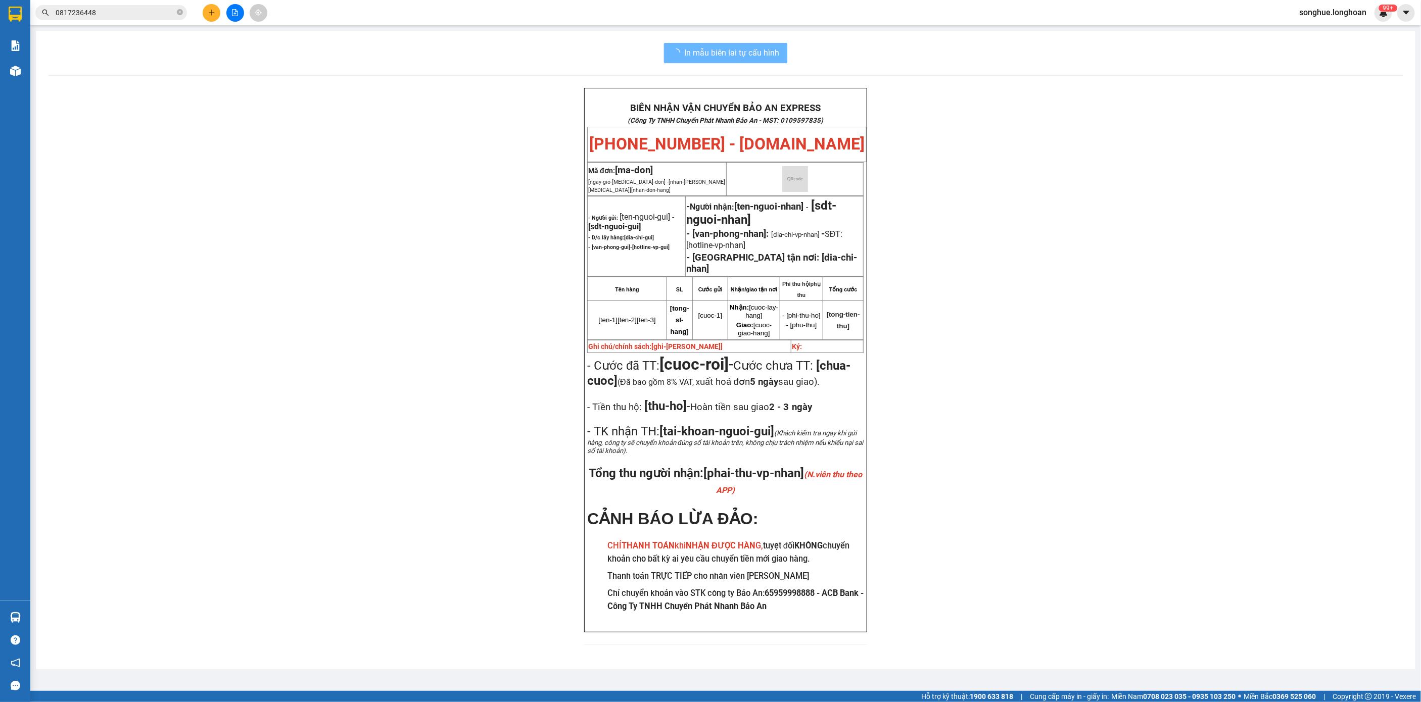
click at [135, 14] on input "0817236448" at bounding box center [115, 12] width 119 height 11
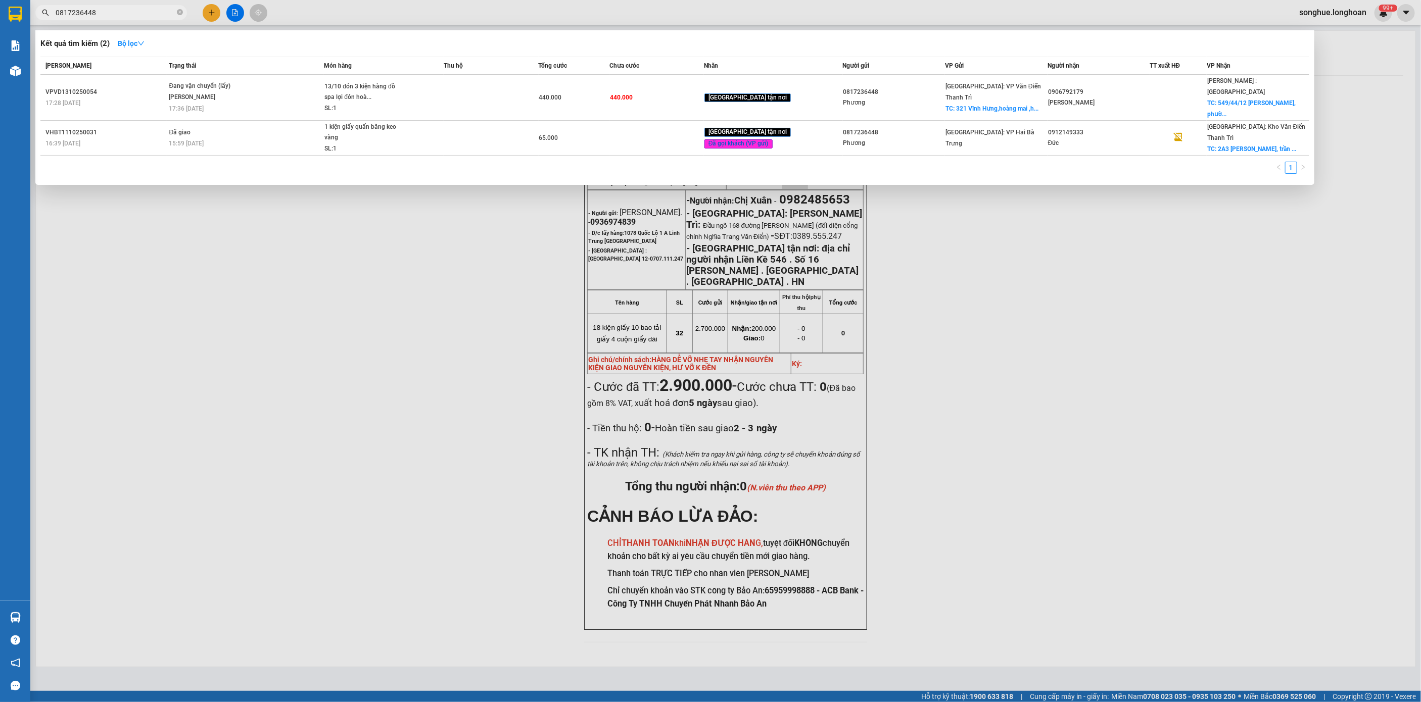
click at [136, 14] on input "0817236448" at bounding box center [115, 12] width 119 height 11
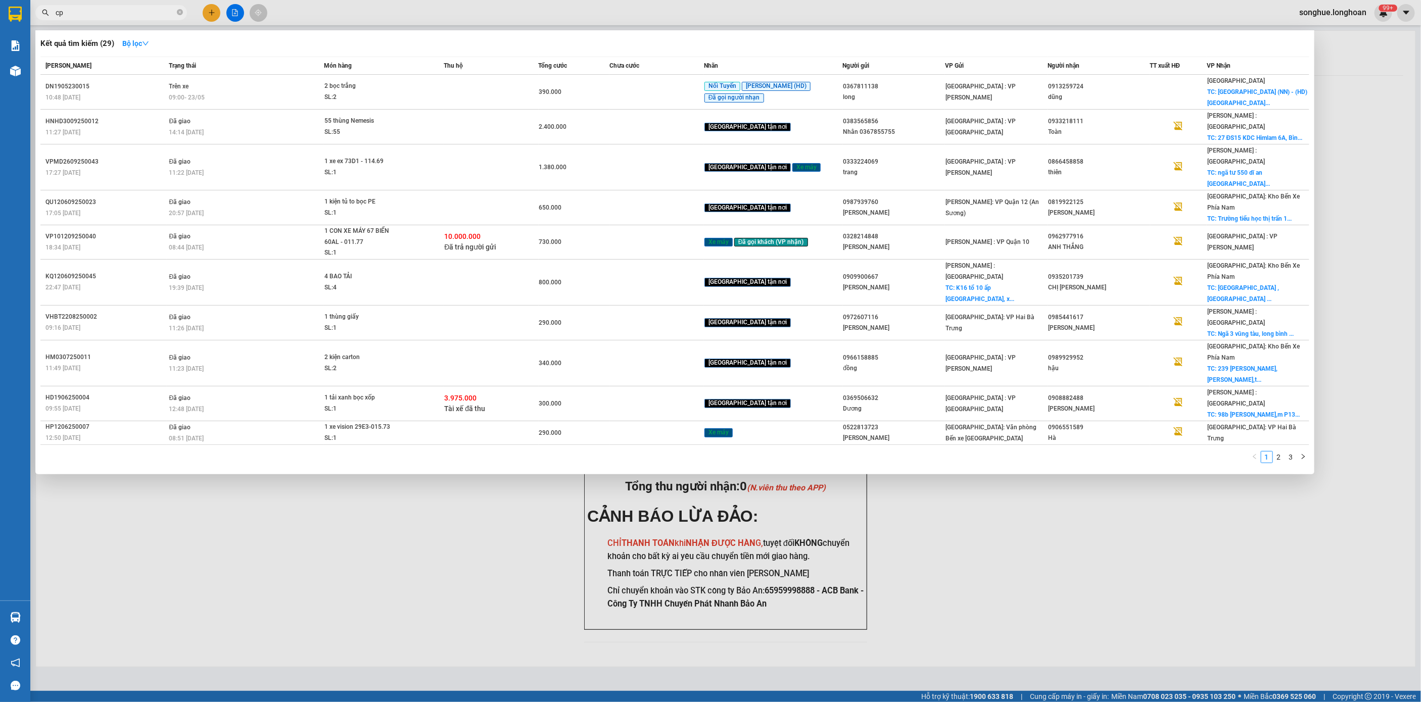
type input "c"
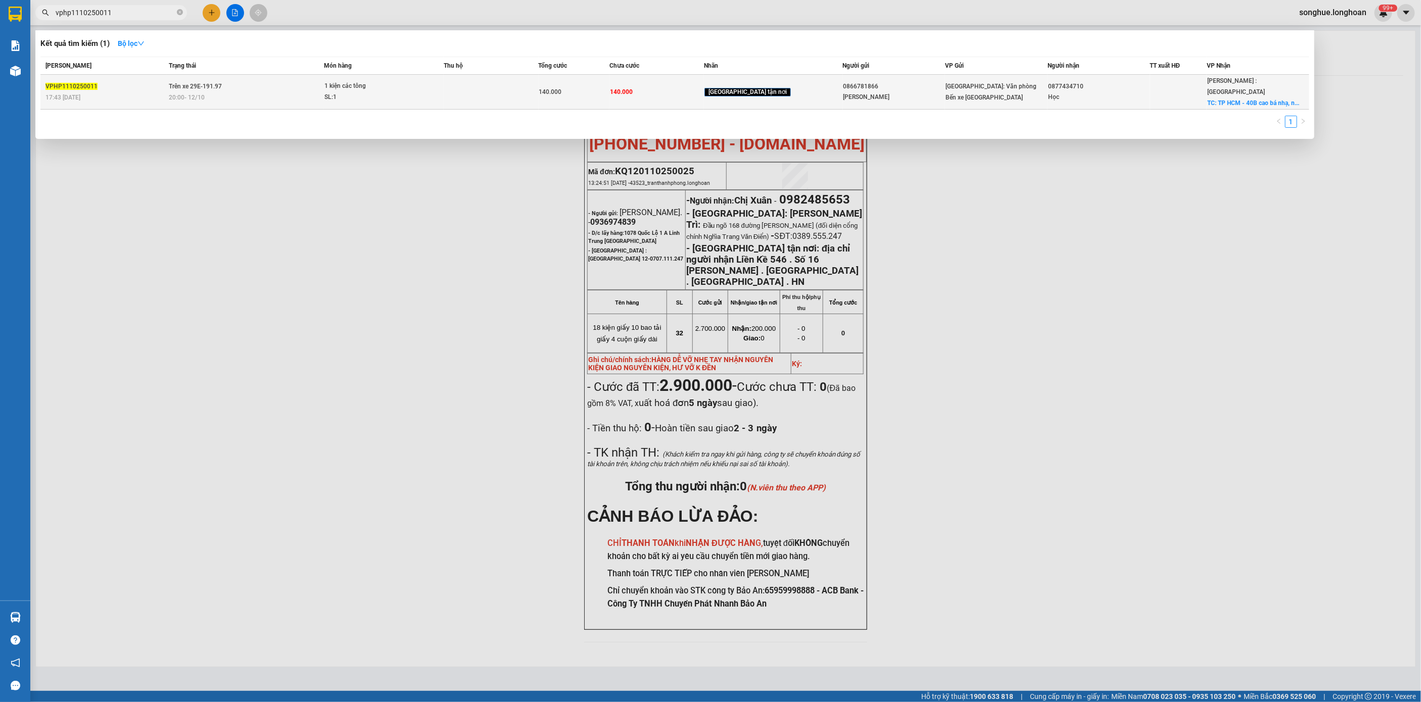
type input "vphp1110250011"
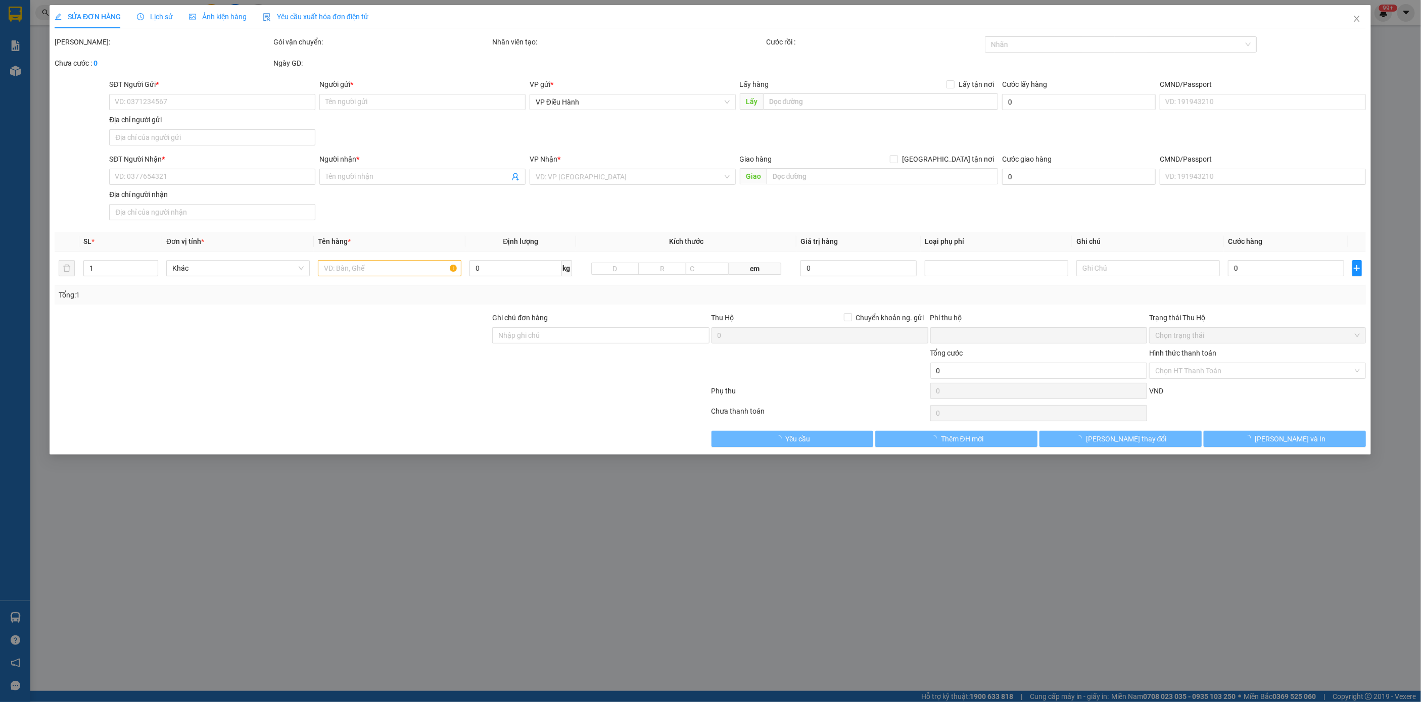
type input "0866781866"
type input "[PERSON_NAME]"
type input "0877434710"
type input "Học"
checkbox input "true"
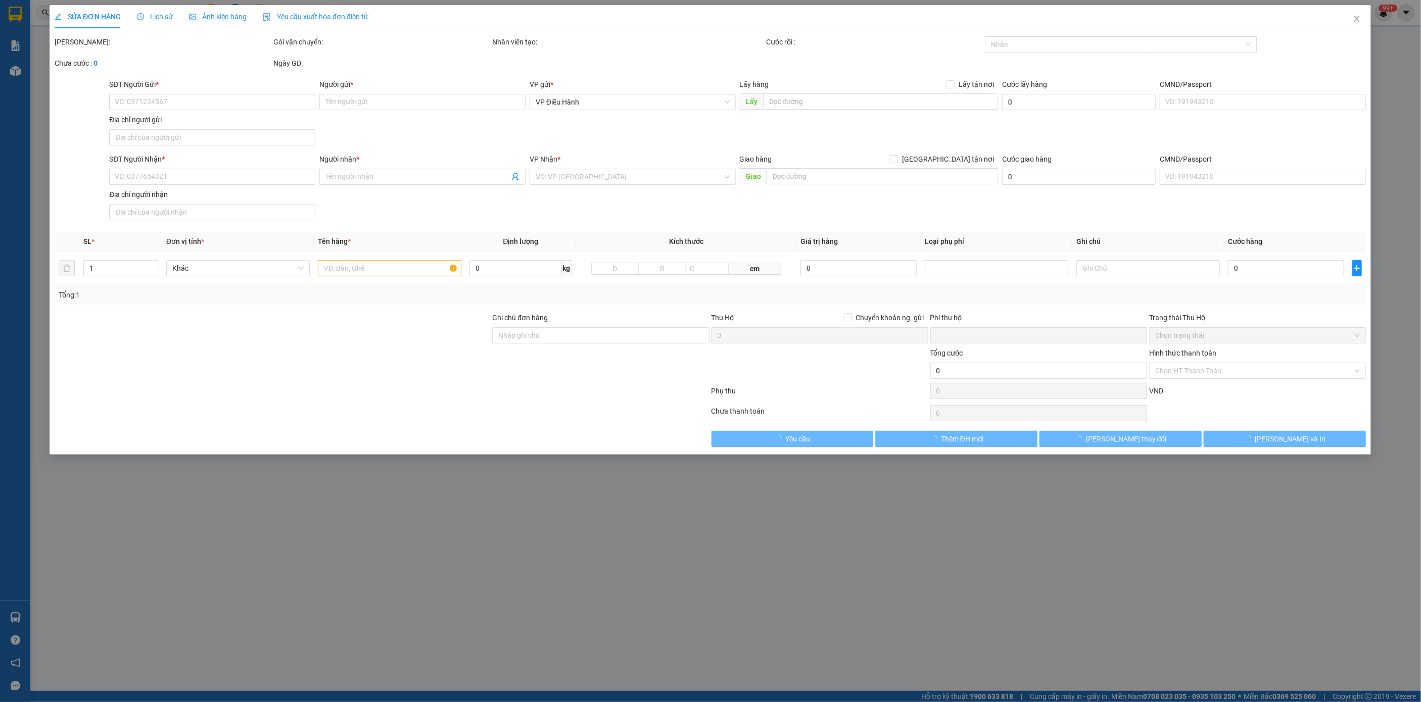
type input "TP HCM - 40B [PERSON_NAME], [PERSON_NAME], [PERSON_NAME]1"
type input "0"
type input "140.000"
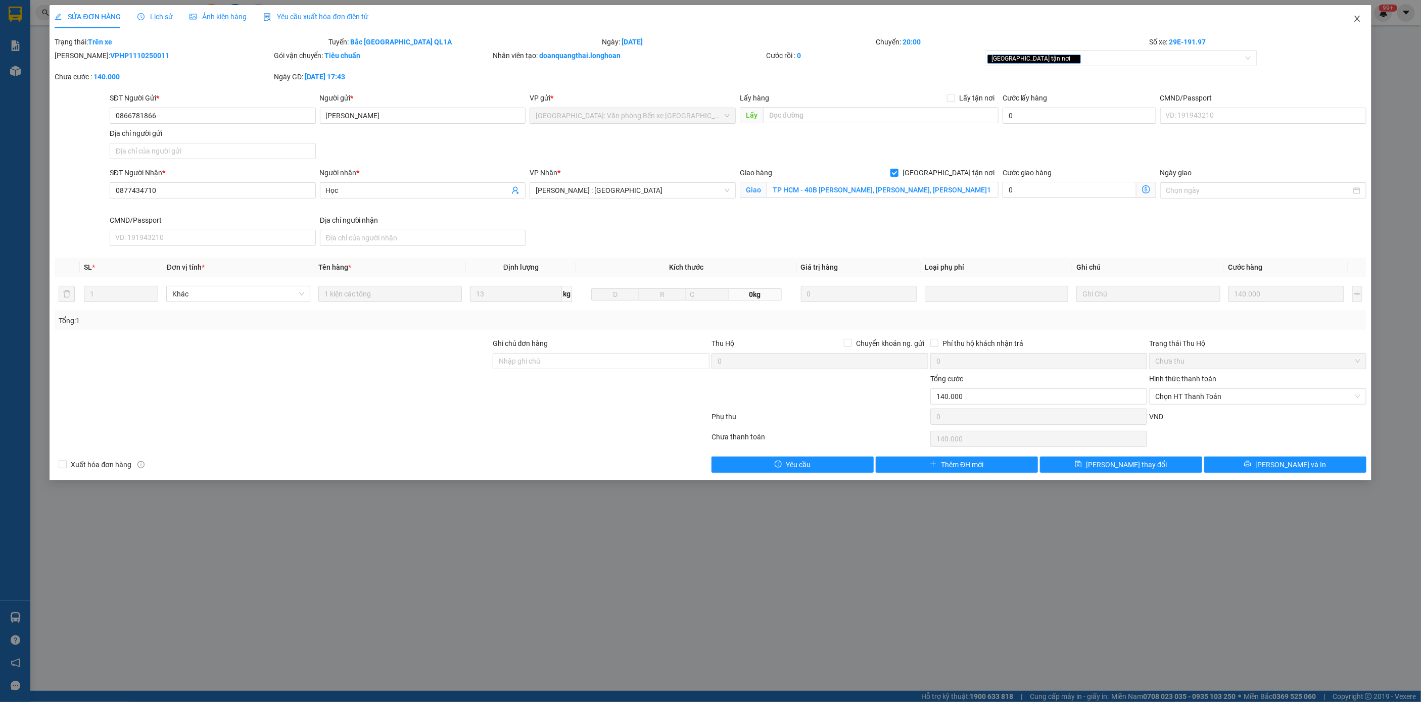
click at [1361, 12] on span "Close" at bounding box center [1357, 19] width 28 height 28
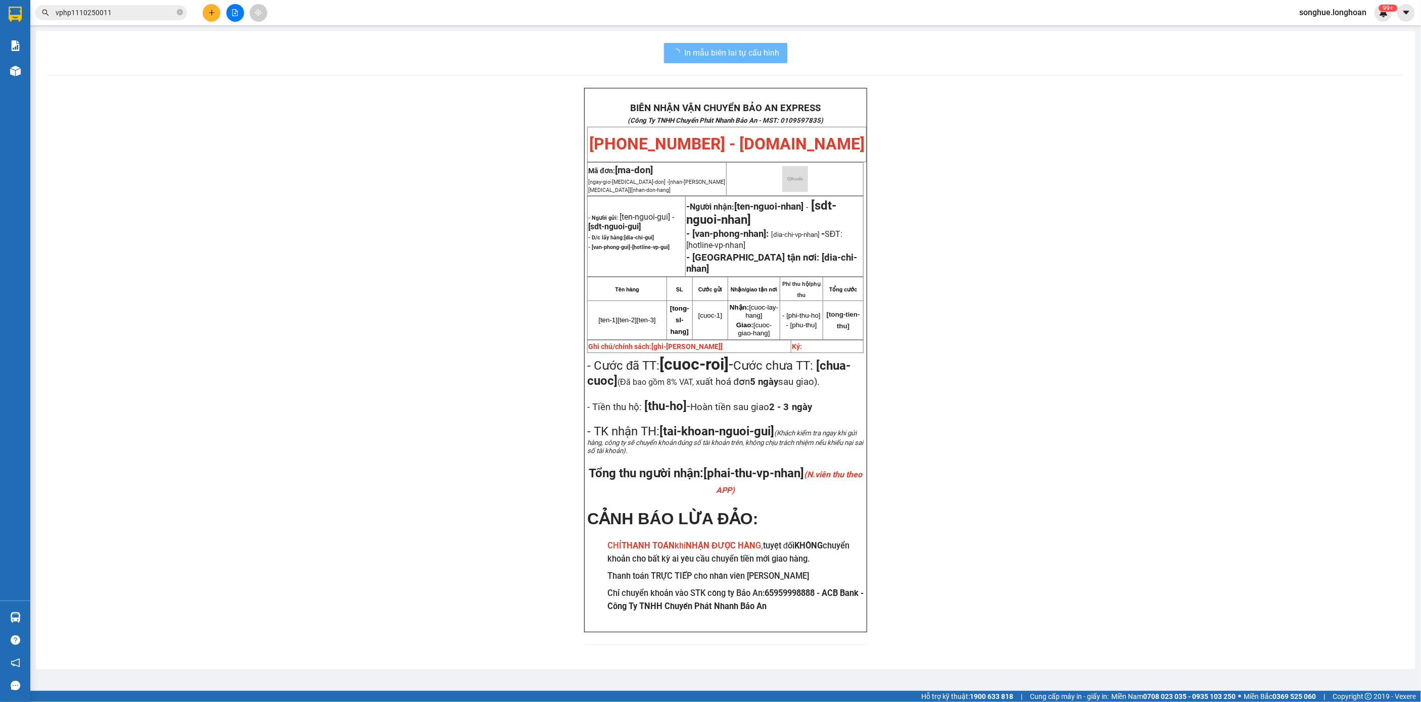
click at [129, 9] on input "vphp1110250011" at bounding box center [115, 12] width 119 height 11
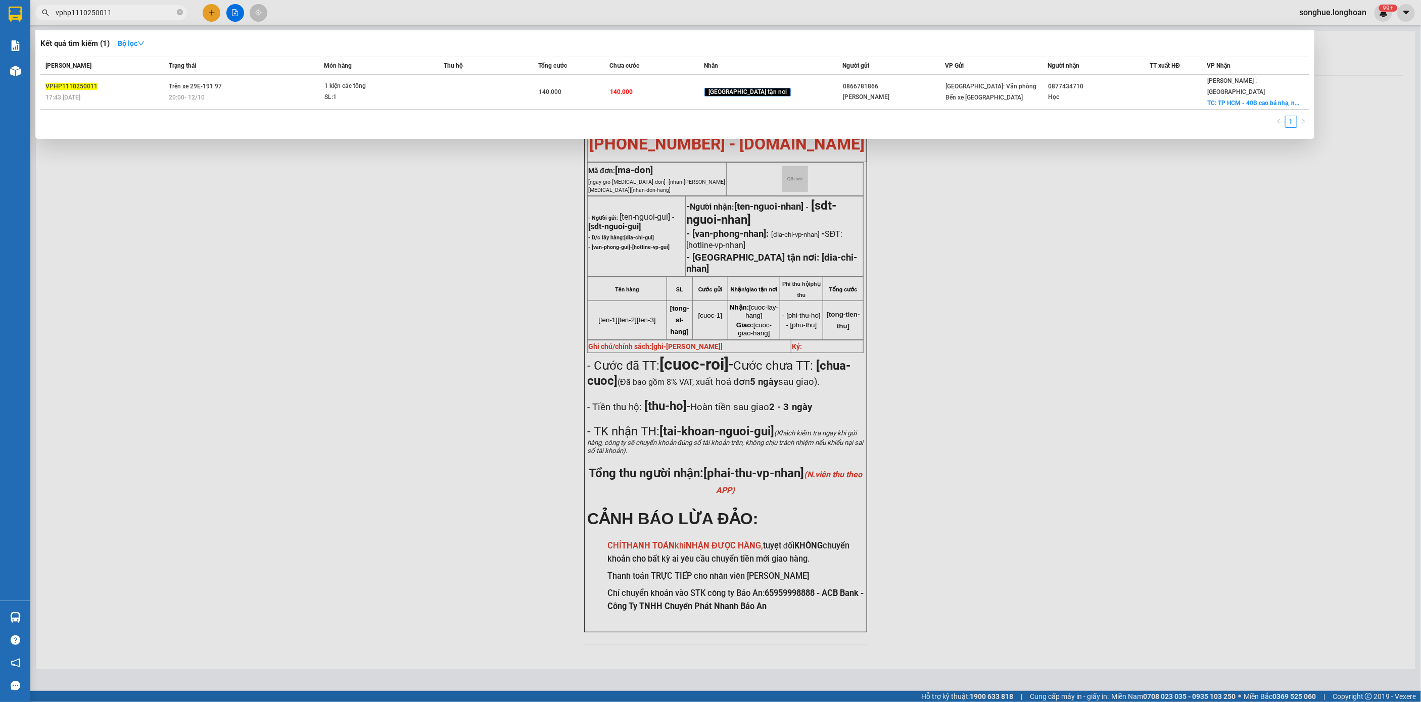
click at [129, 9] on input "vphp1110250011" at bounding box center [115, 12] width 119 height 11
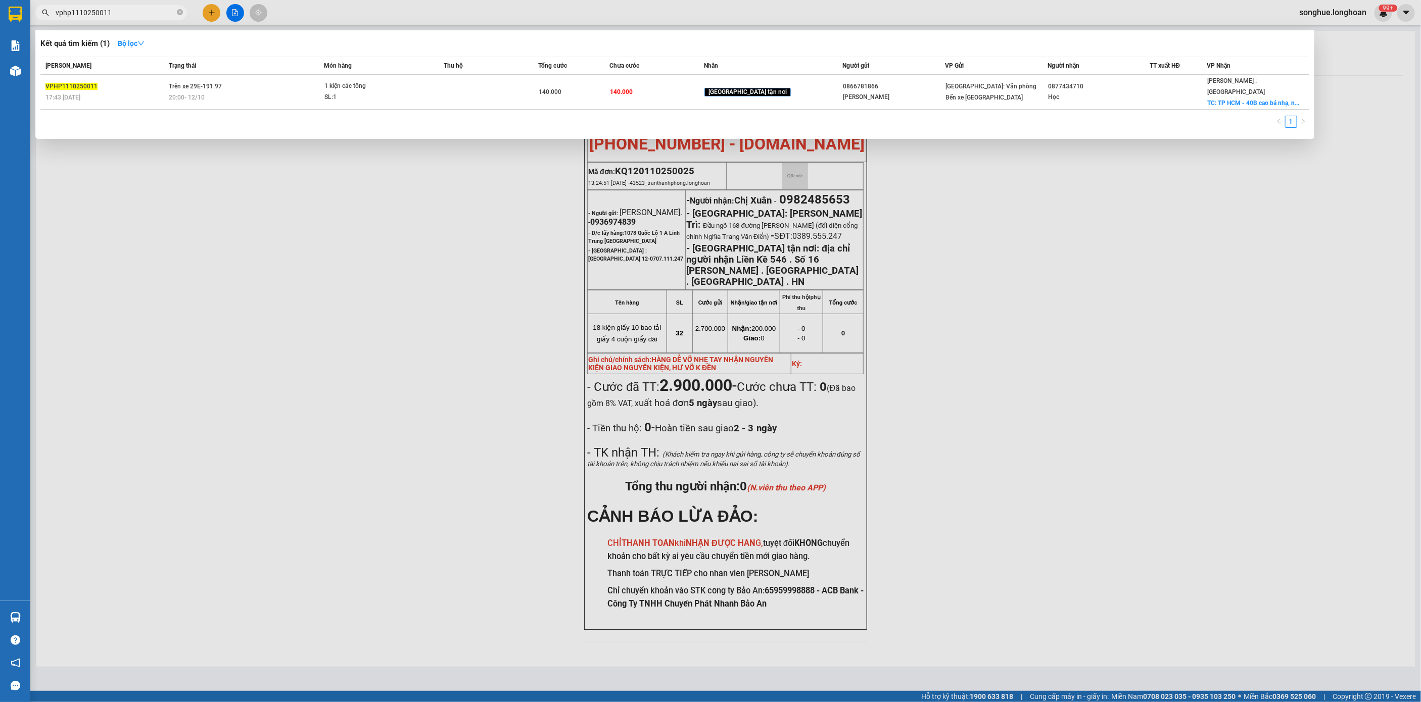
paste input "0912533822"
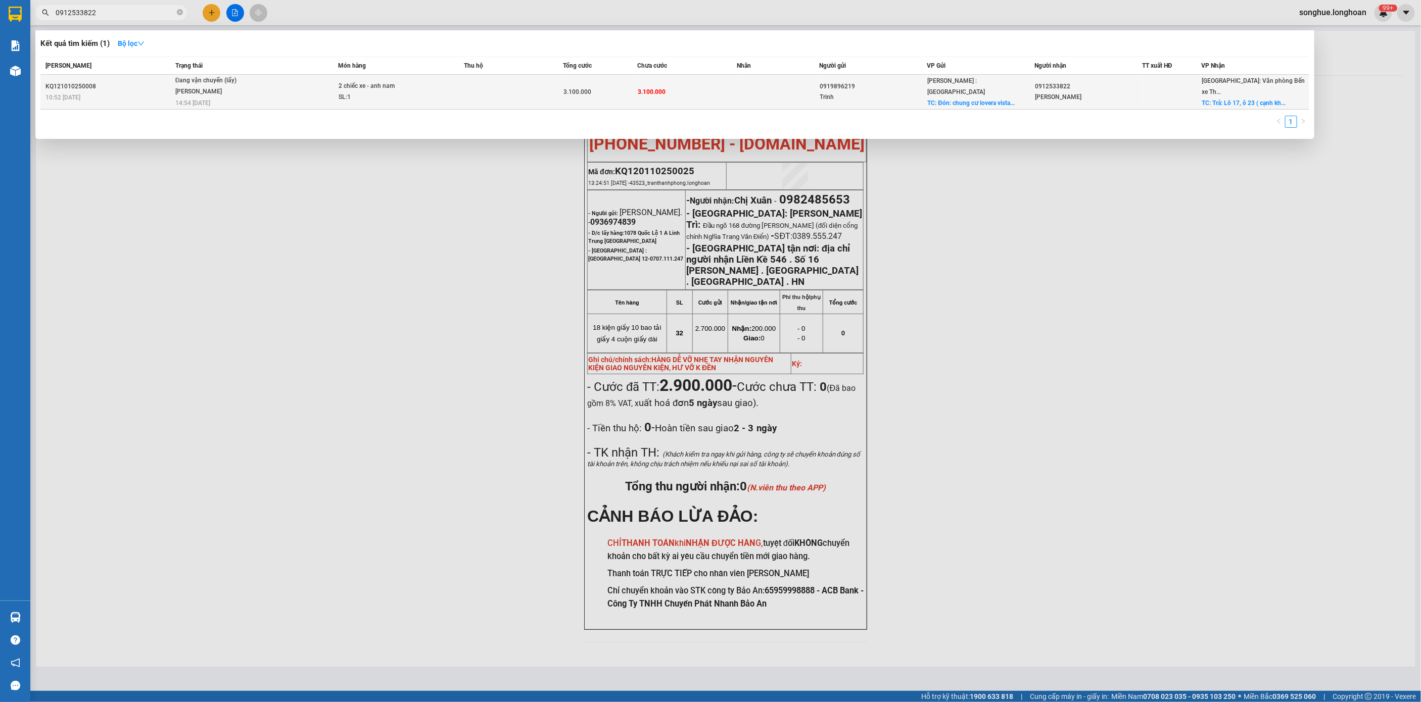
type input "0912533822"
click at [191, 82] on div "Đang vận chuyển (lấy)" at bounding box center [213, 80] width 76 height 11
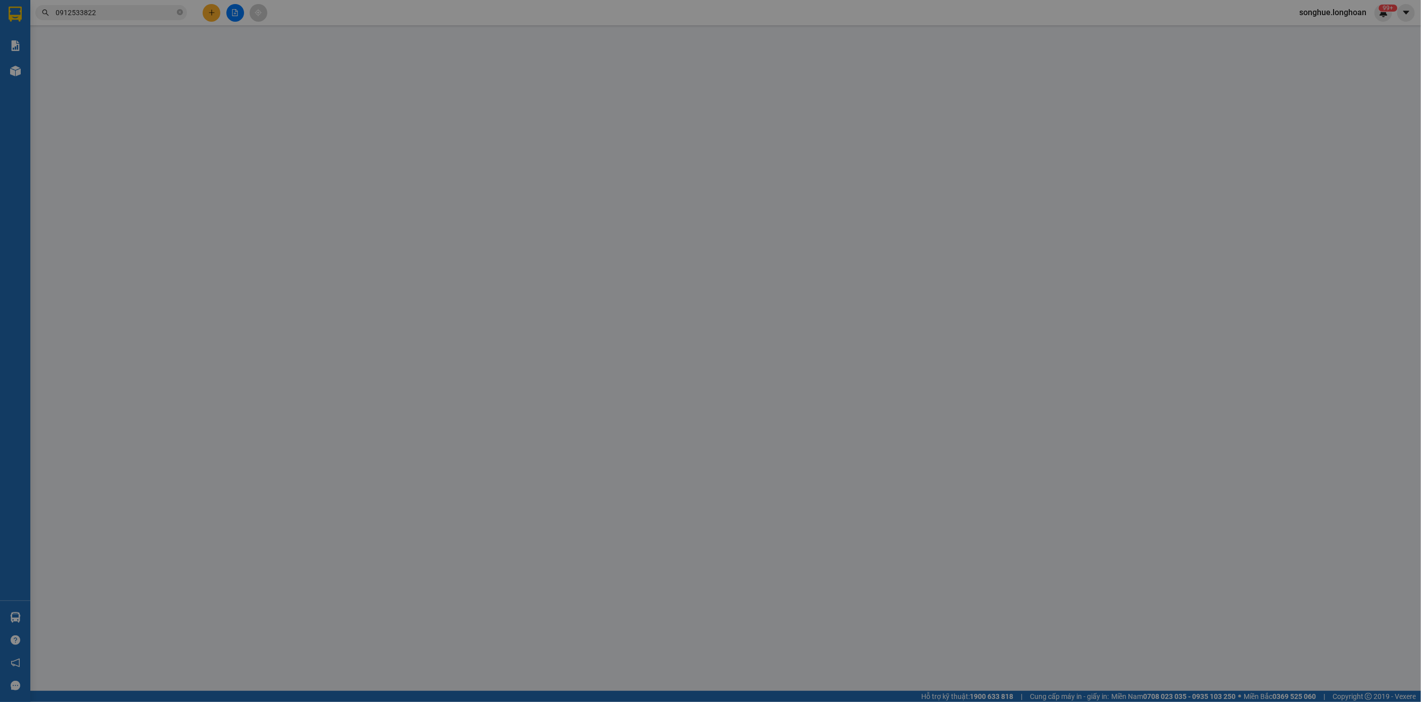
type input "0919896219"
type input "Trinh"
checkbox input "true"
type input "Đón: chung cư lovera vista số 2, đường 19, xã [GEOGRAPHIC_DATA] , [GEOGRAPHIC_D…"
type input "0912533822"
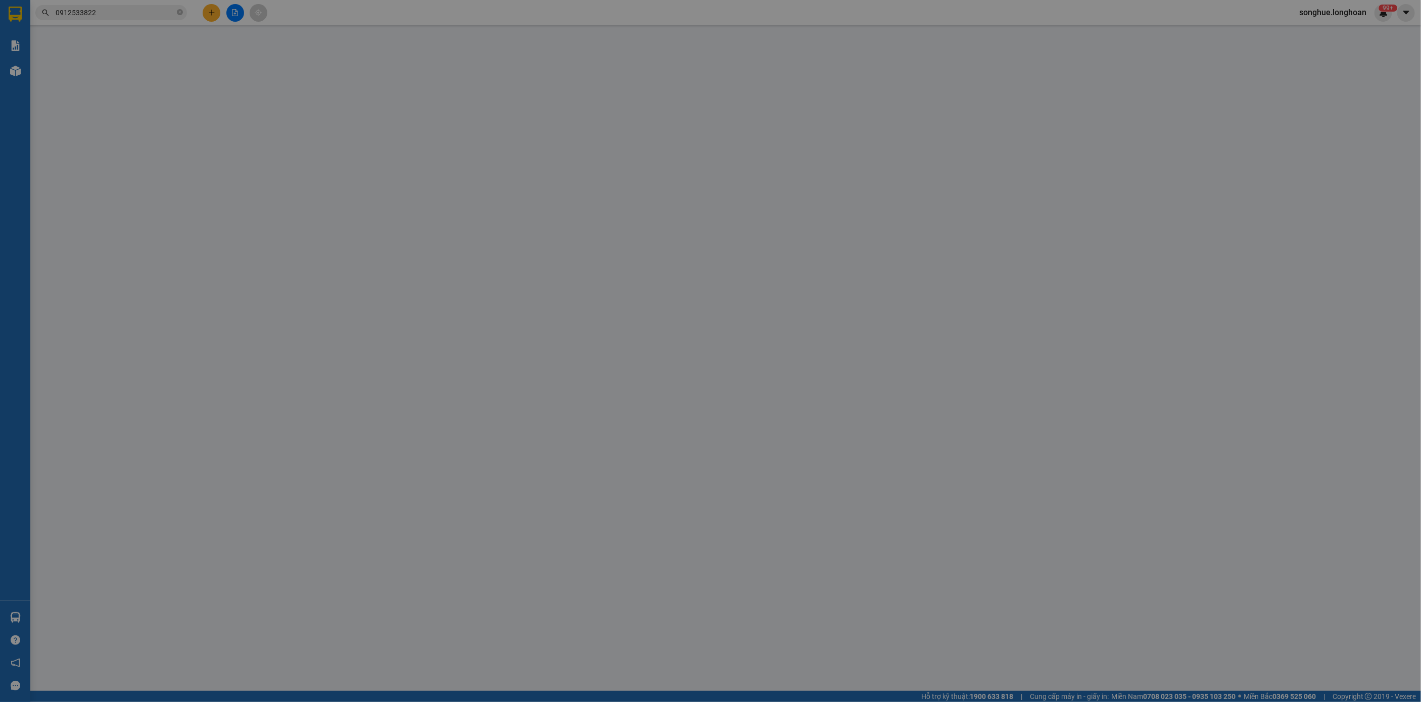
type input "[PERSON_NAME]"
checkbox input "true"
type input "Trả: Lô 17, ô 23 ( cạnh kho sữa Toàn Đức ) [GEOGRAPHIC_DATA], [GEOGRAPHIC_DATA]…"
type input "0"
type input "3.100.000"
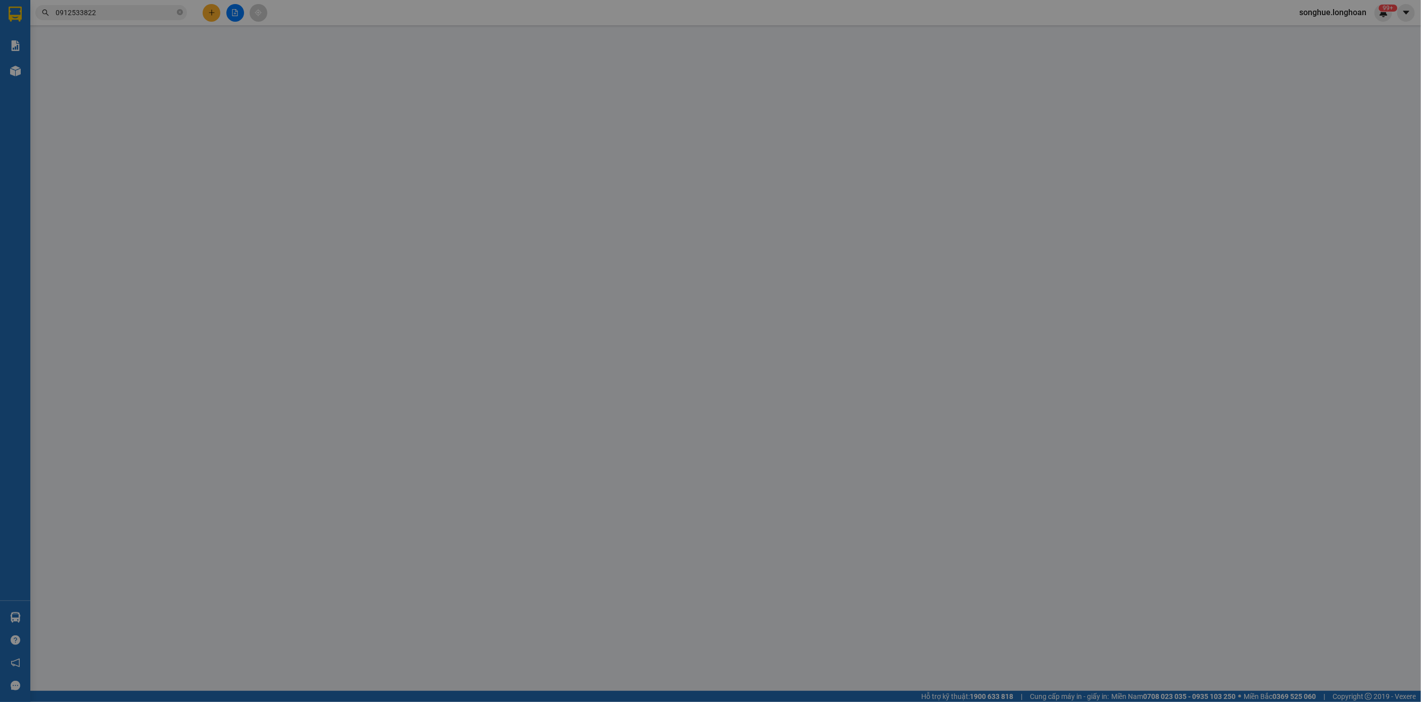
type input "3.100.000"
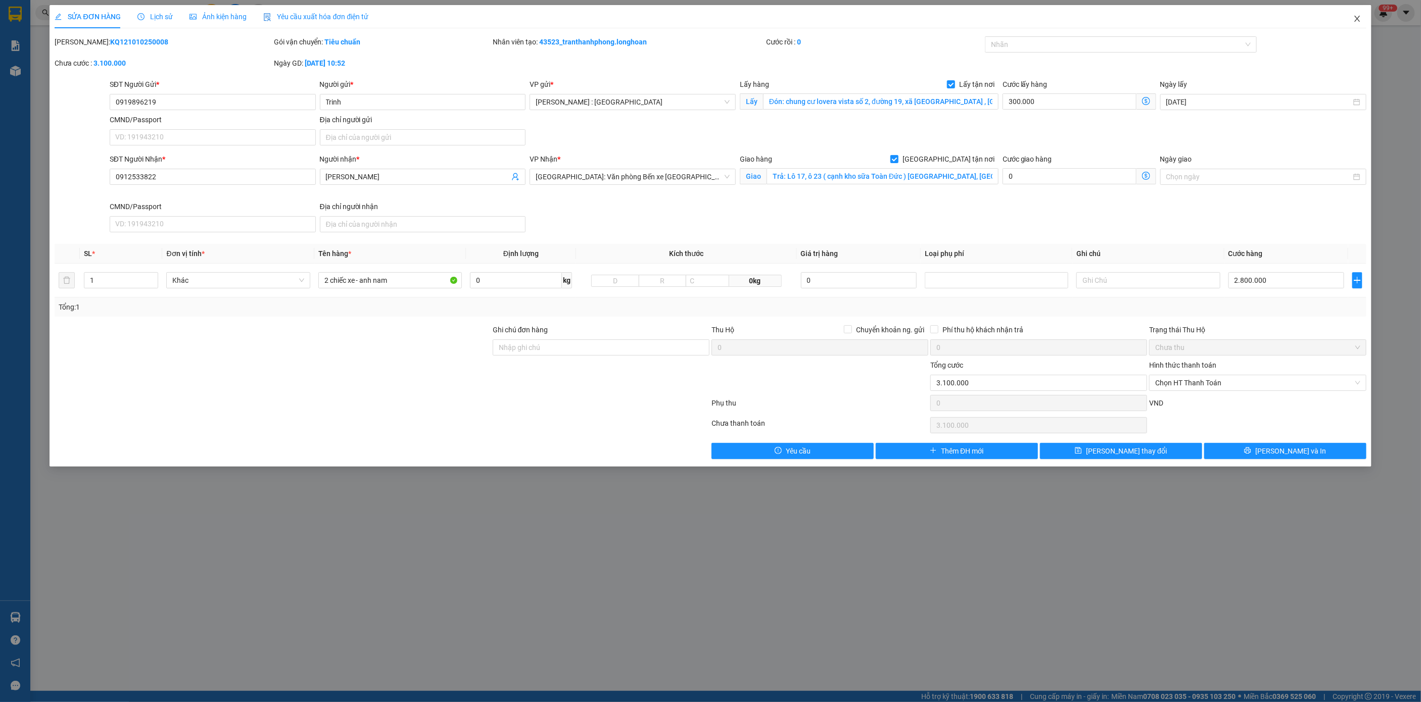
click at [1366, 23] on span "Close" at bounding box center [1357, 19] width 28 height 28
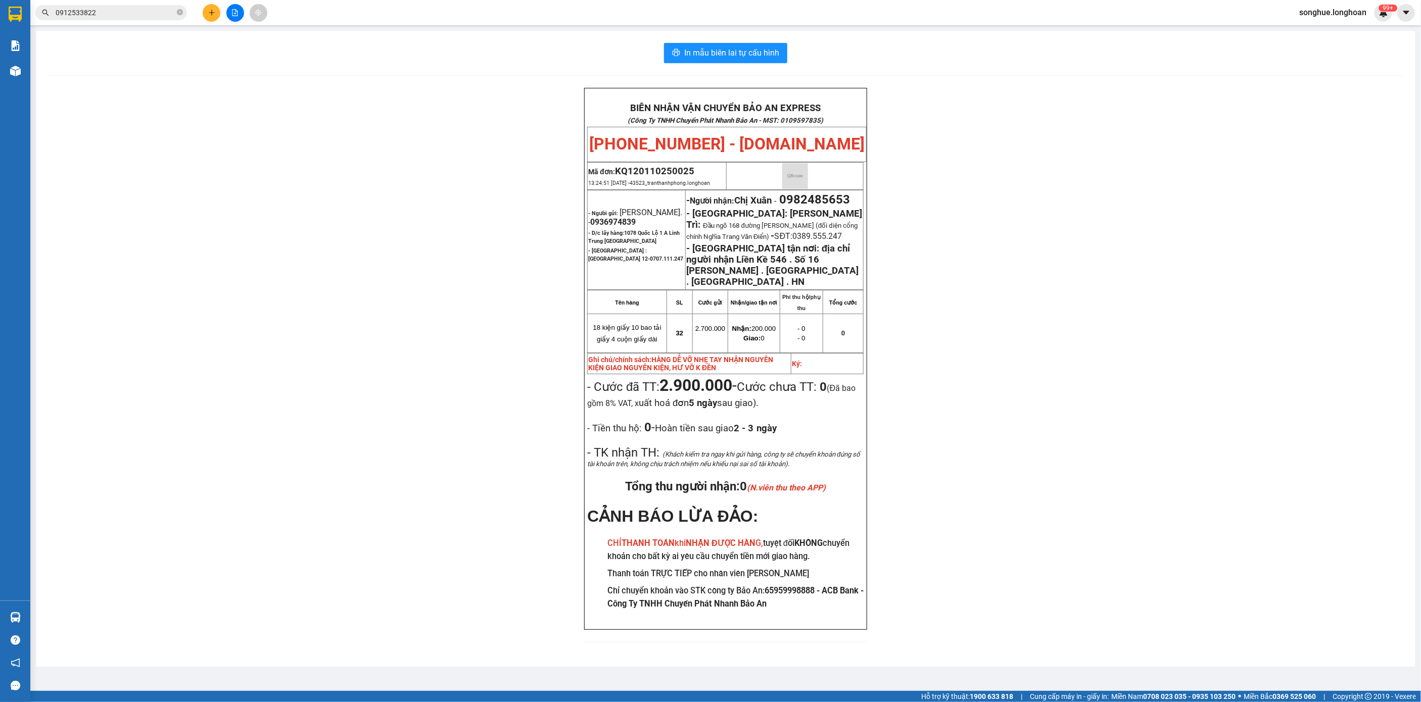
click at [116, 14] on input "0912533822" at bounding box center [115, 12] width 119 height 11
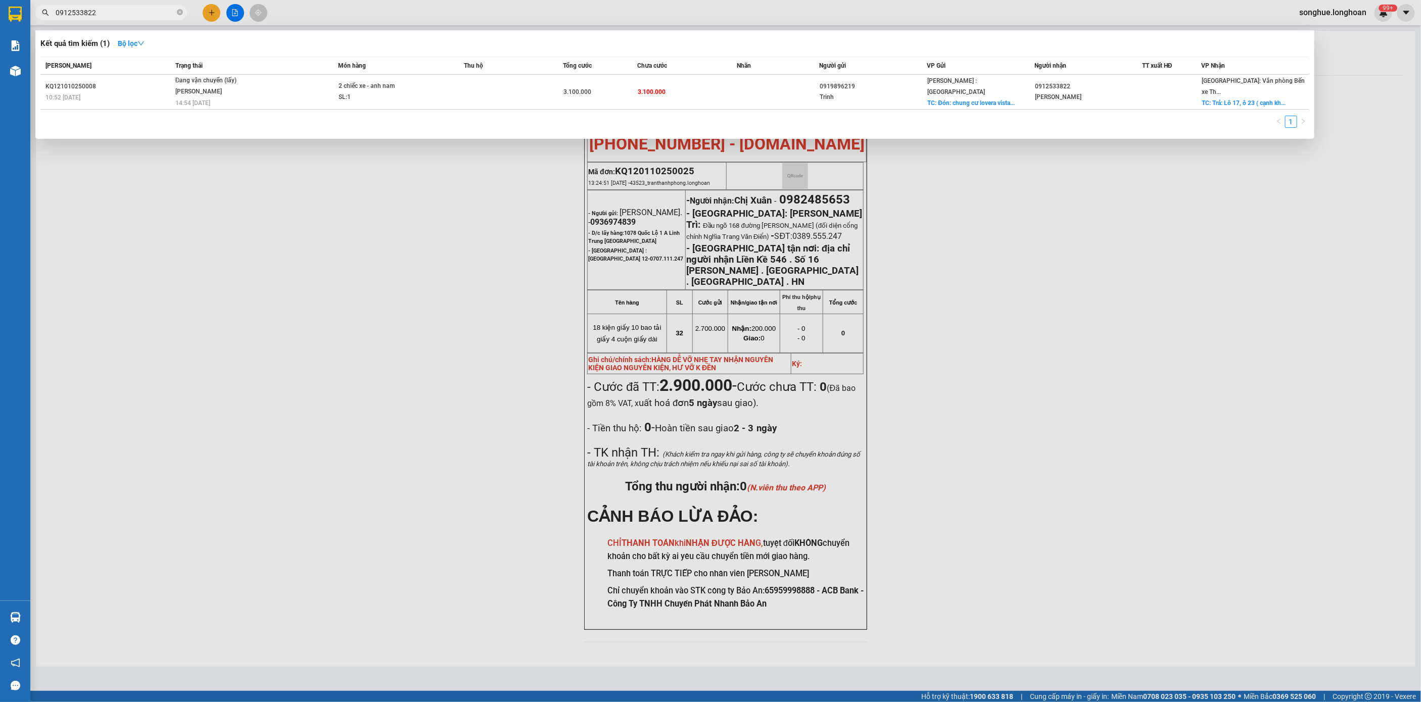
click at [116, 14] on input "0912533822" at bounding box center [115, 12] width 119 height 11
type input "0"
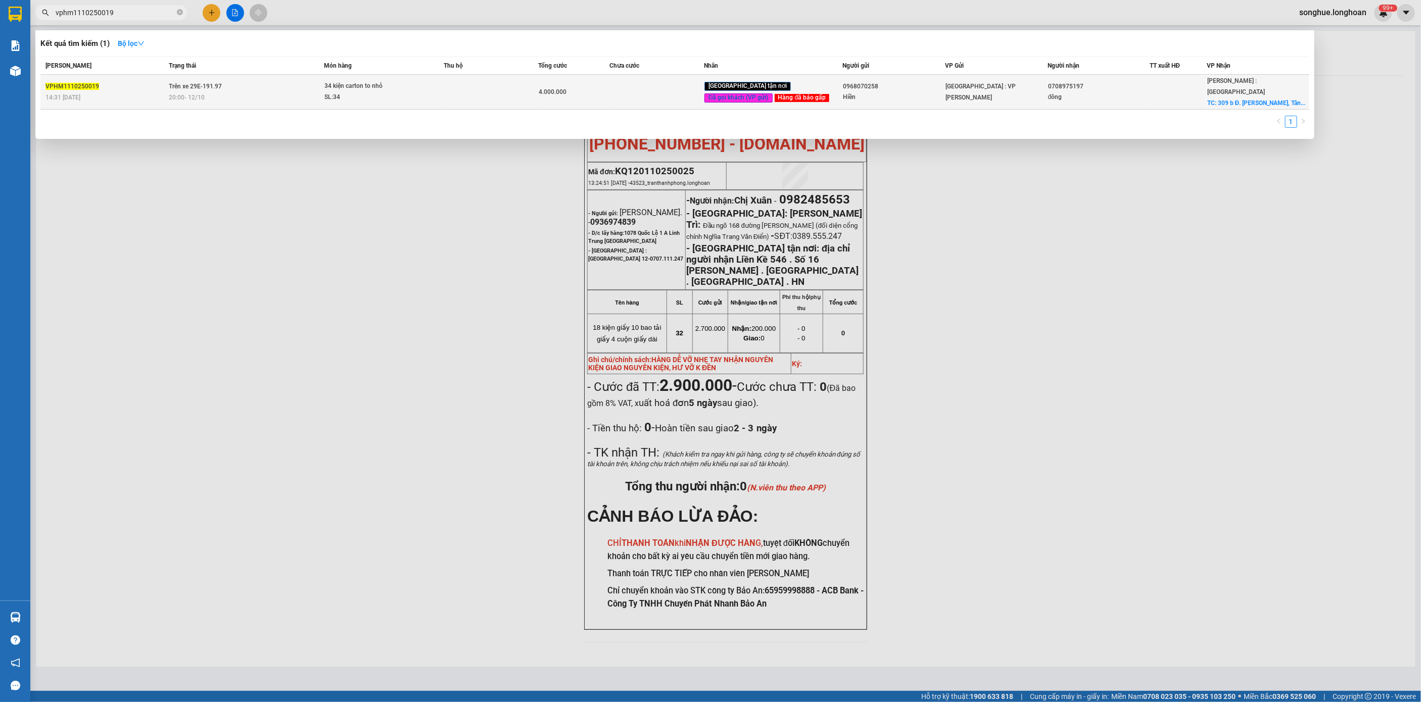
type input "vphm1110250019"
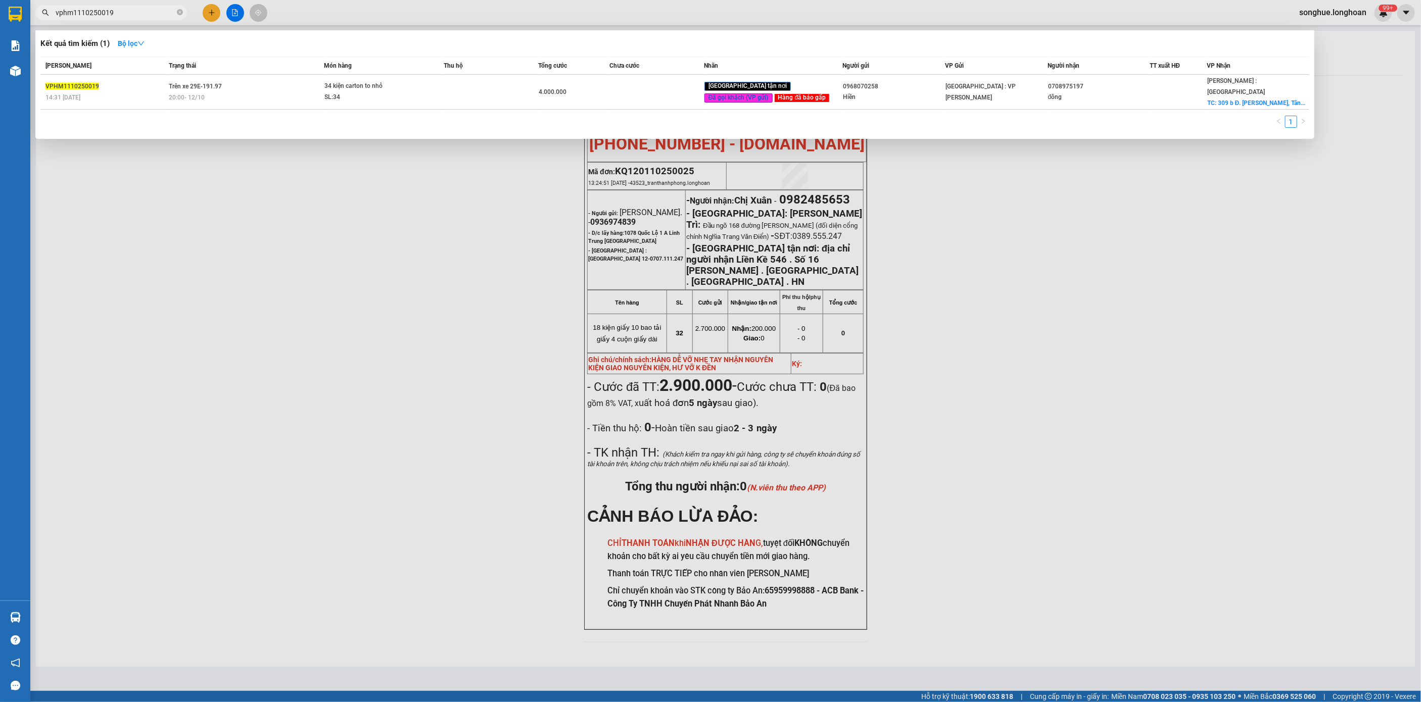
click at [205, 86] on span "Trên xe 29E-191.97" at bounding box center [195, 86] width 53 height 7
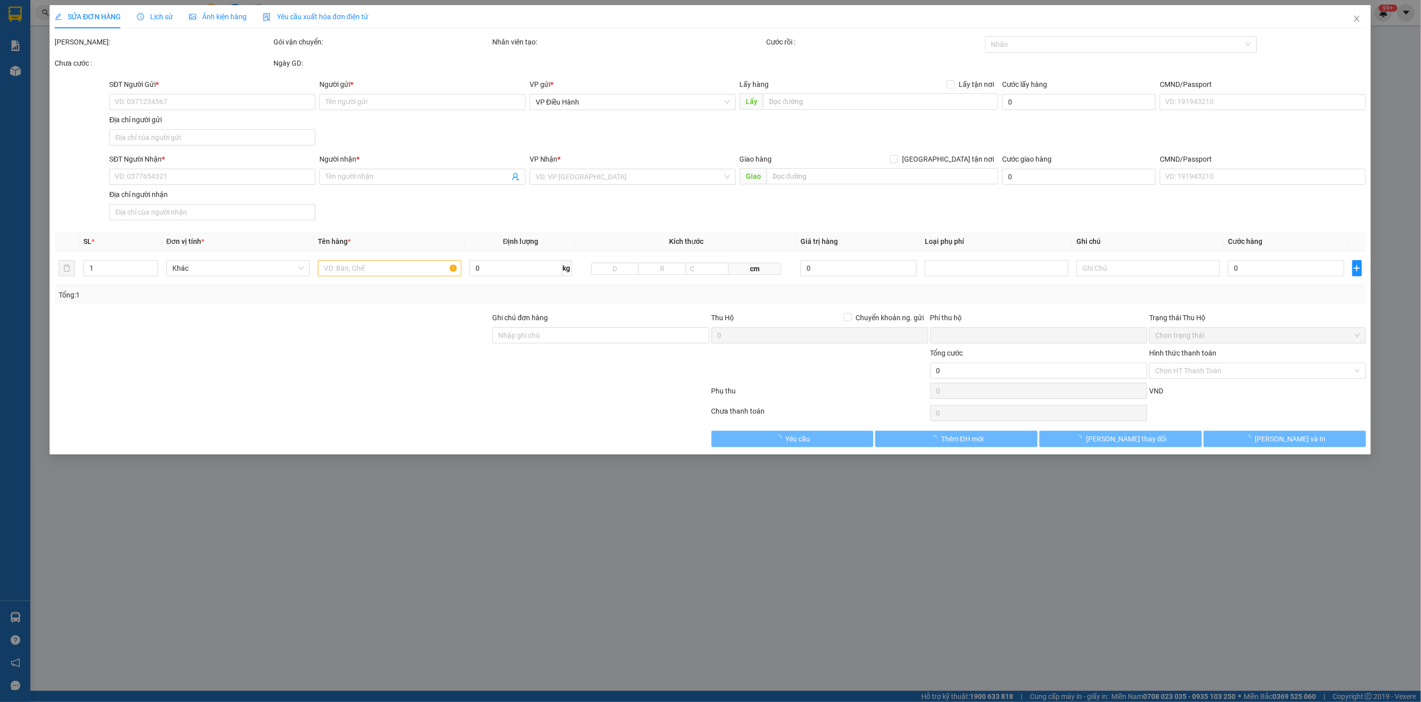
type input "0968070258"
type input "Hiền"
type input "0708975197"
type input "đông"
checkbox input "true"
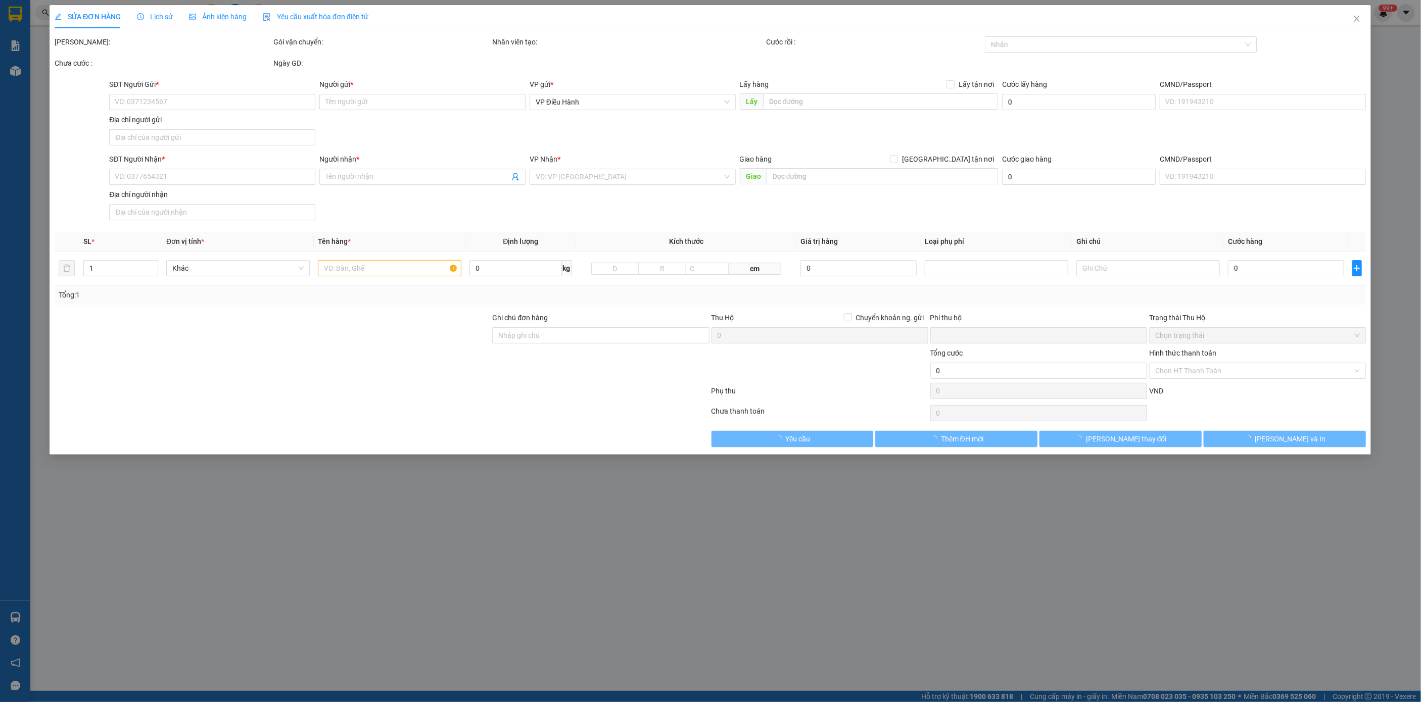
type input "309 b Đ. [PERSON_NAME], Tân Chánh Hiệp, [GEOGRAPHIC_DATA], [GEOGRAPHIC_DATA]"
type input "nhận nguyên kiện,giao nguyên kiện,bể vỡ k đền"
type input "0"
type input "4.000.000"
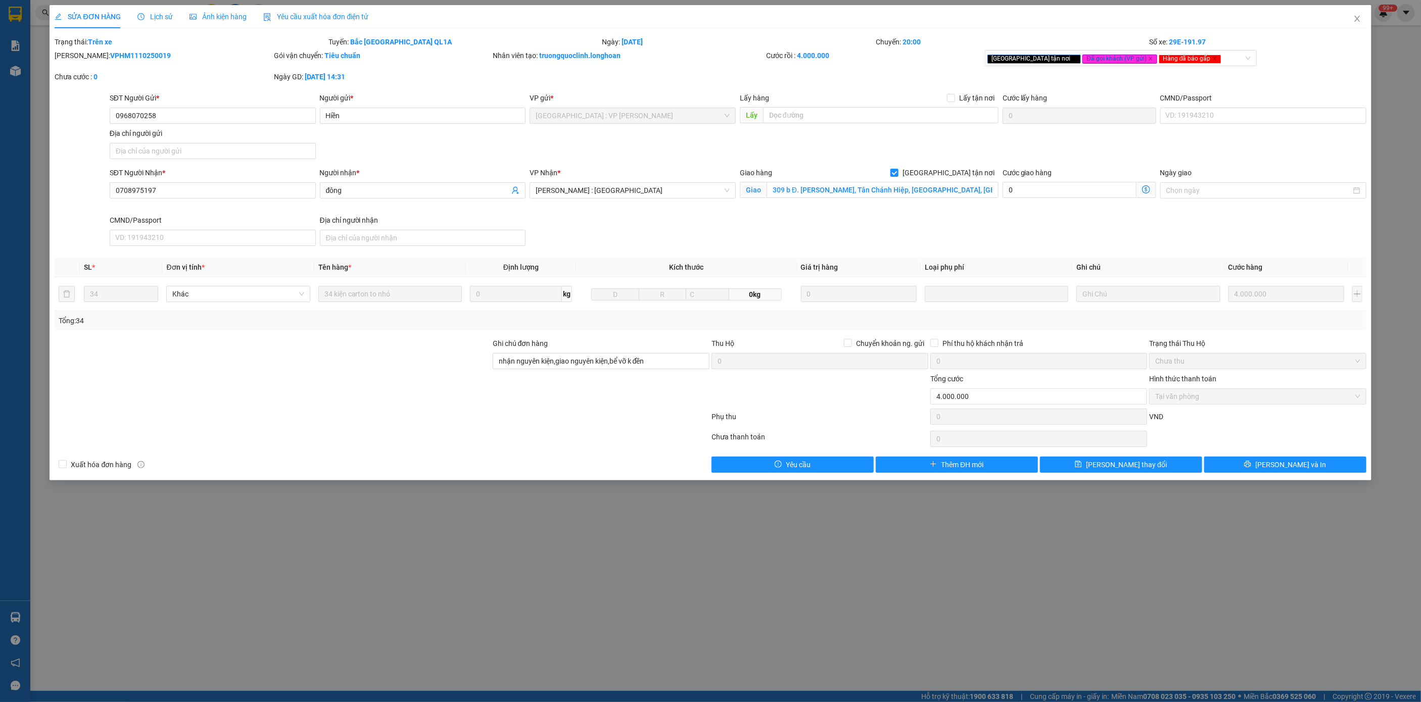
click at [160, 18] on span "Lịch sử" at bounding box center [155, 17] width 36 height 8
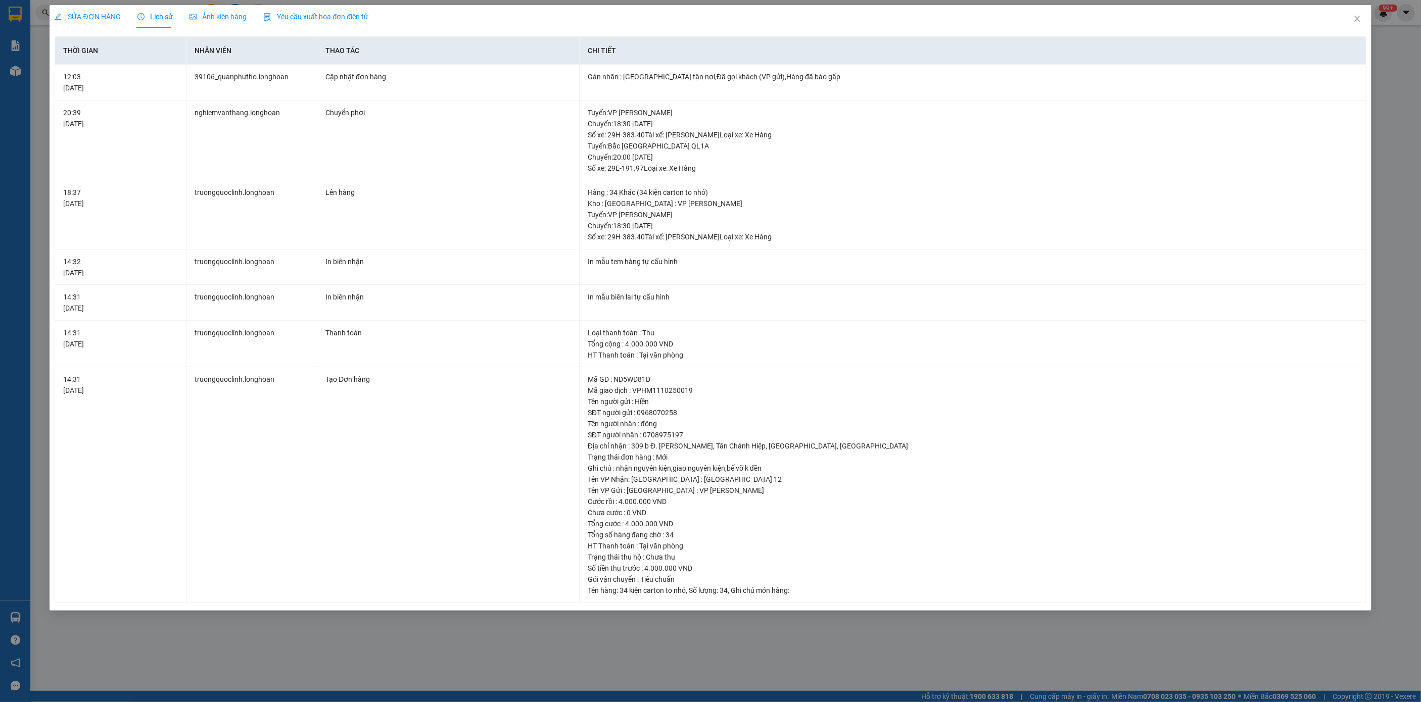
click at [88, 18] on span "SỬA ĐƠN HÀNG" at bounding box center [88, 17] width 66 height 8
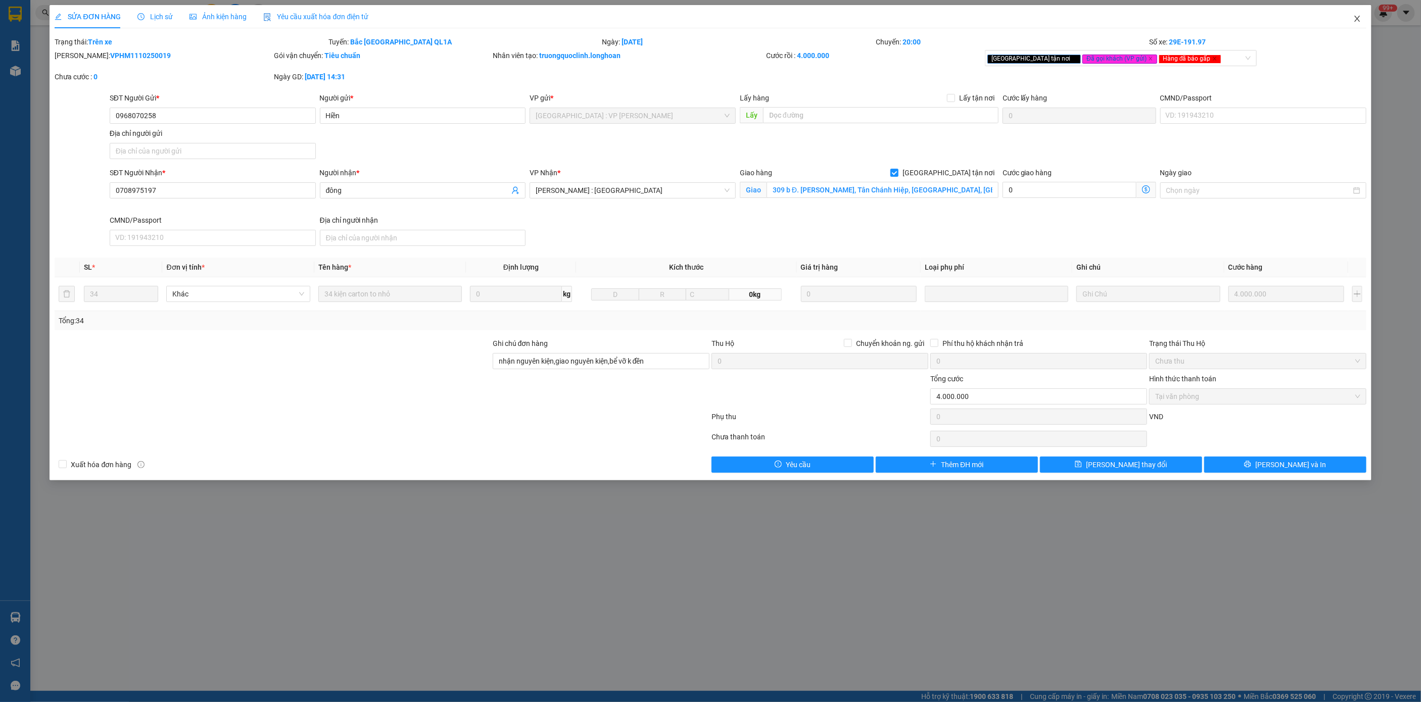
click at [1353, 20] on icon "close" at bounding box center [1357, 19] width 8 height 8
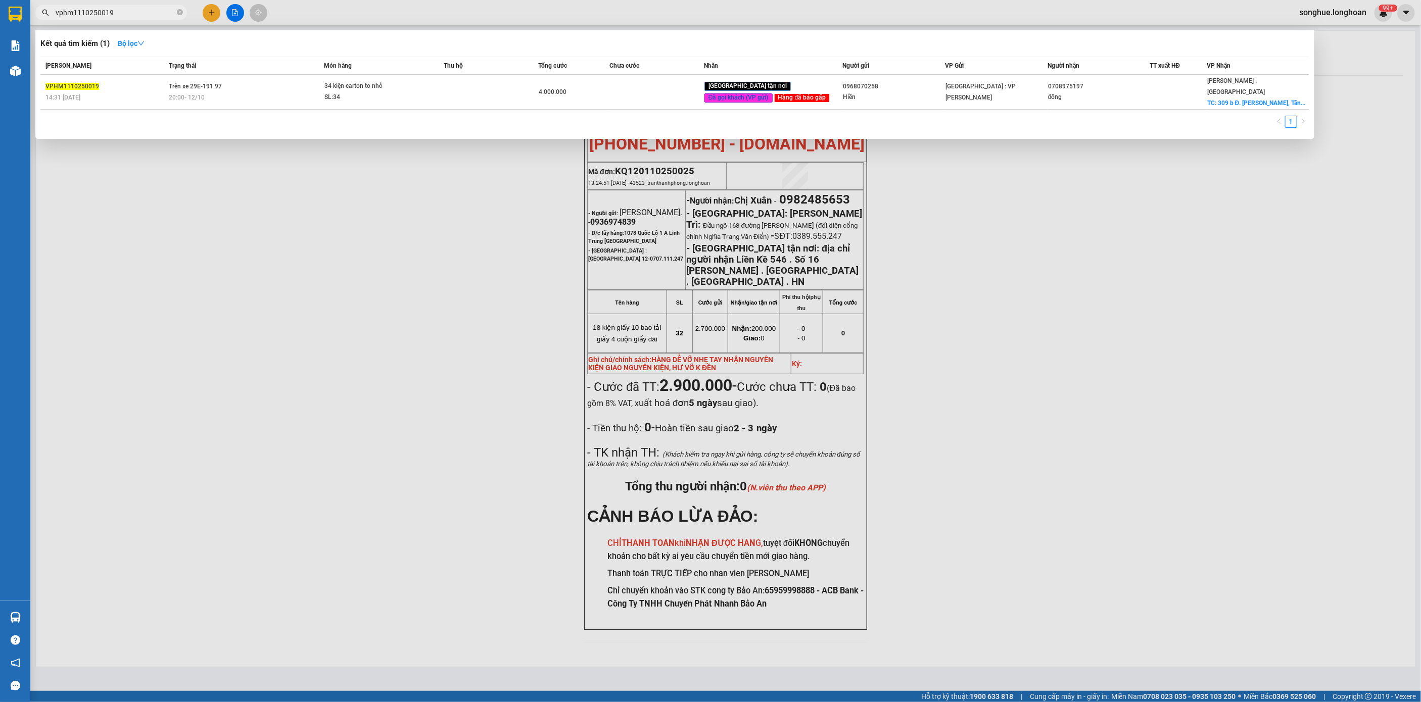
click at [160, 13] on input "vphm1110250019" at bounding box center [115, 12] width 119 height 11
paste input "0398024604"
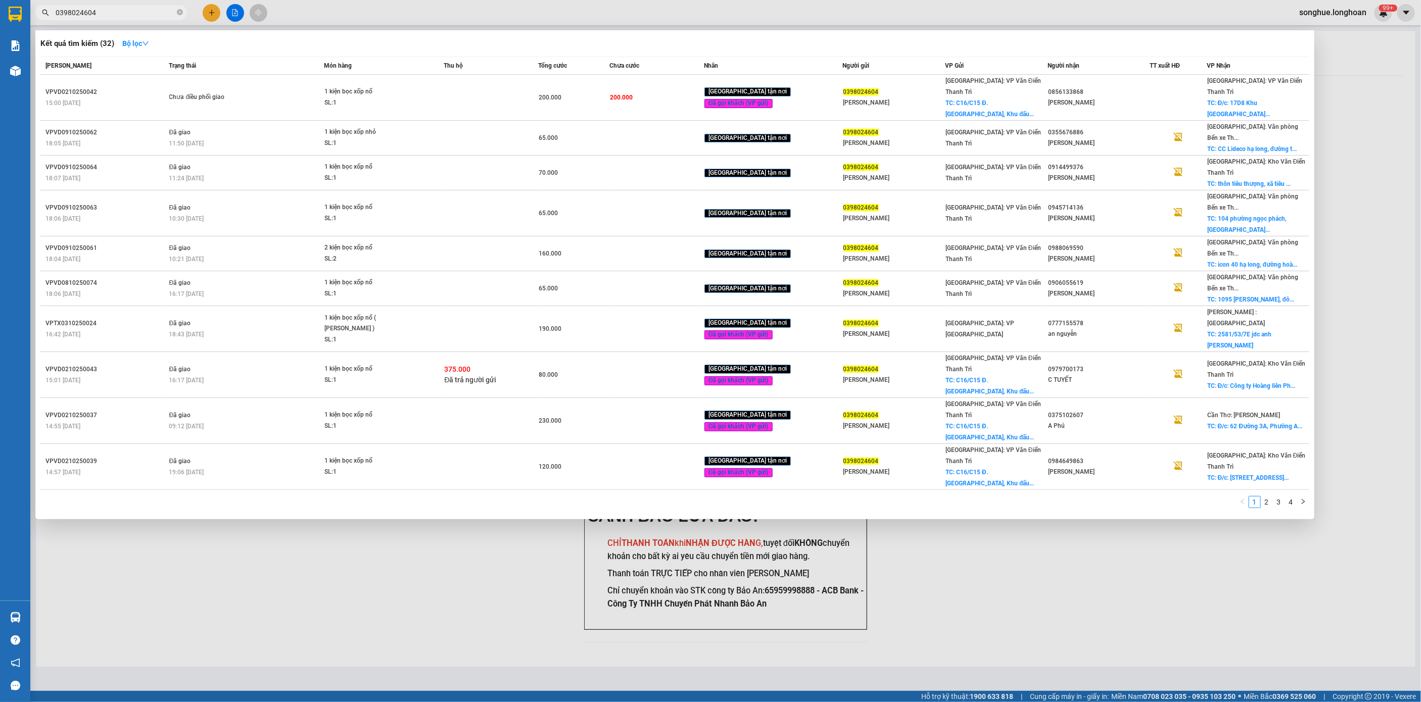
click at [118, 15] on input "0398024604" at bounding box center [115, 12] width 119 height 11
click at [118, 14] on input "0398024604" at bounding box center [115, 12] width 119 height 11
paste input "908129183"
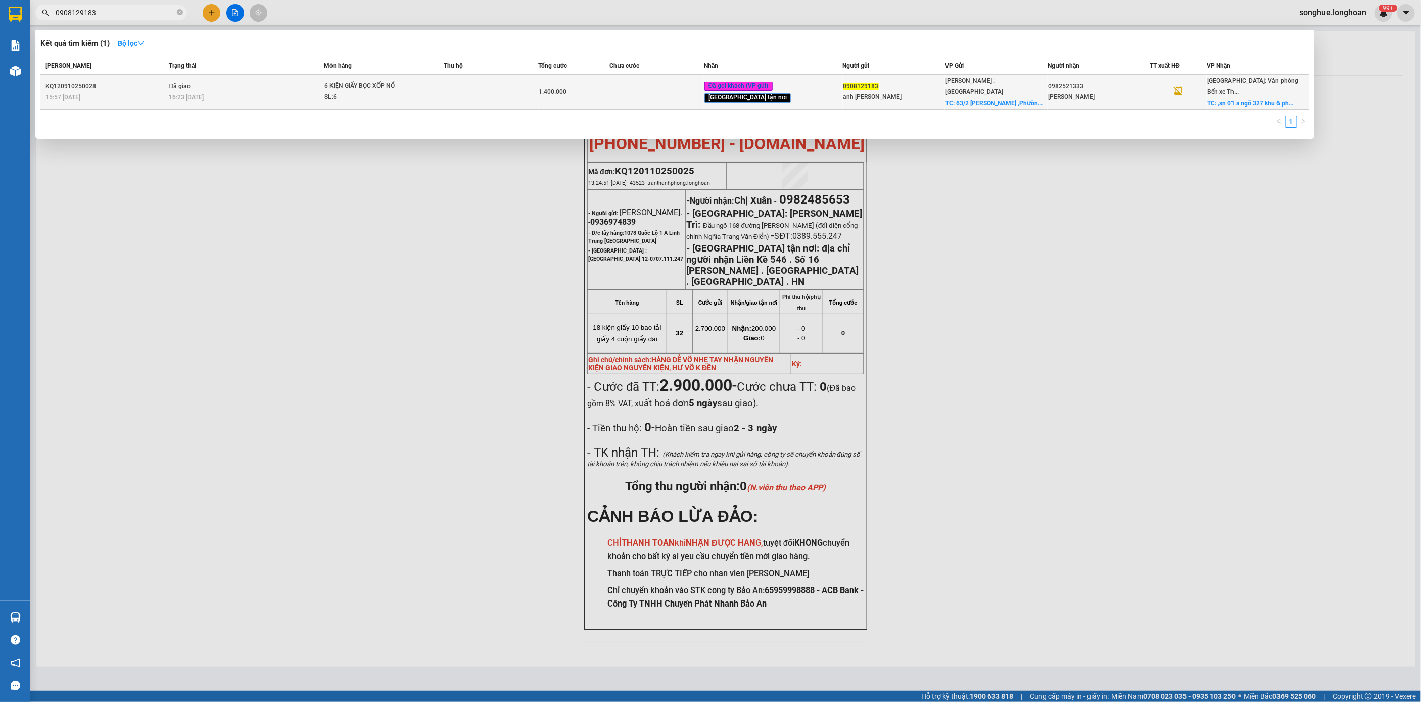
type input "0908129183"
click at [124, 92] on div "15:57 [DATE]" at bounding box center [105, 97] width 121 height 11
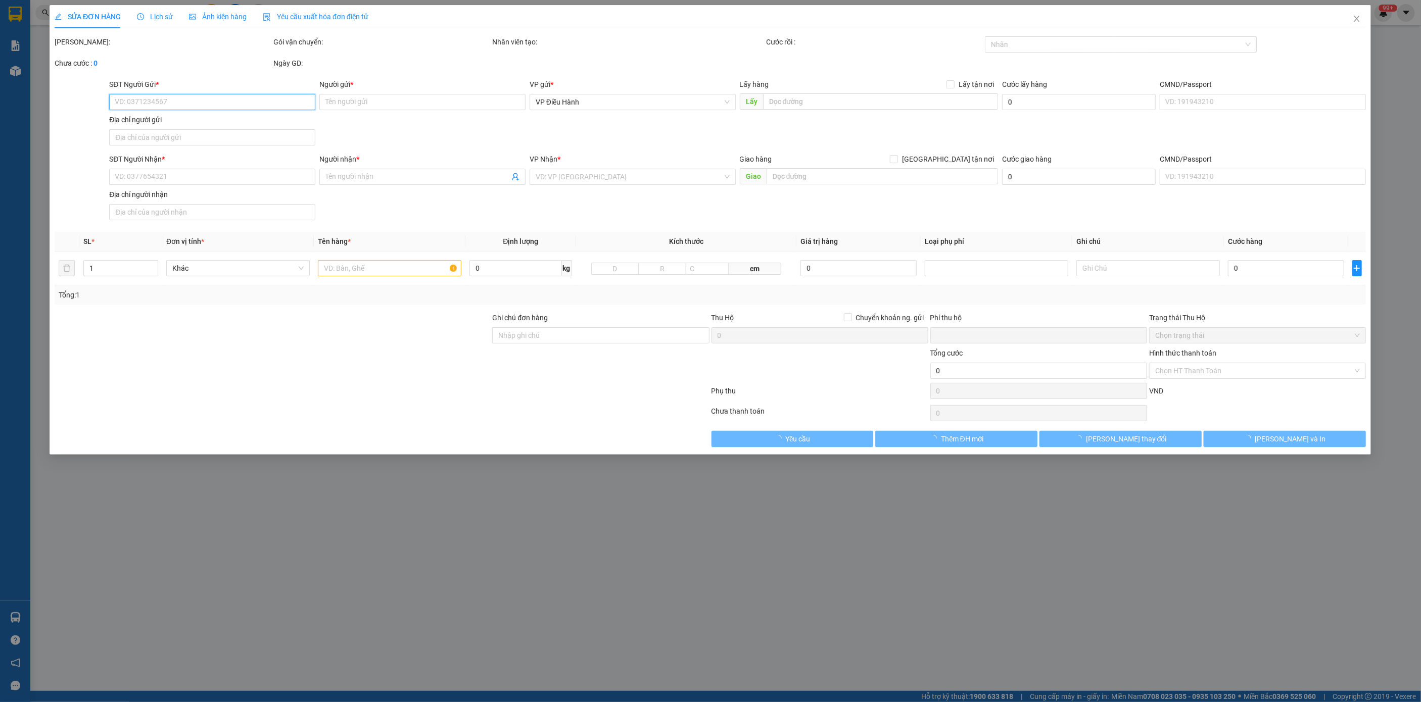
type input "0908129183"
type input "anh [PERSON_NAME]"
checkbox input "true"
type input "63/2 [PERSON_NAME] ,Phường 10,quânh 6,tp hcm"
type input "150.000"
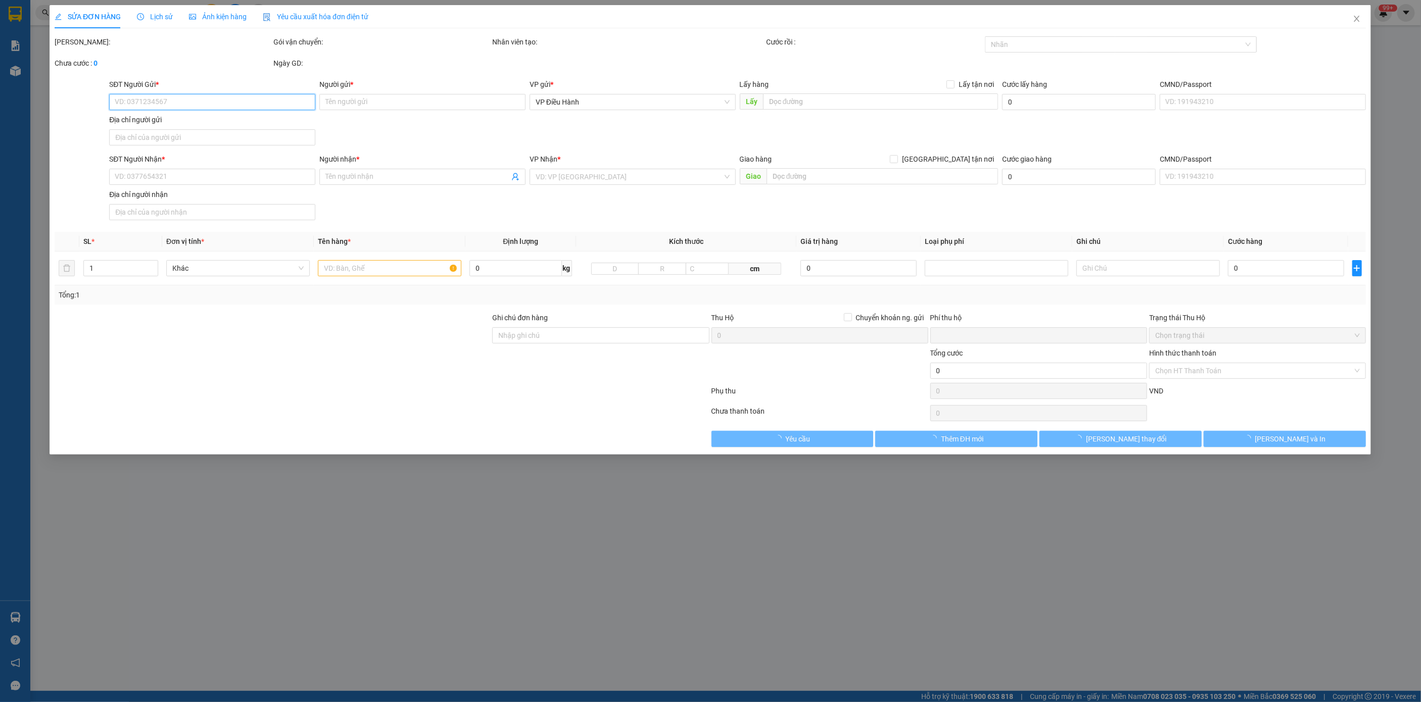
type input "0982521333"
type input "[PERSON_NAME]"
checkbox input "true"
type input ",sn 01 a ngõ 327 khu 6 [GEOGRAPHIC_DATA] ,[GEOGRAPHIC_DATA] ,[GEOGRAPHIC_DATA]"
type input "0"
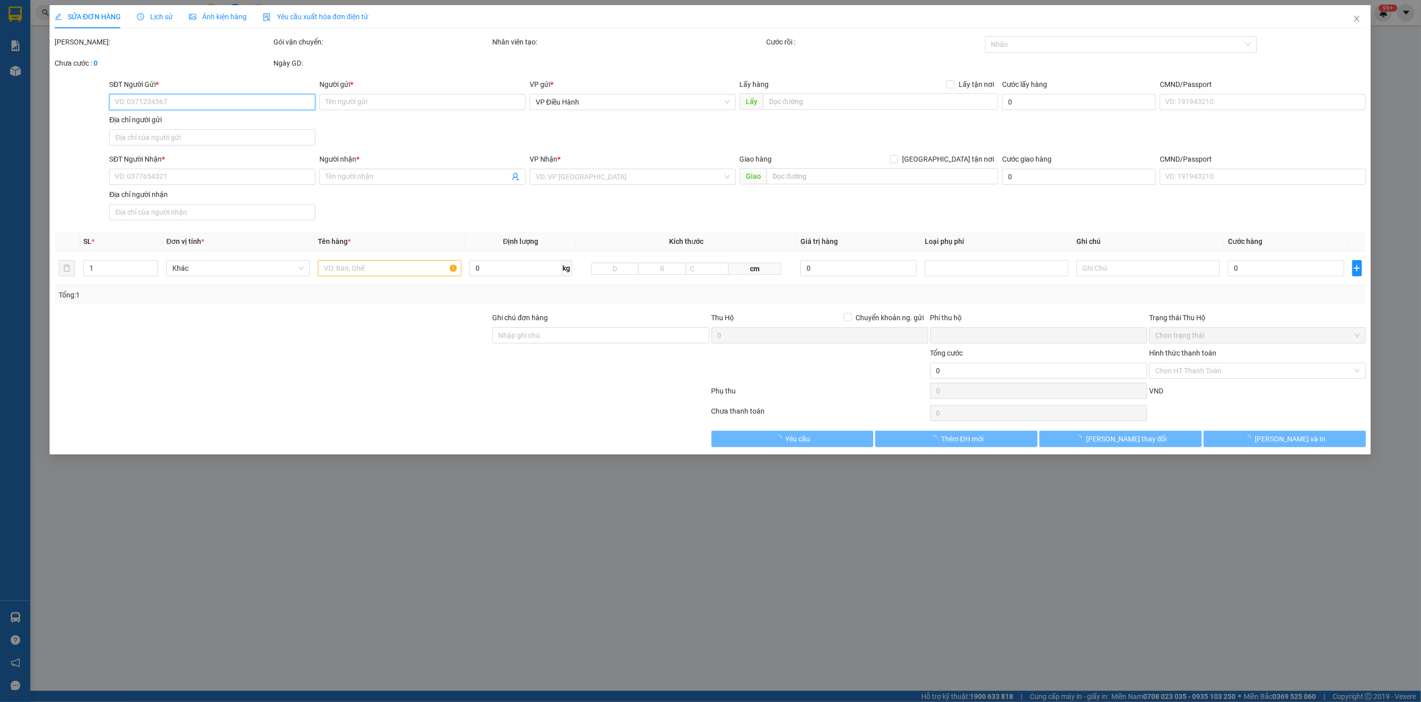
type input "1.400.000"
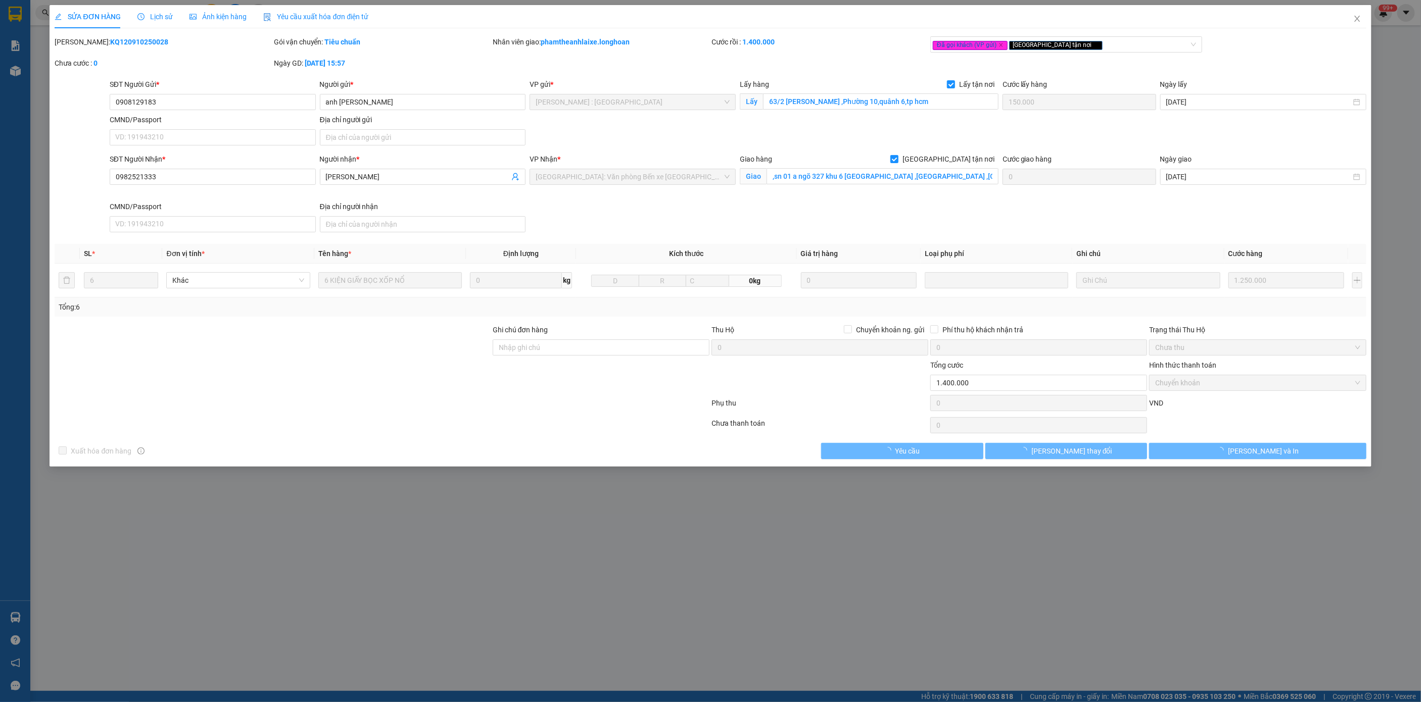
click at [111, 40] on b "KQ120910250028" at bounding box center [139, 42] width 58 height 8
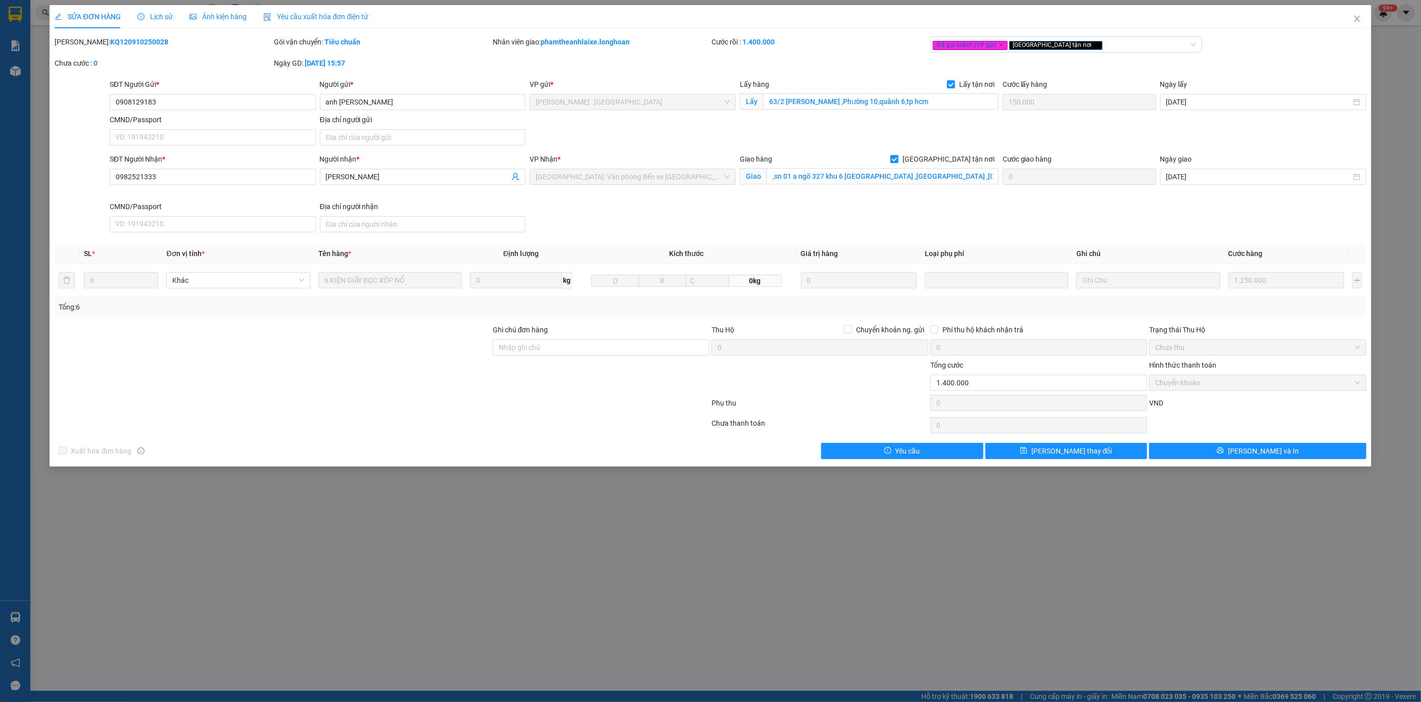
click at [111, 40] on b "KQ120910250028" at bounding box center [139, 42] width 58 height 8
copy b "KQ120910250028"
